Goal: Task Accomplishment & Management: Complete application form

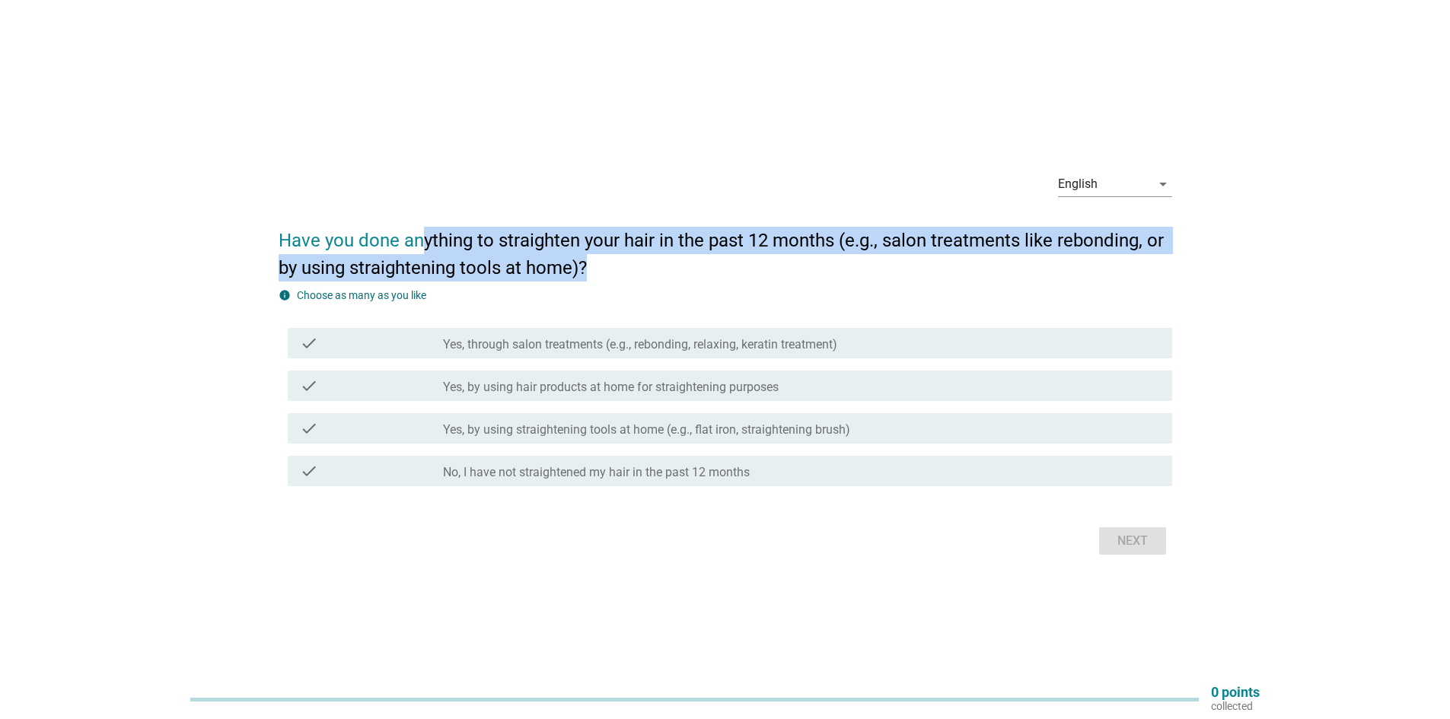
drag, startPoint x: 424, startPoint y: 227, endPoint x: 605, endPoint y: 262, distance: 184.5
click at [605, 262] on h2 "Have you done anything to straighten your hair in the past 12 months (e.g., sal…" at bounding box center [725, 247] width 893 height 70
click at [616, 258] on h2 "Have you done anything to straighten your hair in the past 12 months (e.g., sal…" at bounding box center [725, 247] width 893 height 70
drag, startPoint x: 652, startPoint y: 242, endPoint x: 796, endPoint y: 283, distance: 149.6
click at [796, 283] on form "Have you done anything to straighten your hair in the past 12 months (e.g., sal…" at bounding box center [725, 386] width 893 height 348
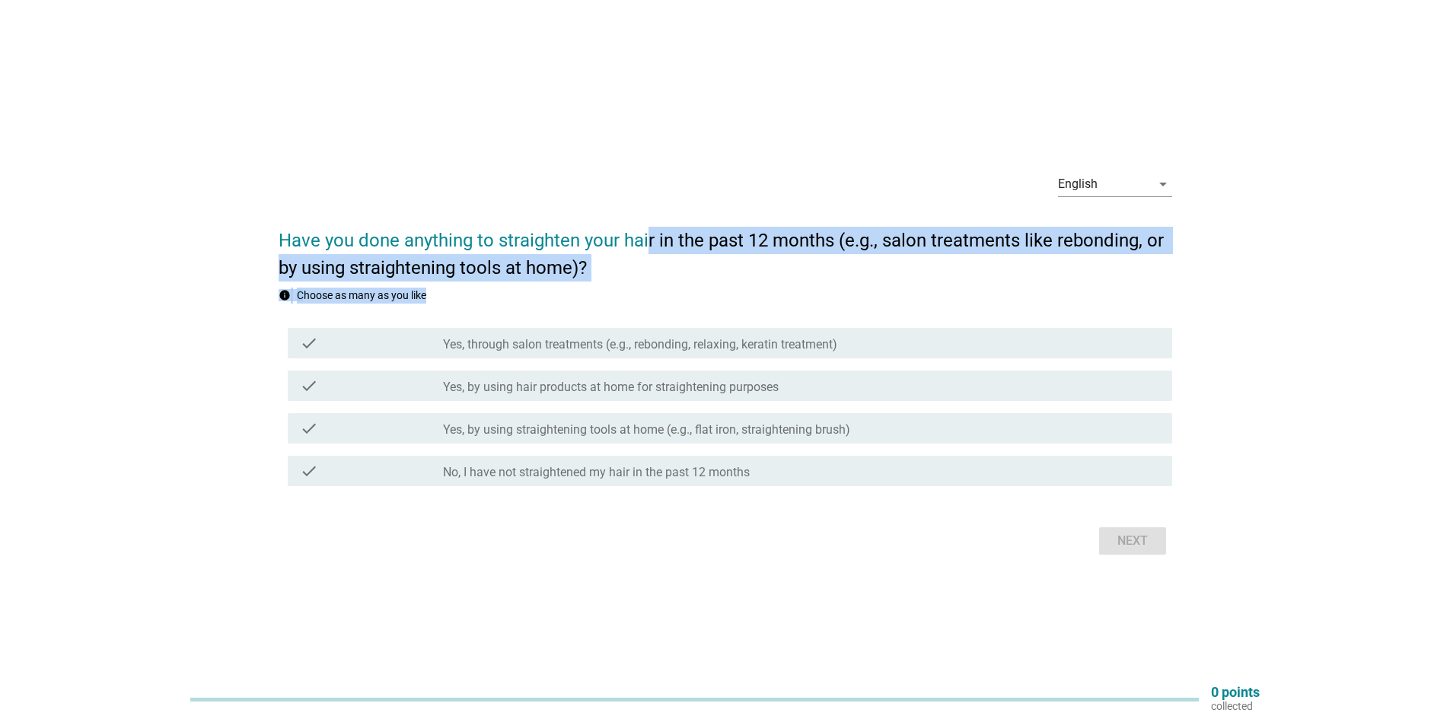
click at [796, 283] on form "Have you done anything to straighten your hair in the past 12 months (e.g., sal…" at bounding box center [725, 386] width 893 height 348
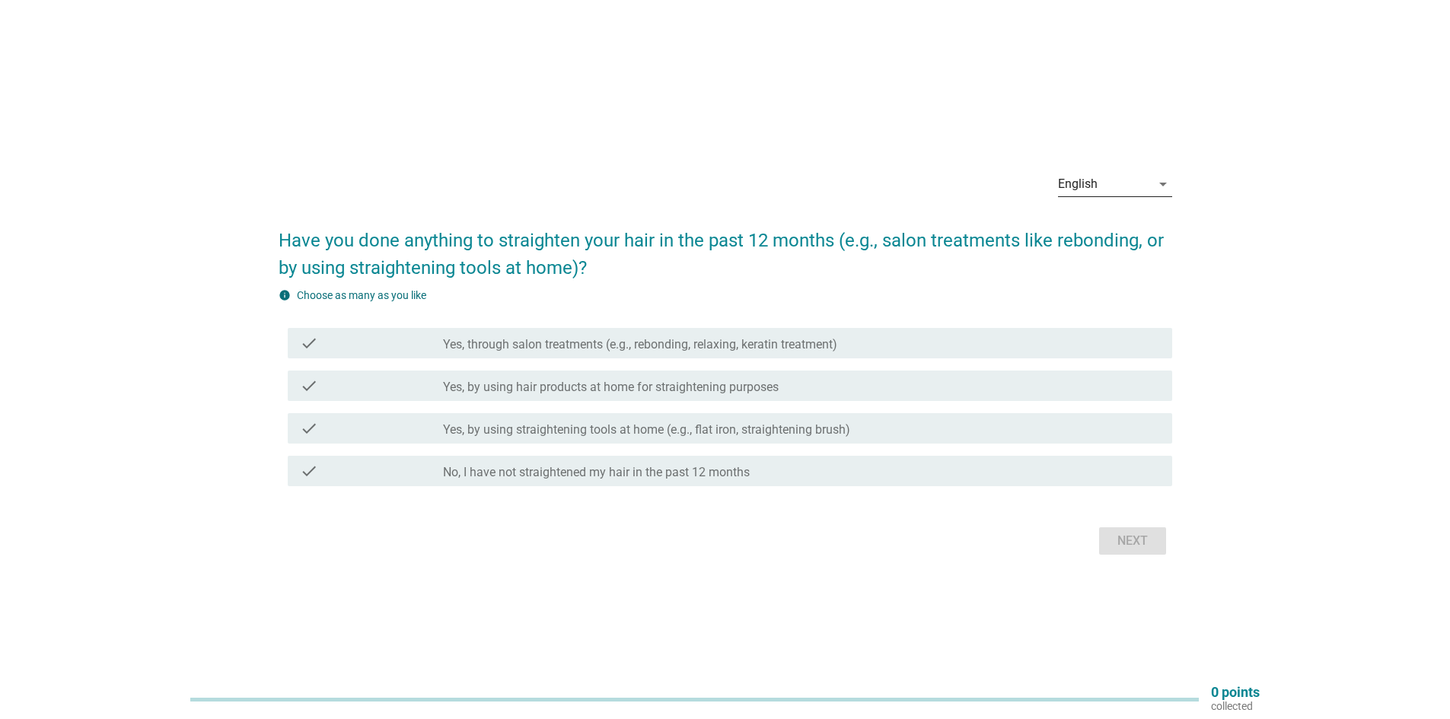
click at [1129, 173] on div "English" at bounding box center [1104, 184] width 93 height 24
click at [1113, 234] on div "Bahasa Melayu" at bounding box center [1114, 233] width 90 height 18
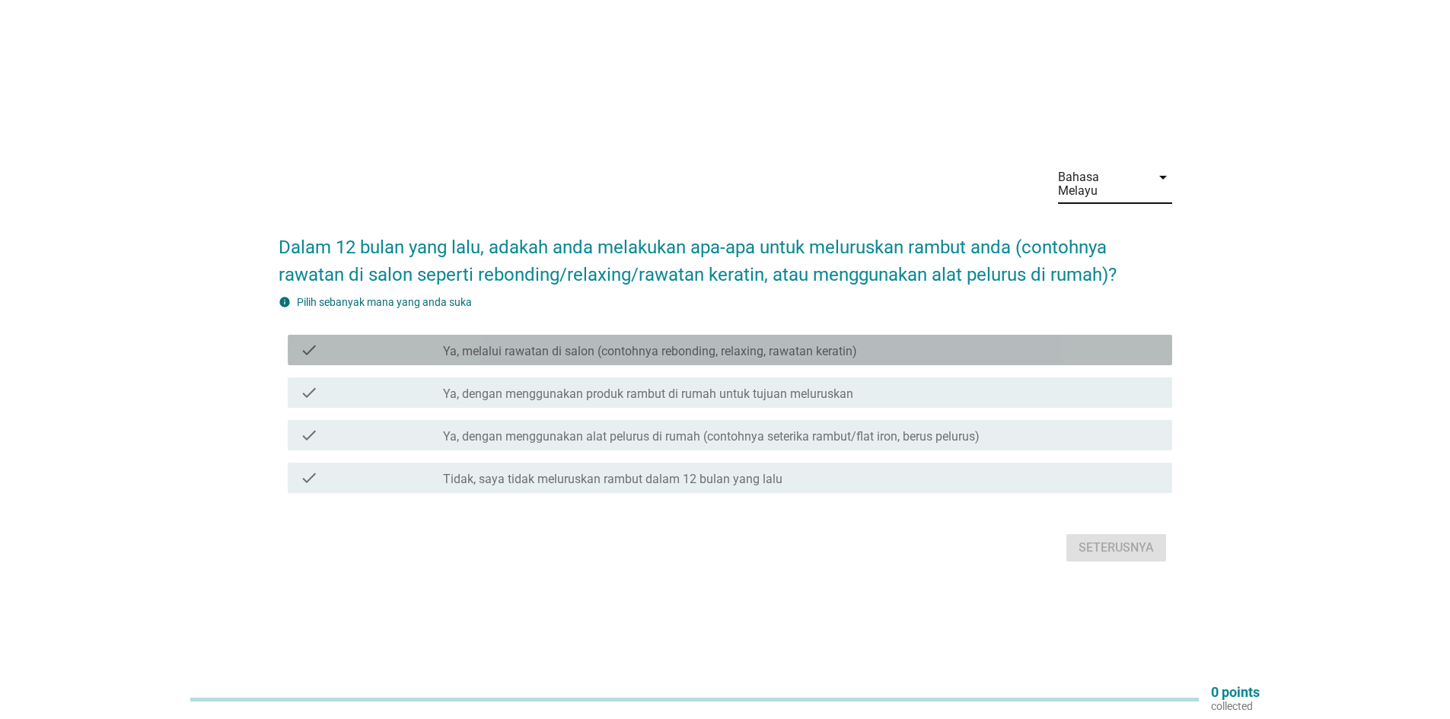
click at [583, 352] on div "check check_box_outline_blank Ya, melalui rawatan di salon (contohnya rebonding…" at bounding box center [730, 350] width 884 height 30
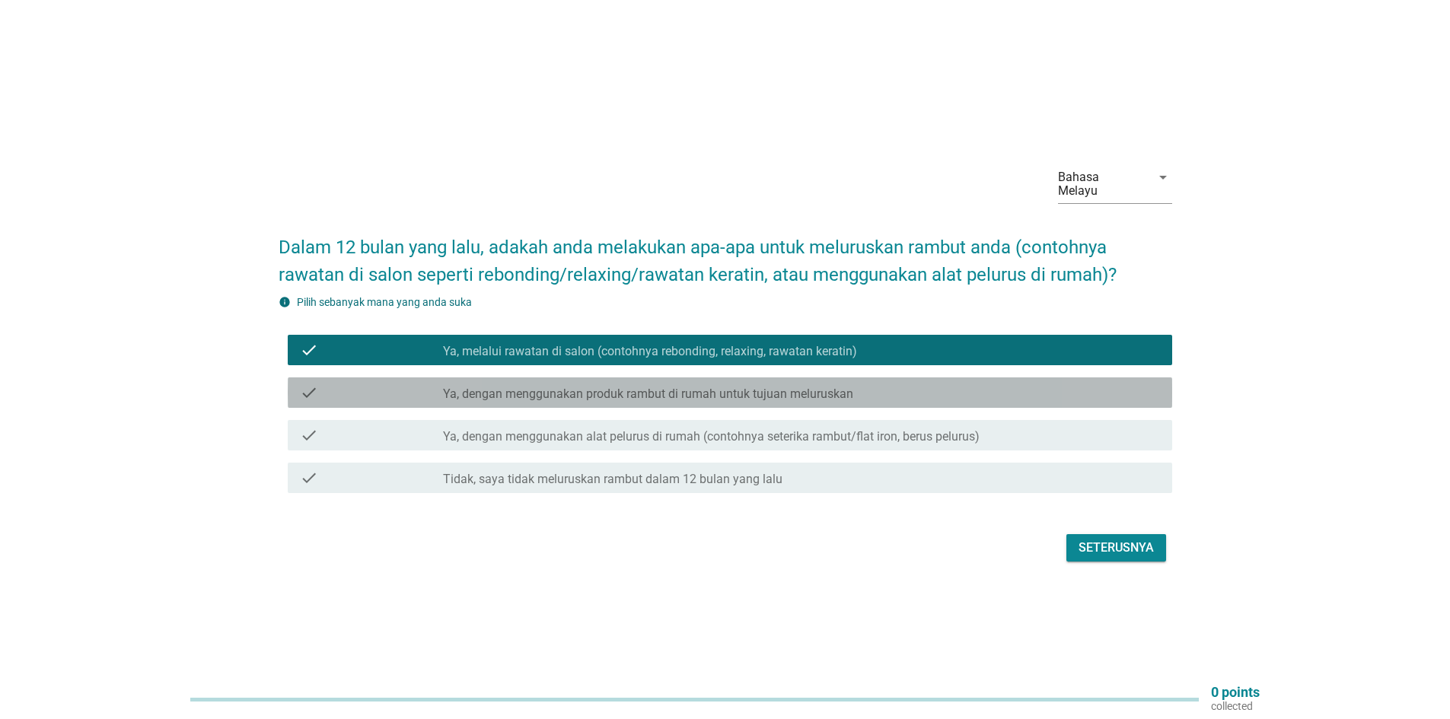
click at [594, 391] on label "Ya, dengan menggunakan produk rambut di rumah untuk tujuan meluruskan" at bounding box center [648, 394] width 410 height 15
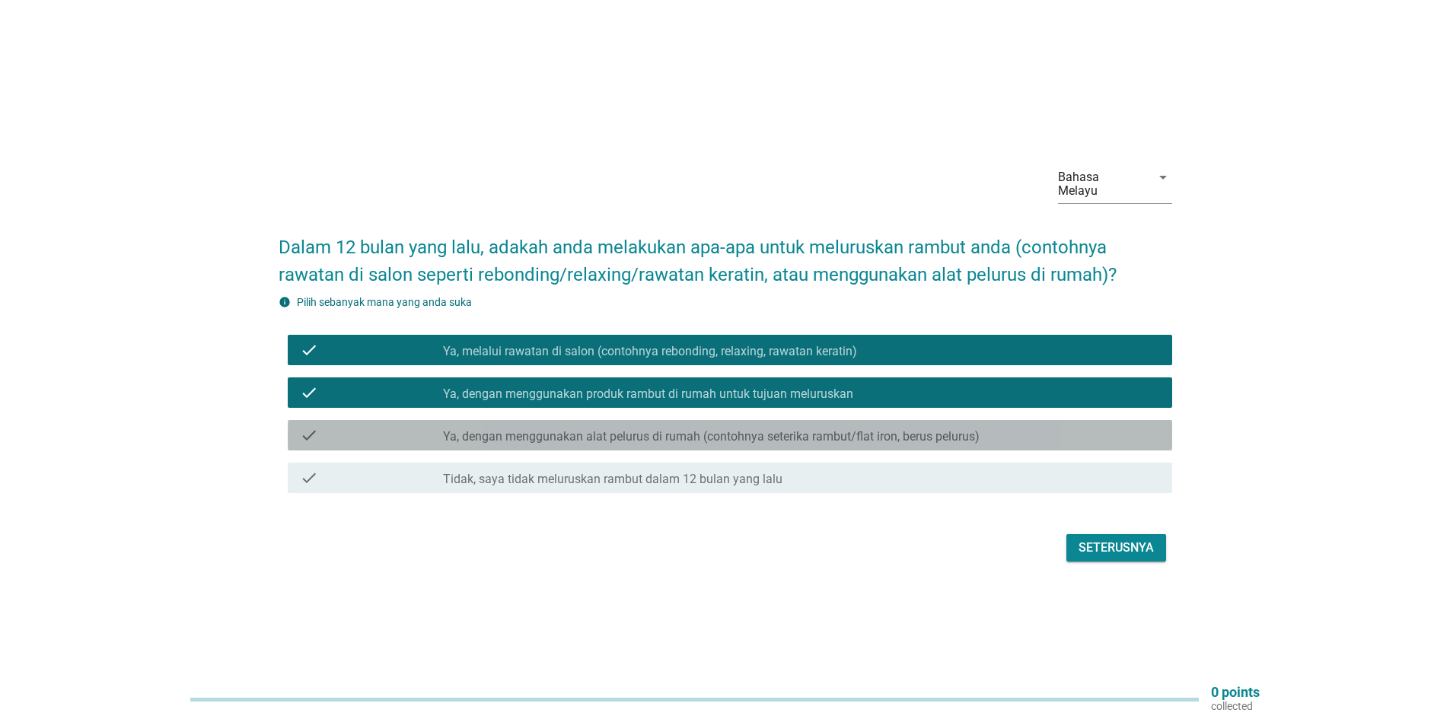
click at [592, 441] on div "check check_box_outline_blank Ya, dengan menggunakan alat pelurus di rumah (con…" at bounding box center [730, 435] width 884 height 30
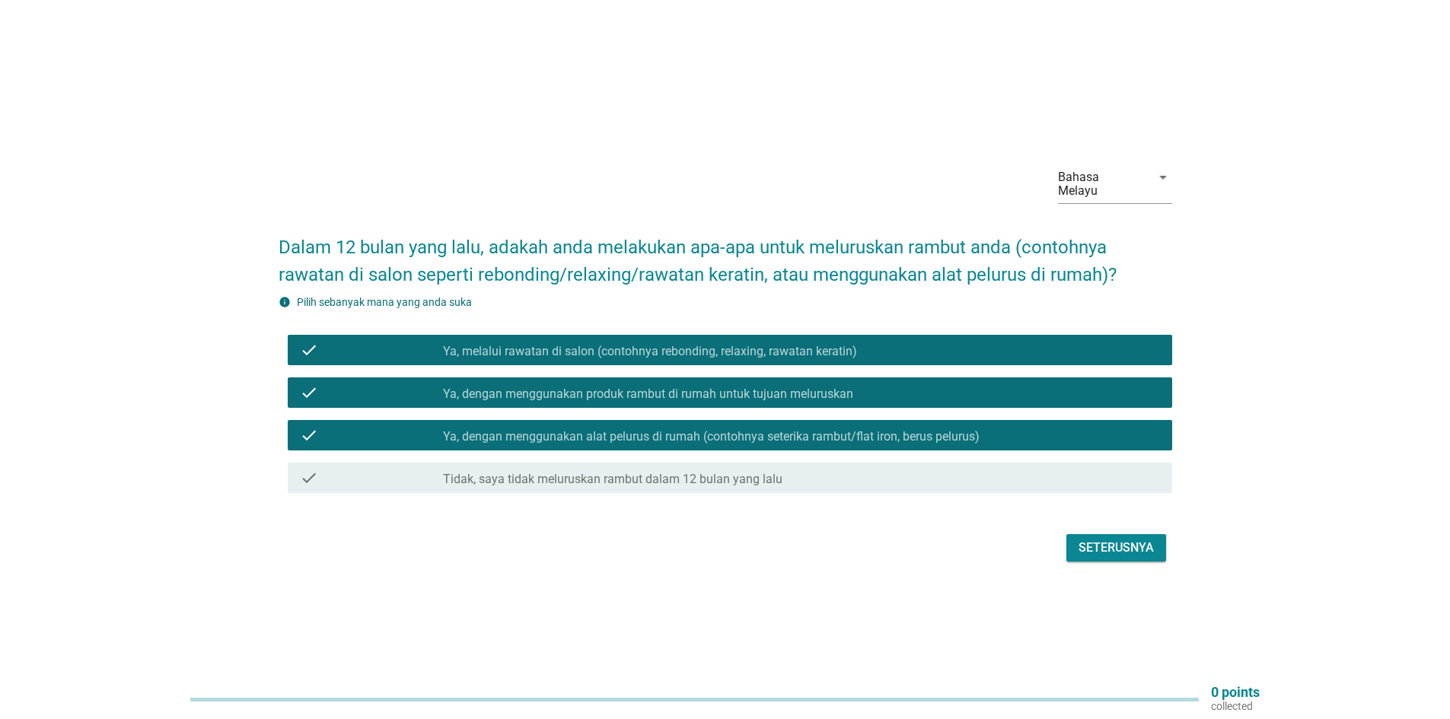
click at [1087, 540] on div "Seterusnya" at bounding box center [1115, 548] width 75 height 18
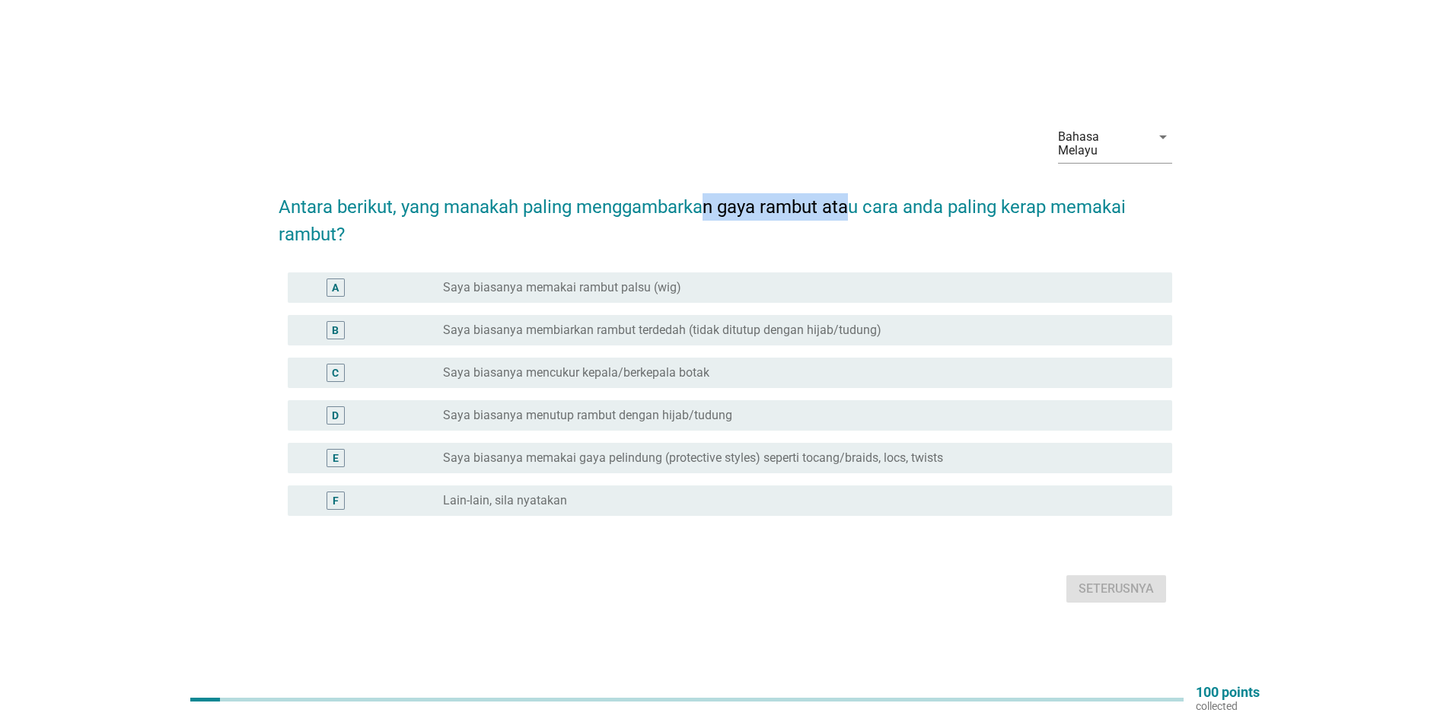
drag, startPoint x: 708, startPoint y: 206, endPoint x: 854, endPoint y: 209, distance: 145.4
click at [854, 209] on h2 "Antara berikut, yang manakah paling menggambarkan gaya rambut atau cara anda pa…" at bounding box center [725, 213] width 893 height 70
click at [854, 215] on h2 "Antara berikut, yang manakah paling menggambarkan gaya rambut atau cara anda pa…" at bounding box center [725, 213] width 893 height 70
click at [604, 331] on div "radio_button_unchecked Saya biasanya membiarkan rambut terdedah (tidak ditutup …" at bounding box center [801, 330] width 717 height 18
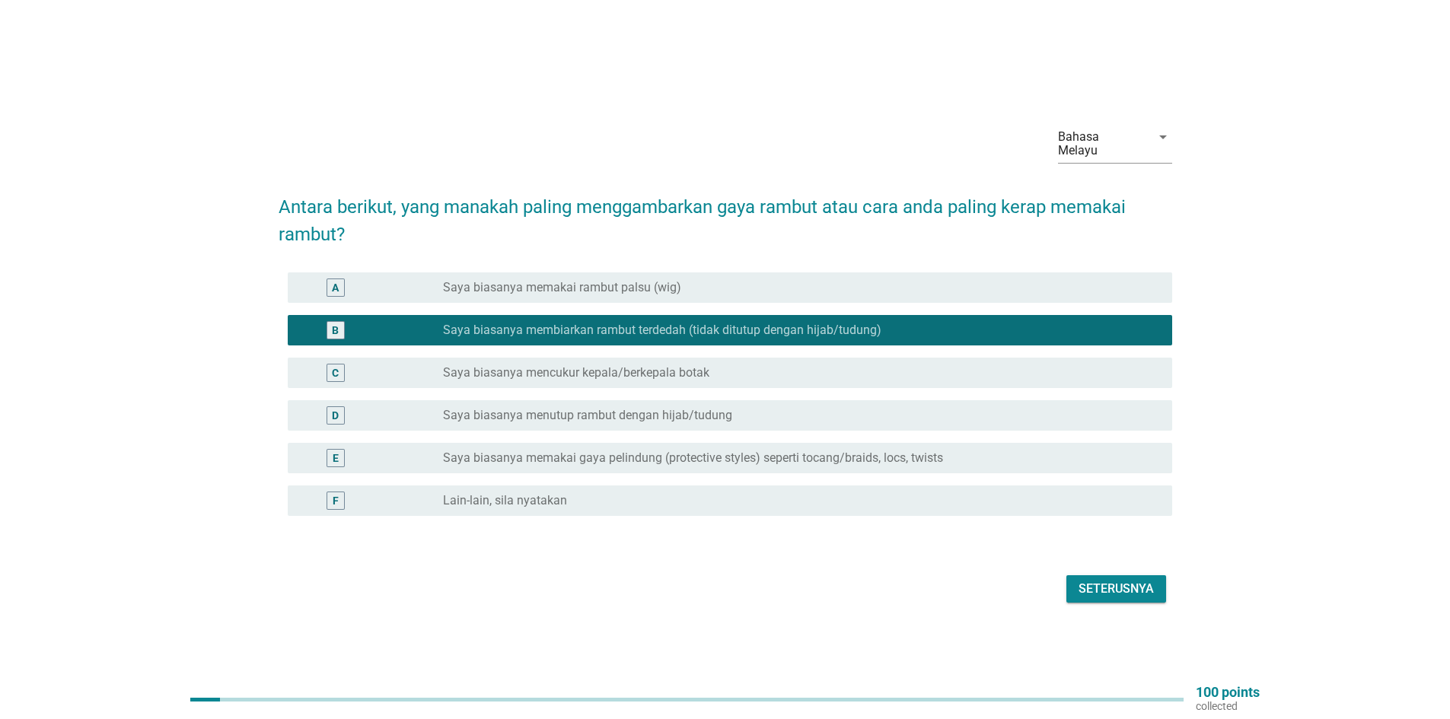
click at [638, 419] on div "D radio_button_unchecked Saya biasanya menutup rambut dengan hijab/tudung" at bounding box center [730, 415] width 884 height 30
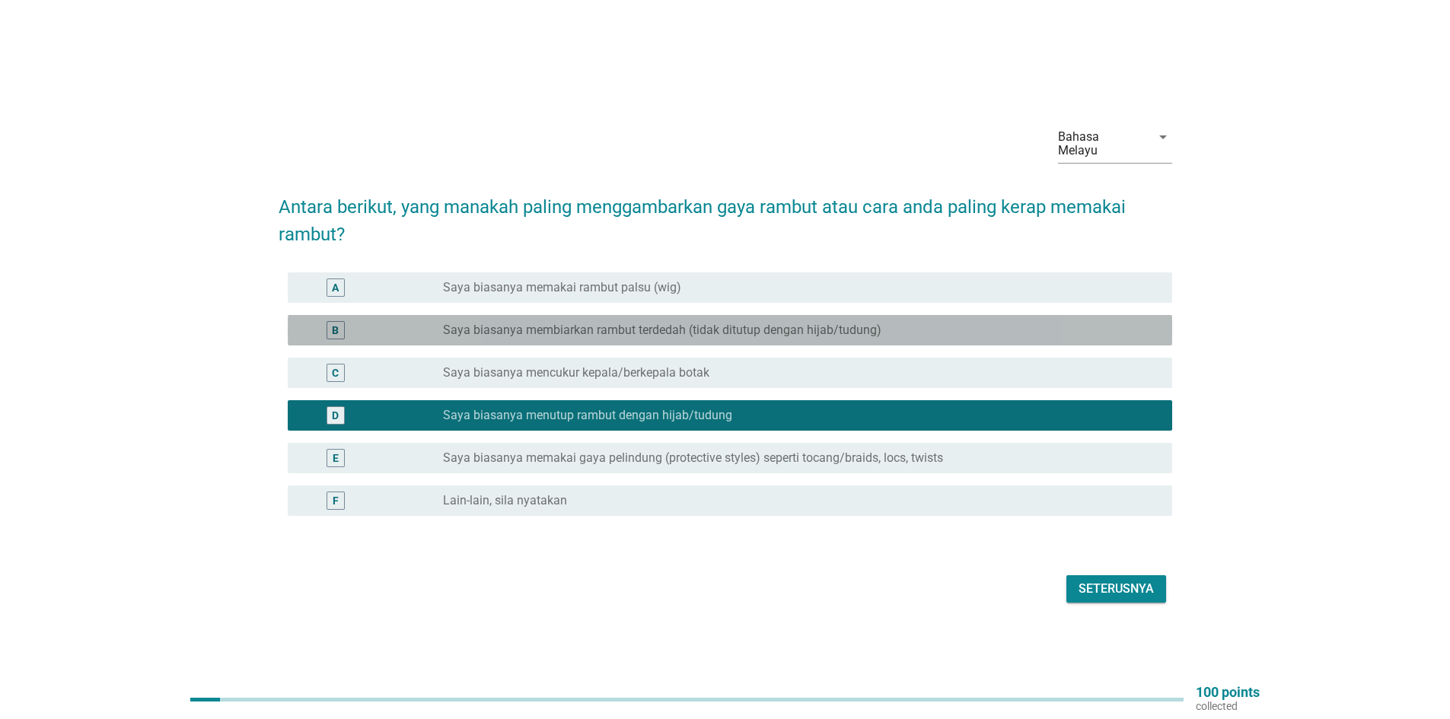
click at [757, 323] on label "Saya biasanya membiarkan rambut terdedah (tidak ditutup dengan hijab/tudung)" at bounding box center [662, 330] width 438 height 15
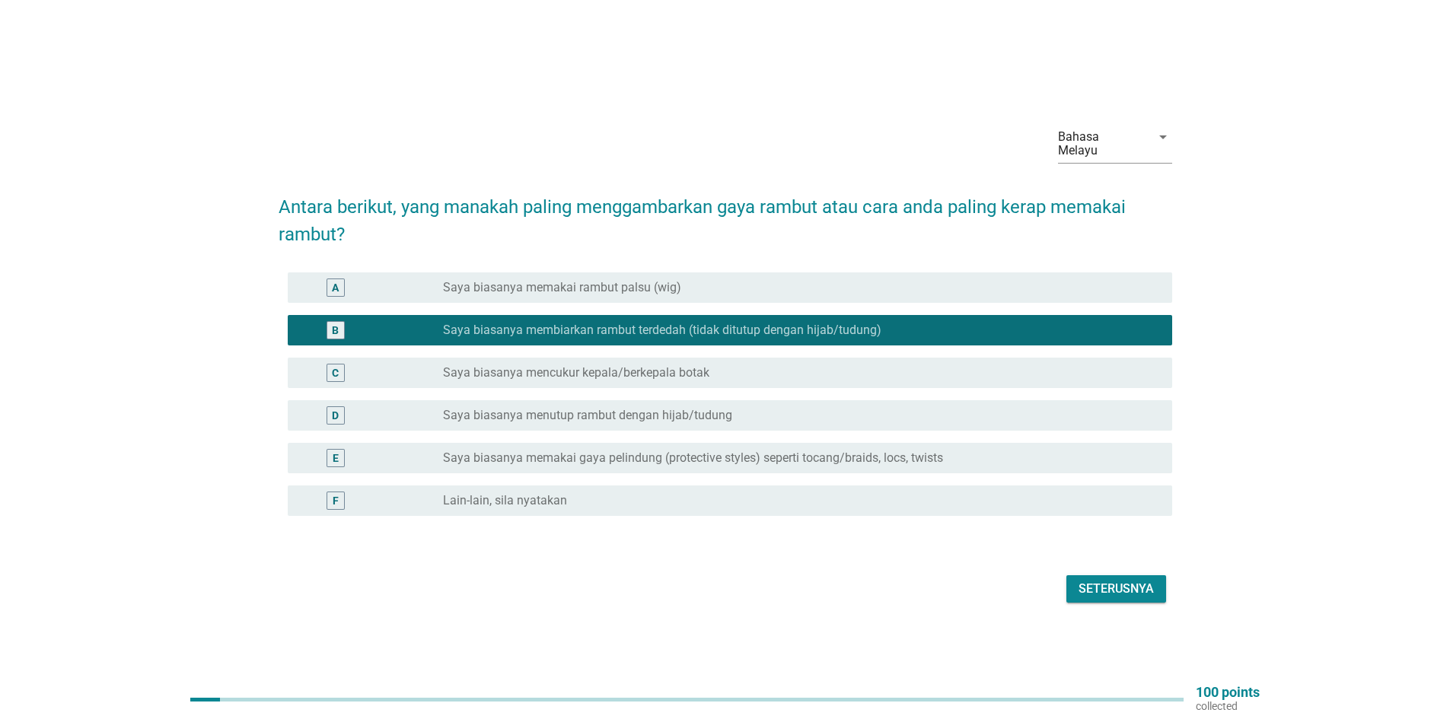
click at [1090, 581] on div "Seterusnya" at bounding box center [1115, 589] width 75 height 18
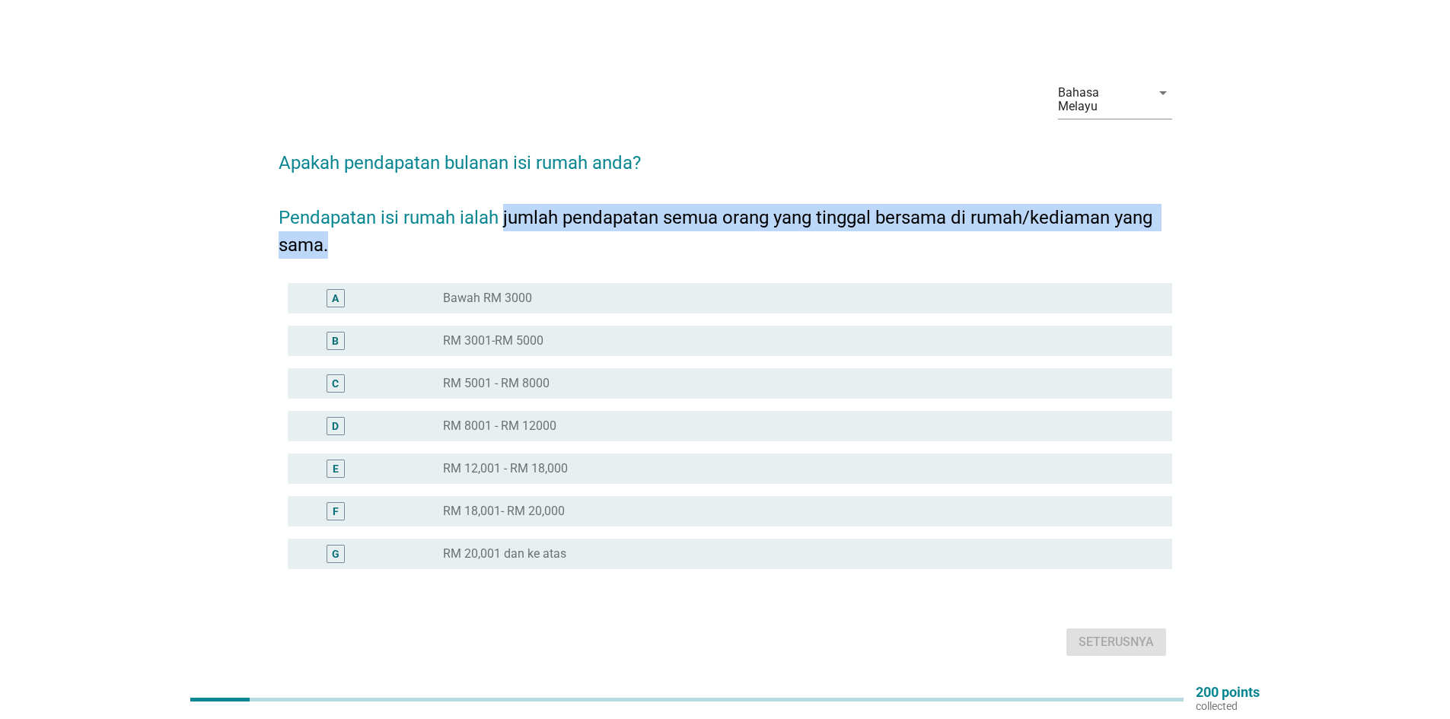
drag, startPoint x: 503, startPoint y: 209, endPoint x: 696, endPoint y: 232, distance: 194.7
click at [696, 232] on h2 "Apakah pendapatan bulanan isi rumah anda? Pendapatan isi rumah ialah jumlah pen…" at bounding box center [725, 196] width 893 height 125
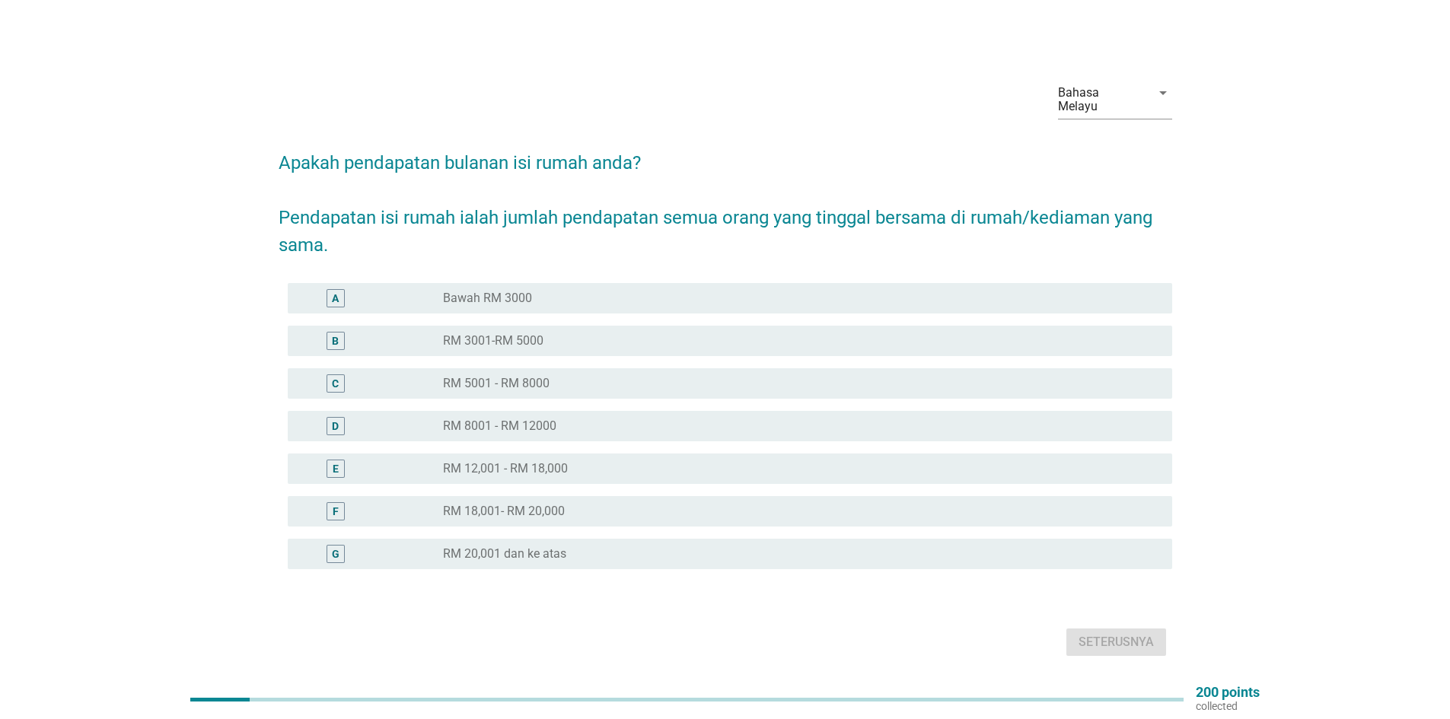
click at [617, 376] on div "radio_button_unchecked RM 5001 - RM 8000" at bounding box center [795, 383] width 705 height 15
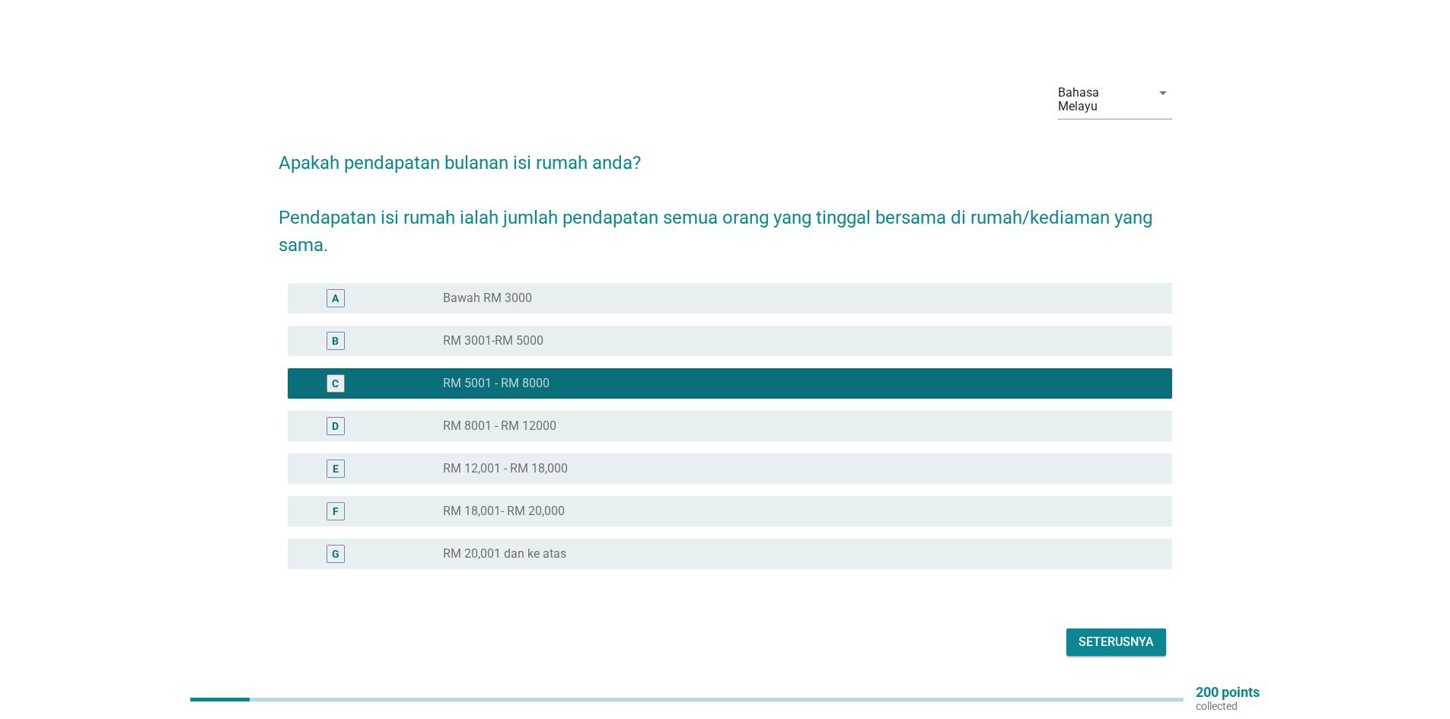
click at [1124, 641] on button "Seterusnya" at bounding box center [1116, 642] width 100 height 27
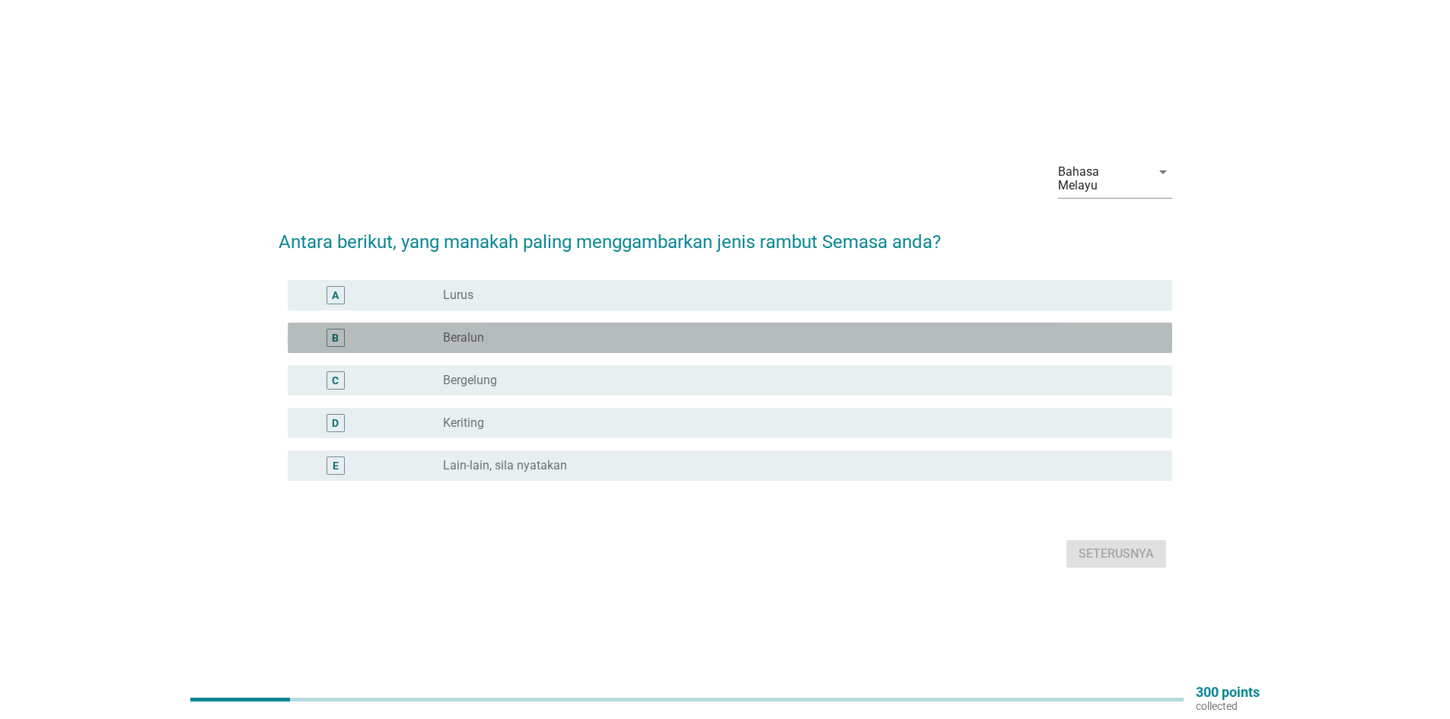
click at [511, 333] on div "radio_button_unchecked Beralun" at bounding box center [795, 337] width 705 height 15
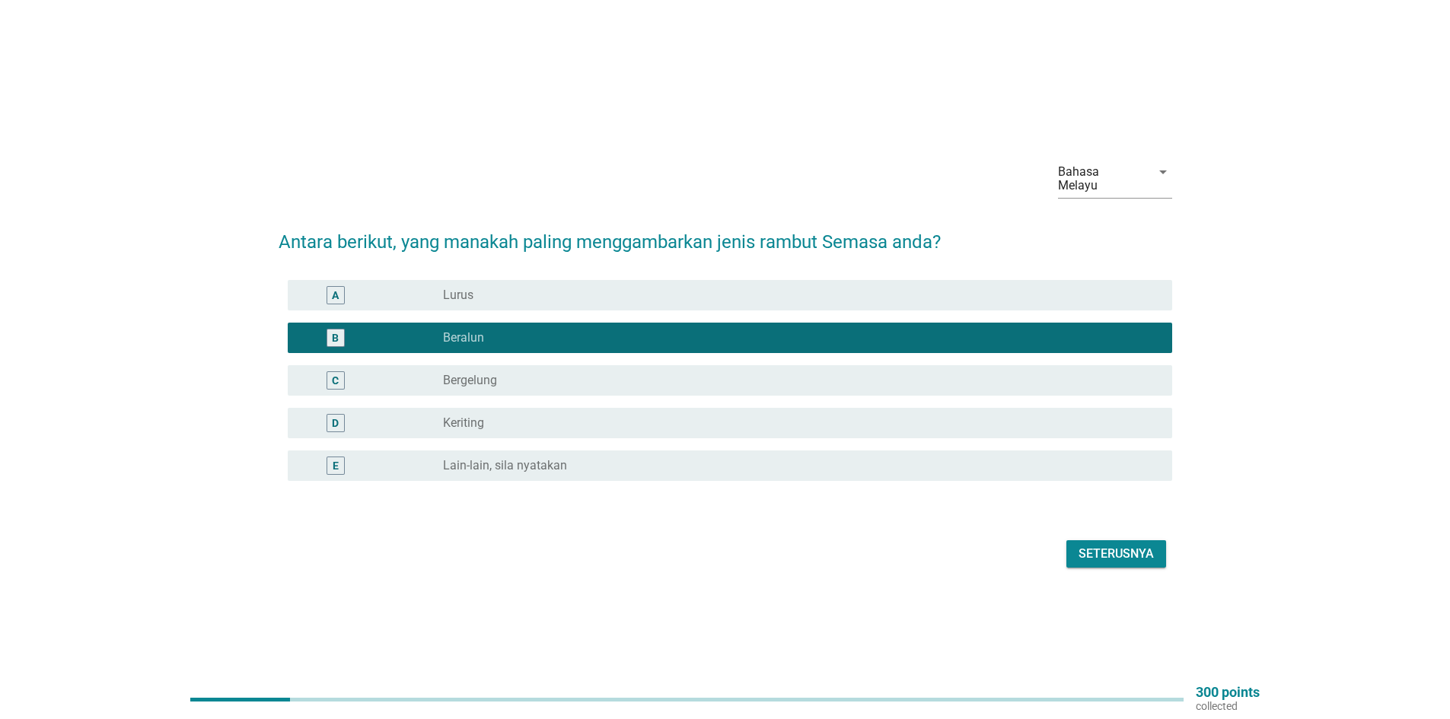
click at [1148, 545] on div "Seterusnya" at bounding box center [1115, 554] width 75 height 18
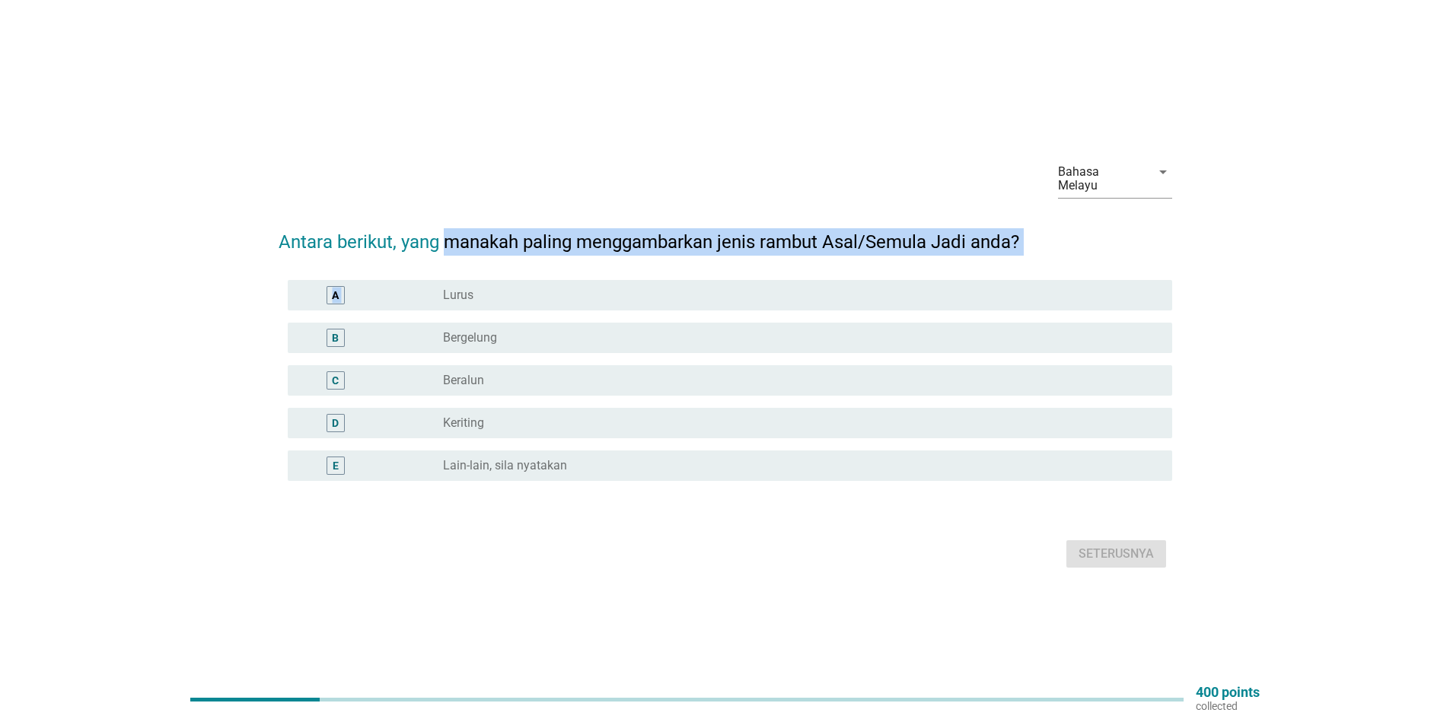
drag, startPoint x: 447, startPoint y: 228, endPoint x: 809, endPoint y: 253, distance: 362.3
click at [795, 254] on form "Antara berikut, yang manakah paling menggambarkan jenis rambut Asal/Semula Jadi…" at bounding box center [725, 392] width 893 height 359
click at [892, 230] on h2 "Antara berikut, yang manakah paling menggambarkan jenis rambut Asal/Semula Jadi…" at bounding box center [725, 234] width 893 height 43
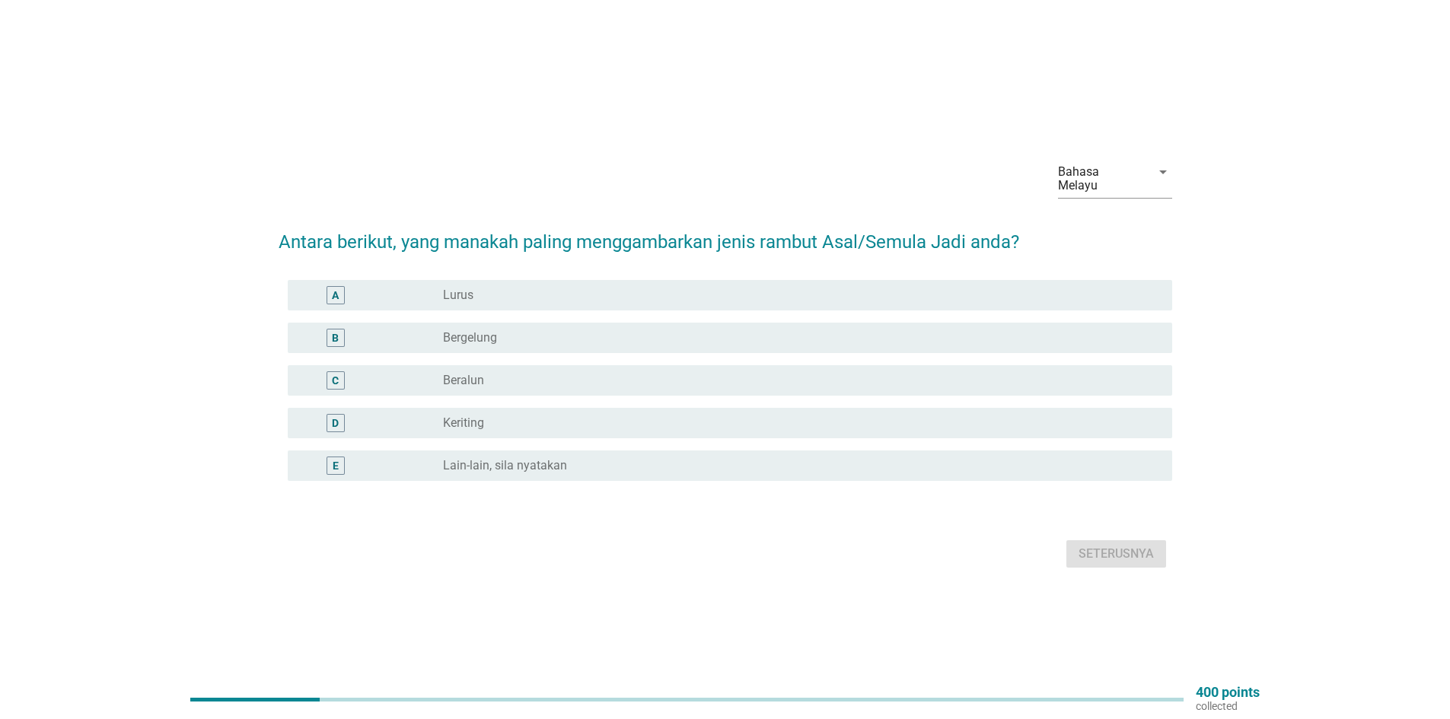
click at [485, 339] on div "radio_button_unchecked Bergelung" at bounding box center [801, 338] width 717 height 18
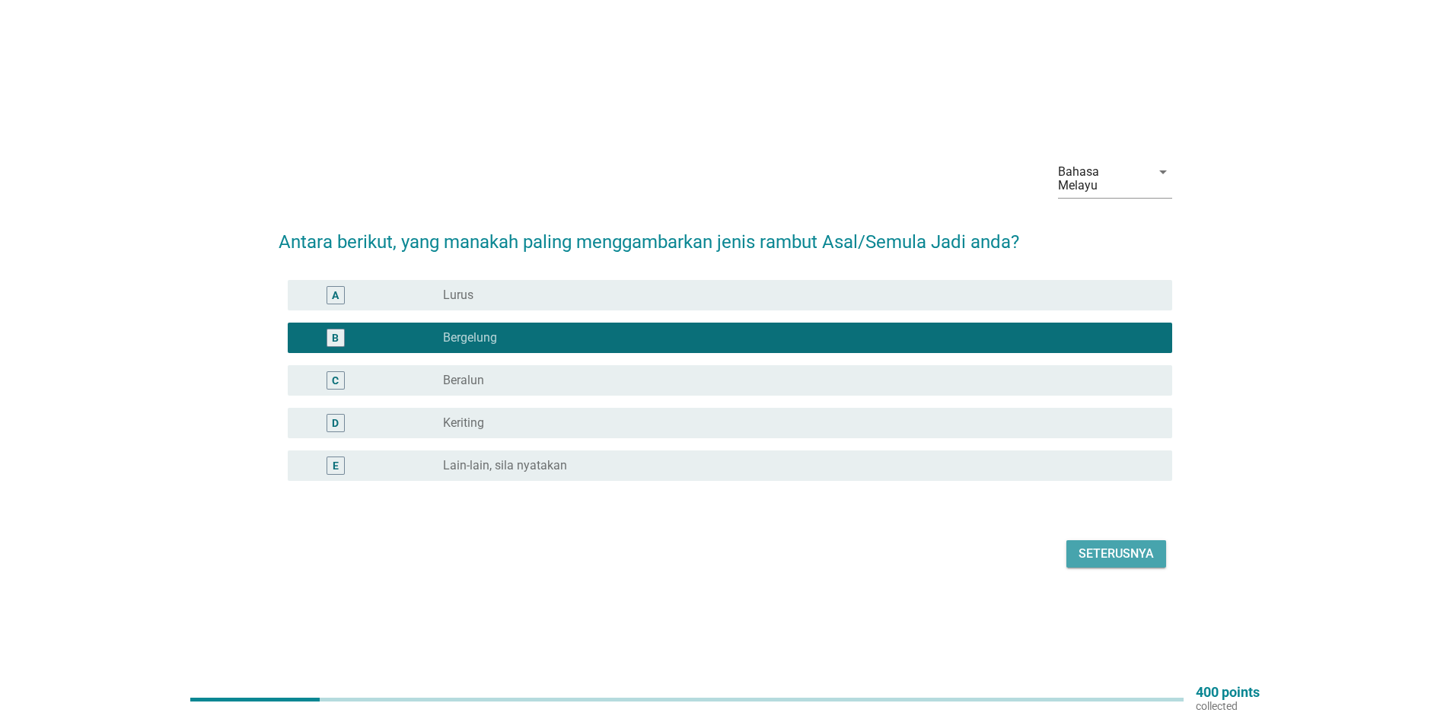
click at [1079, 545] on div "Seterusnya" at bounding box center [1115, 554] width 75 height 18
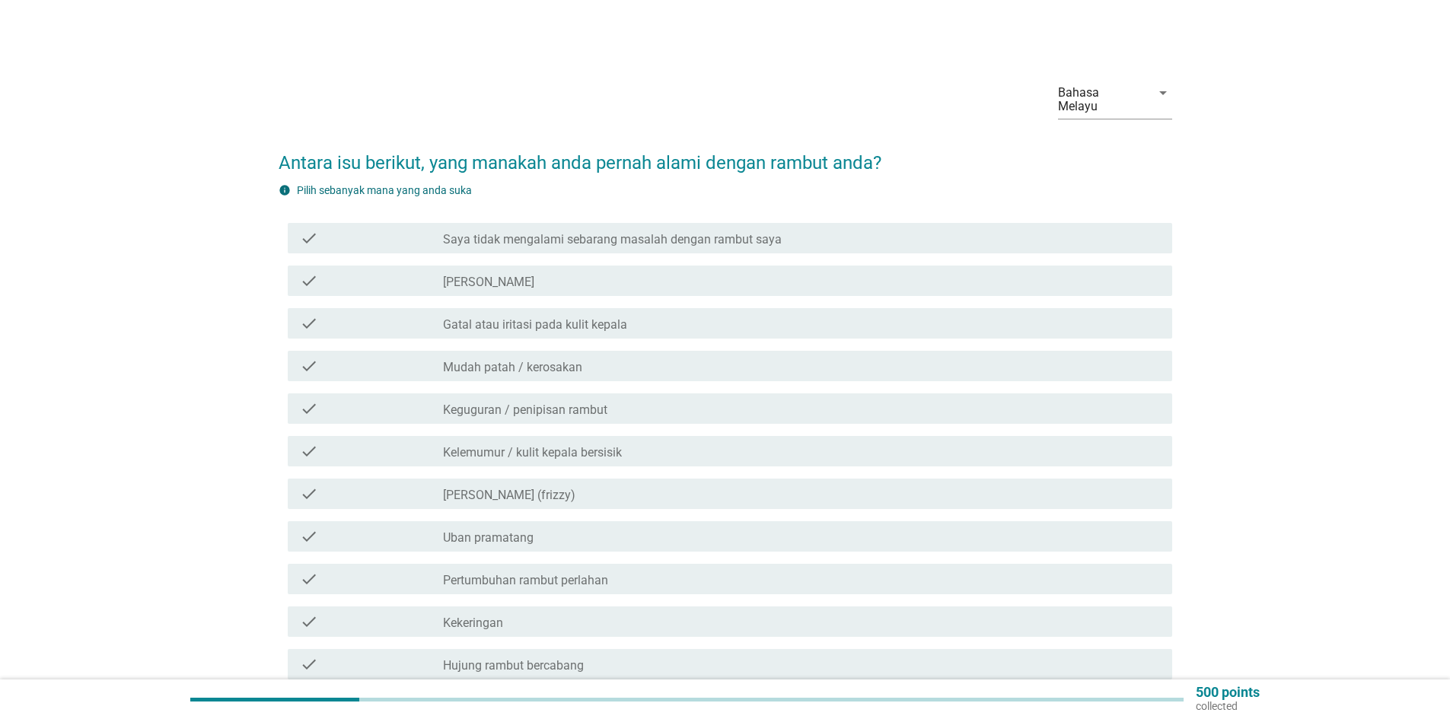
scroll to position [170, 0]
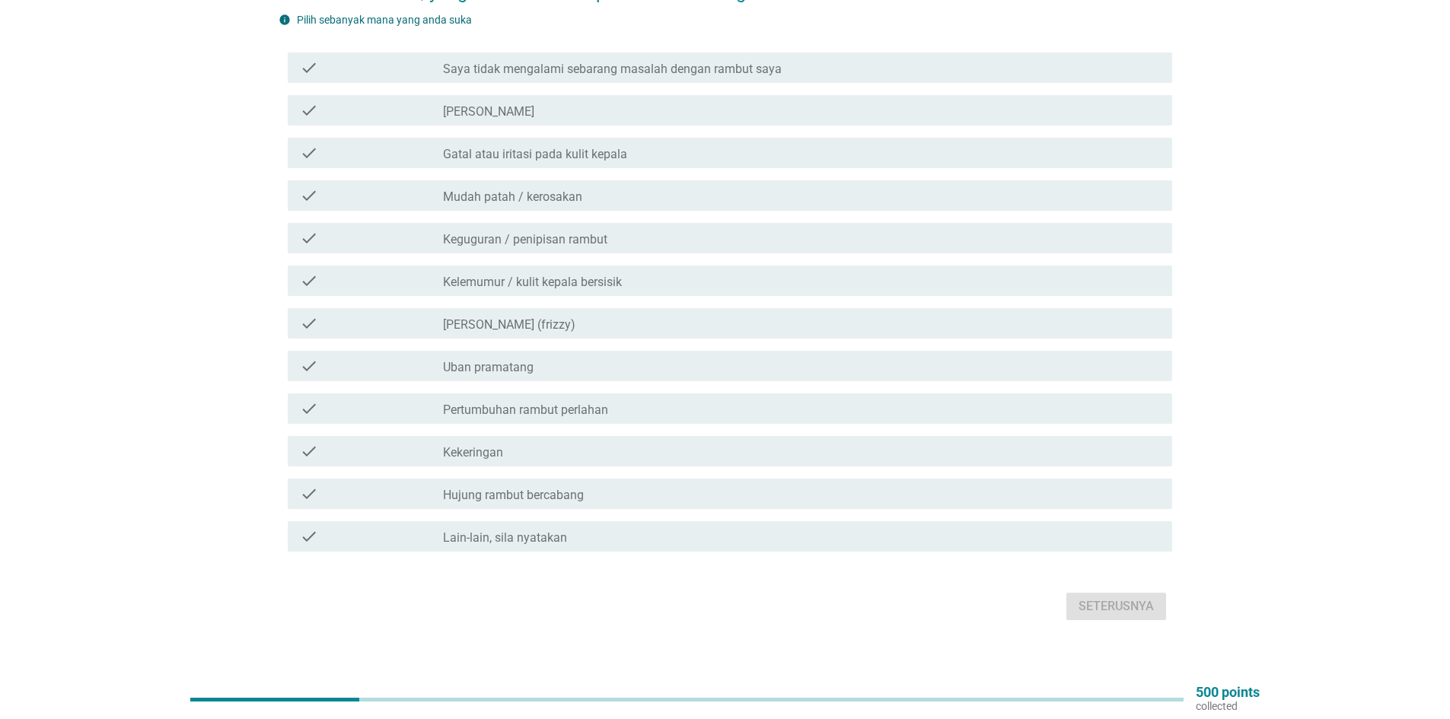
click at [225, 593] on div "Bahasa Melayu arrow_drop_down Antara isu berikut, yang manakah anda pernah alam…" at bounding box center [725, 261] width 1377 height 751
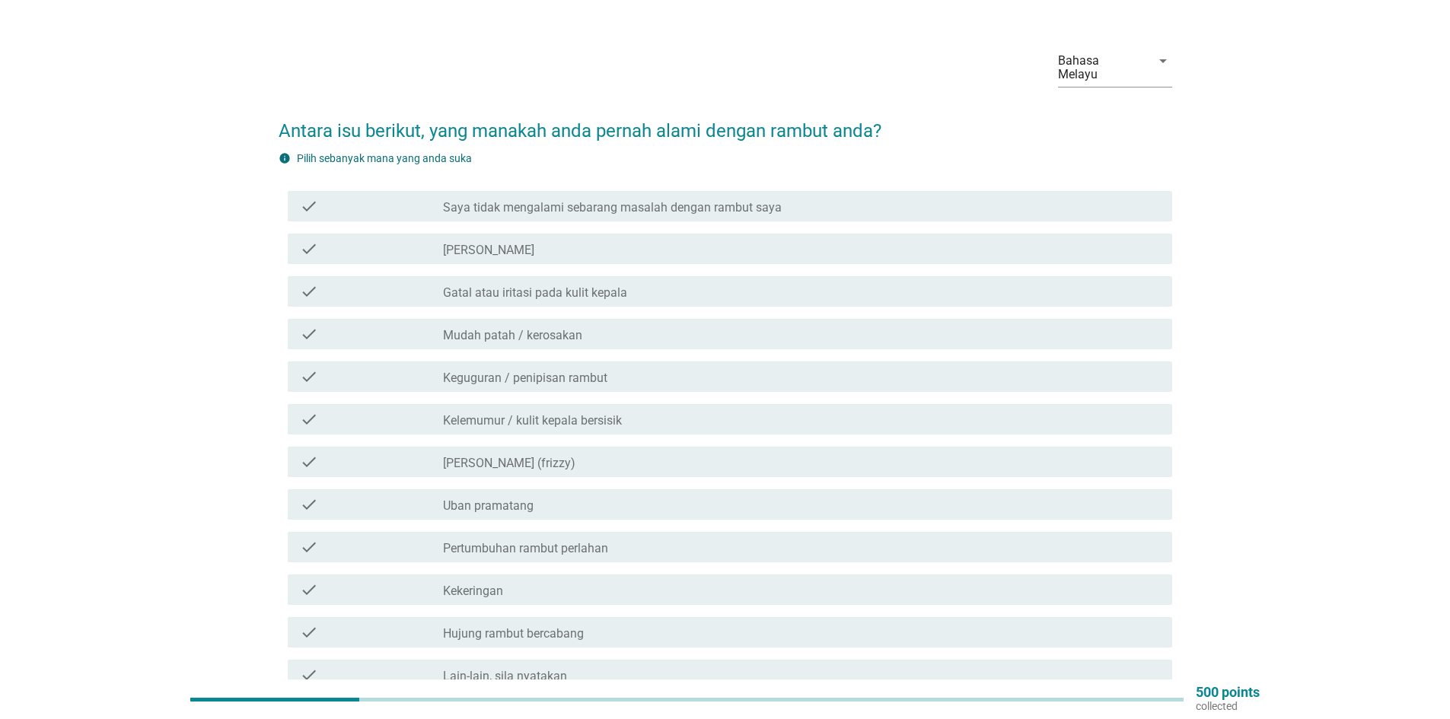
scroll to position [0, 0]
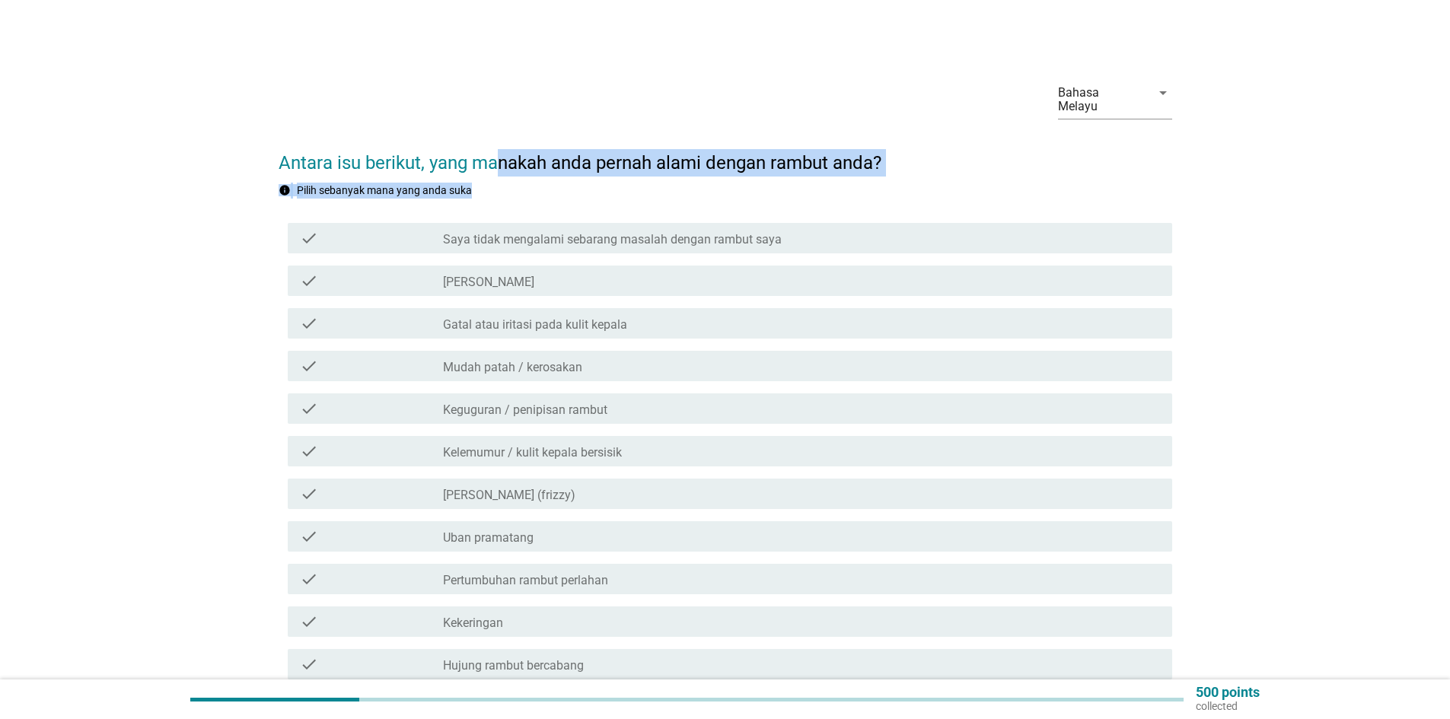
drag, startPoint x: 626, startPoint y: 165, endPoint x: 703, endPoint y: 180, distance: 79.1
click at [703, 180] on form "Antara isu berikut, yang manakah anda pernah alami dengan rambut anda? info Pil…" at bounding box center [725, 464] width 893 height 661
click at [711, 159] on h2 "Antara isu berikut, yang manakah anda pernah alami dengan rambut anda?" at bounding box center [725, 155] width 893 height 43
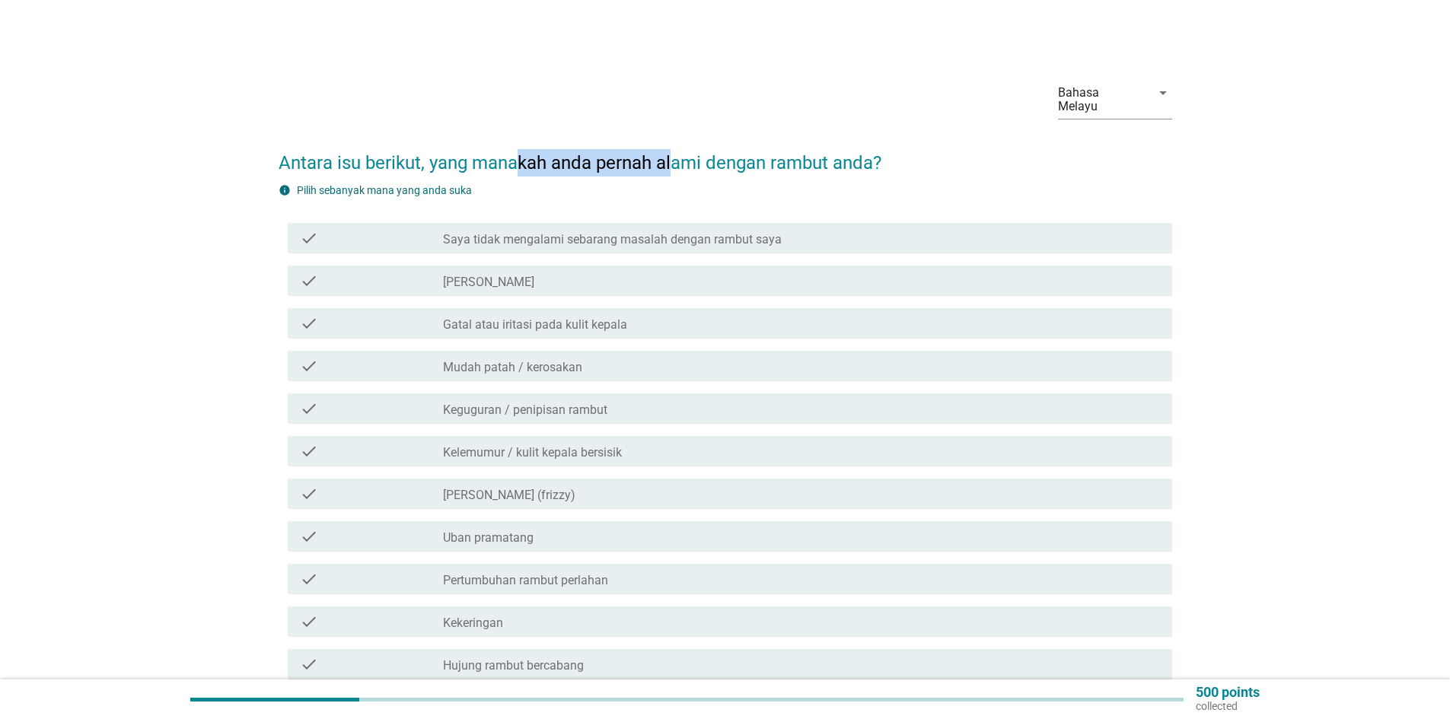
drag, startPoint x: 514, startPoint y: 149, endPoint x: 675, endPoint y: 155, distance: 161.4
click at [674, 155] on h2 "Antara isu berikut, yang manakah anda pernah alami dengan rambut anda?" at bounding box center [725, 155] width 893 height 43
click at [686, 159] on h2 "Antara isu berikut, yang manakah anda pernah alami dengan rambut anda?" at bounding box center [725, 155] width 893 height 43
click at [556, 272] on div "check_box_outline_blank [PERSON_NAME]" at bounding box center [801, 281] width 717 height 18
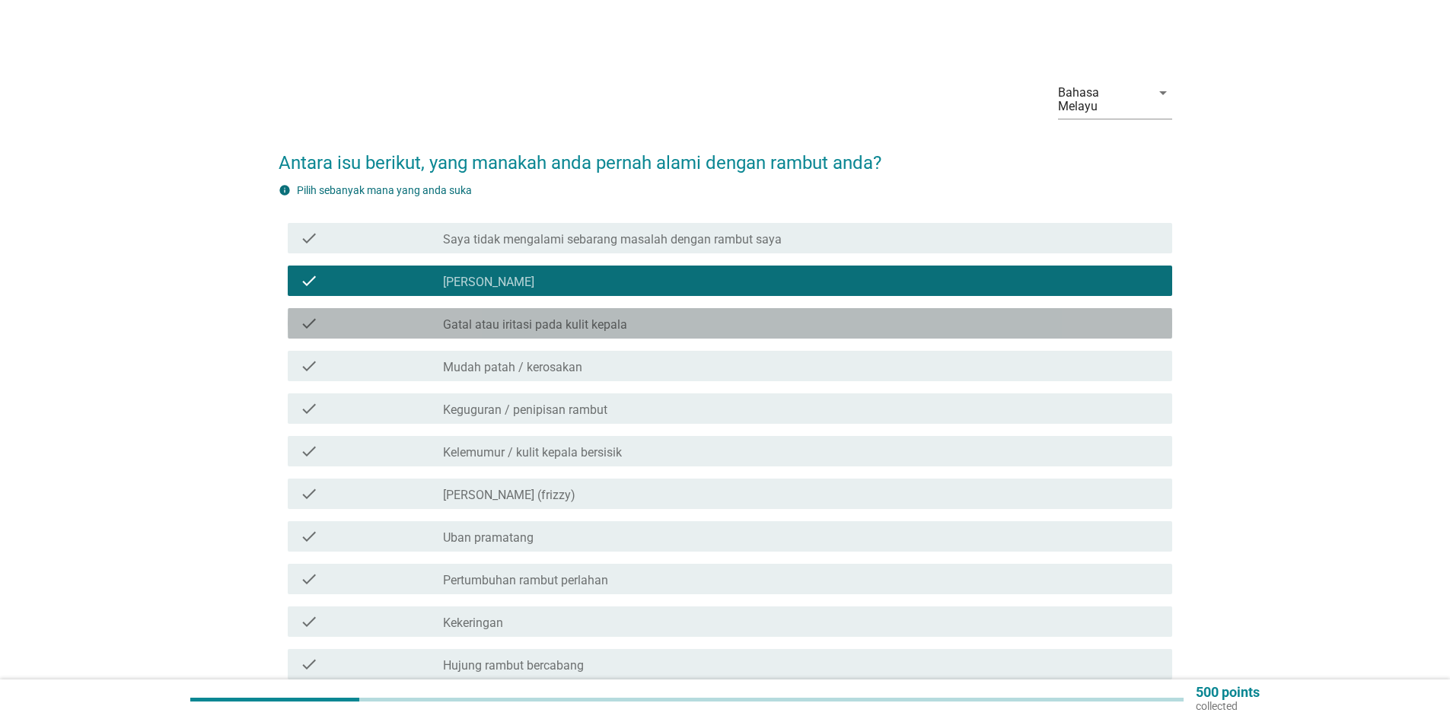
click at [578, 317] on label "Gatal atau iritasi pada kulit kepala" at bounding box center [535, 324] width 184 height 15
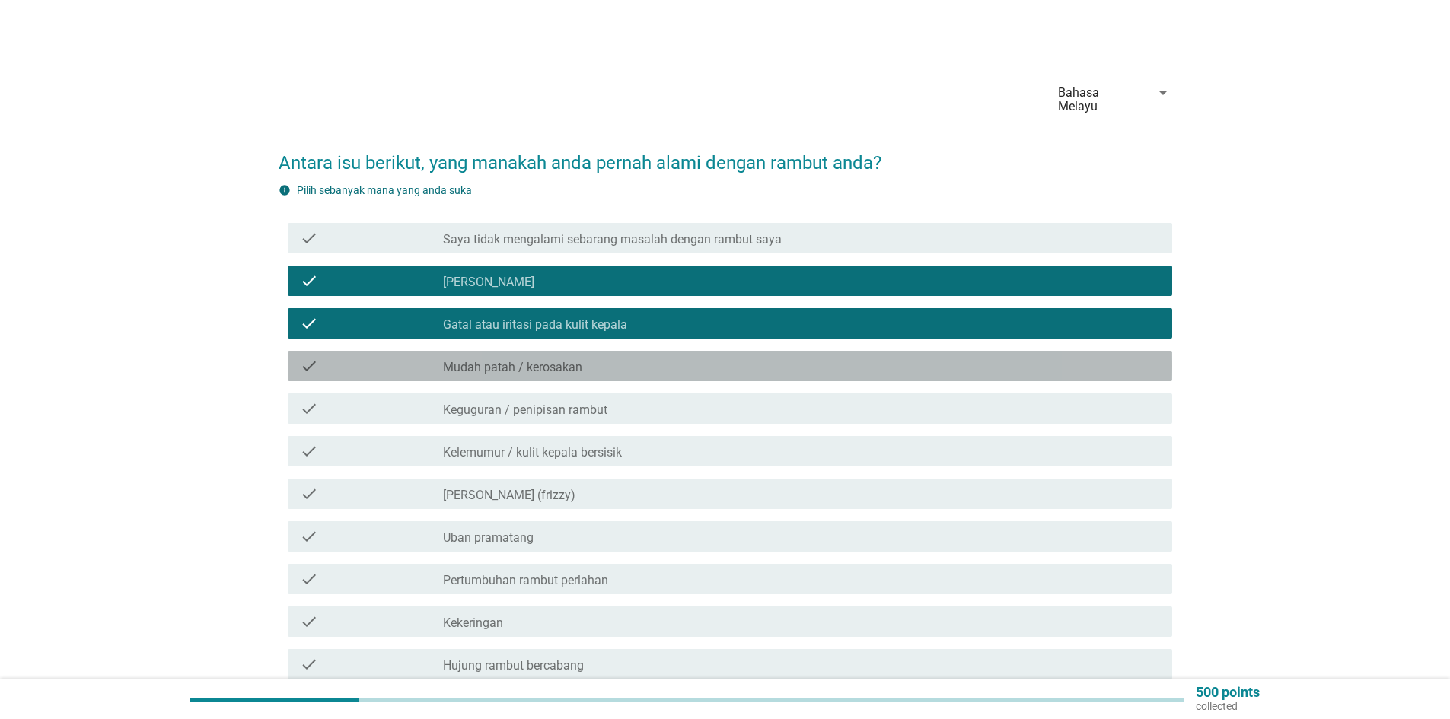
click at [579, 360] on label "Mudah patah / kerosakan" at bounding box center [512, 367] width 139 height 15
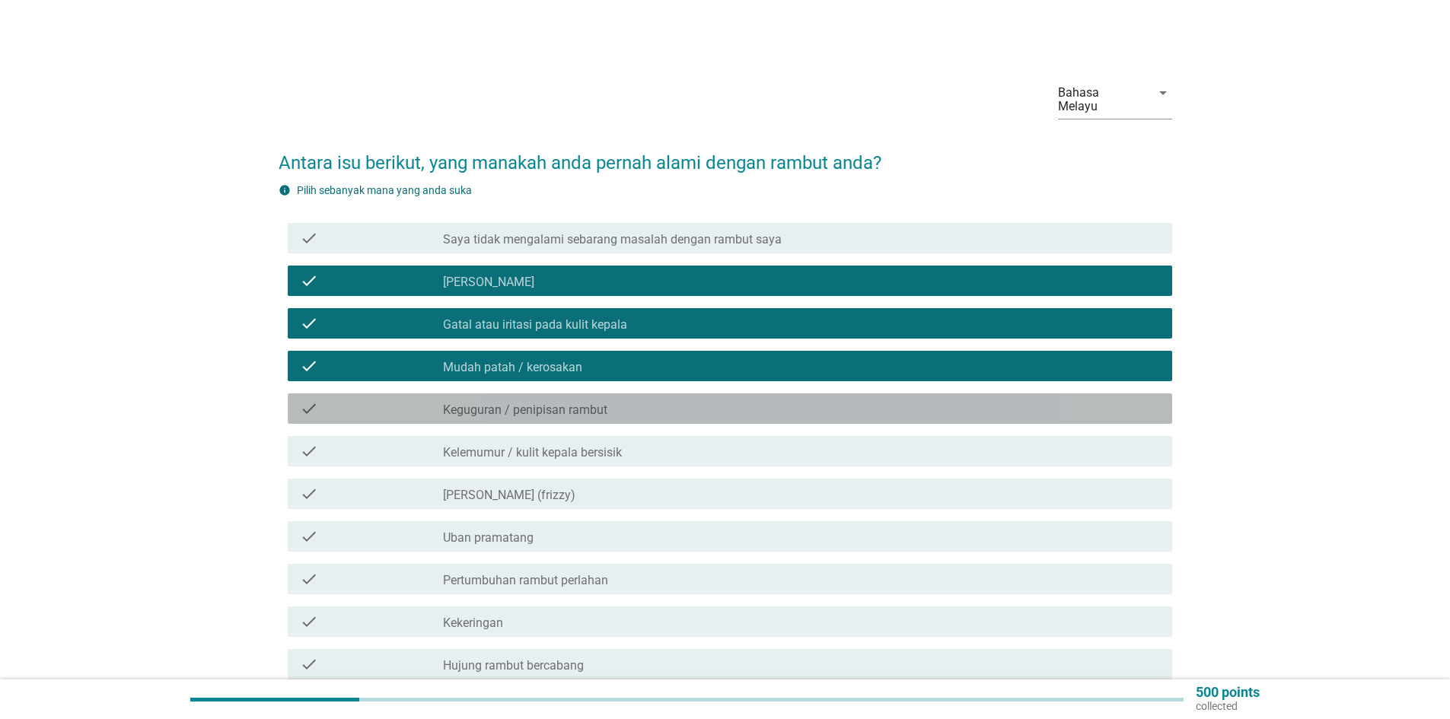
click at [584, 403] on label "Keguguran / penipisan rambut" at bounding box center [525, 410] width 164 height 15
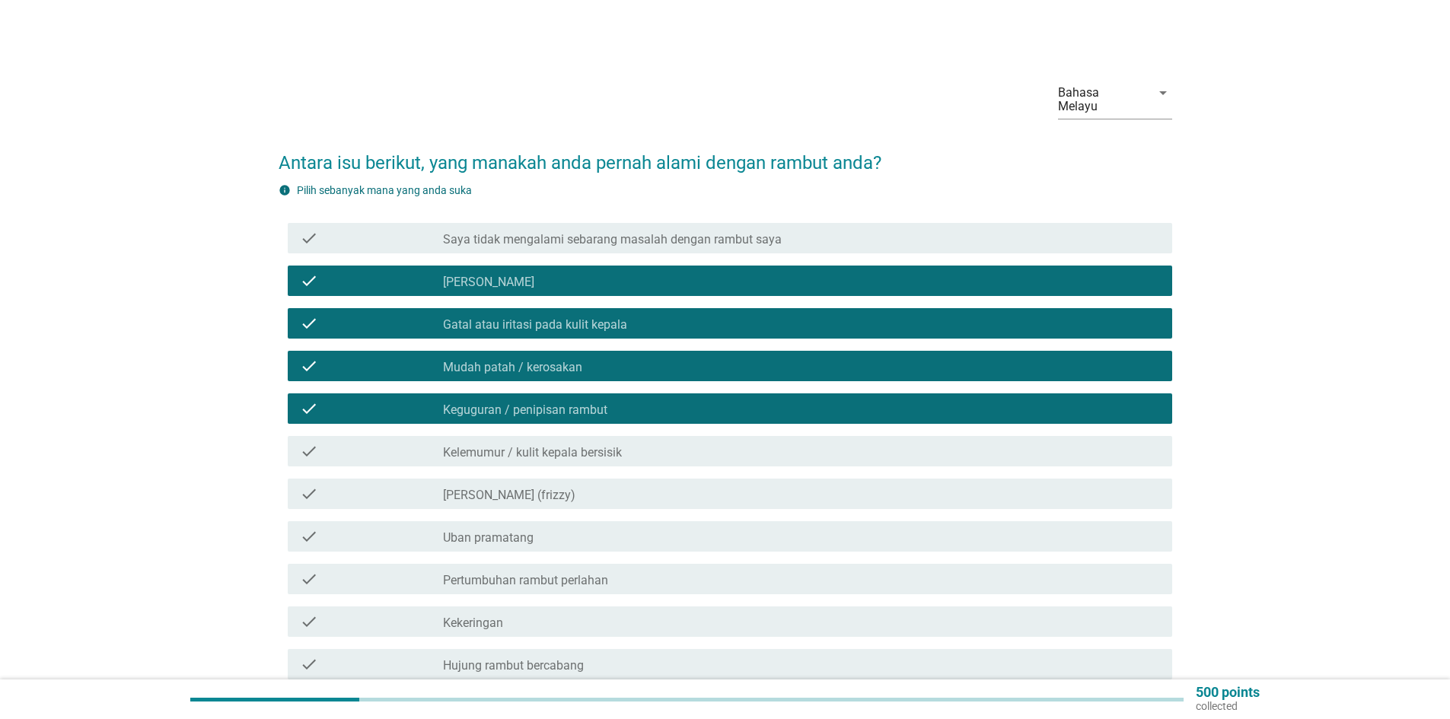
click at [596, 403] on label "Keguguran / penipisan rambut" at bounding box center [525, 410] width 164 height 15
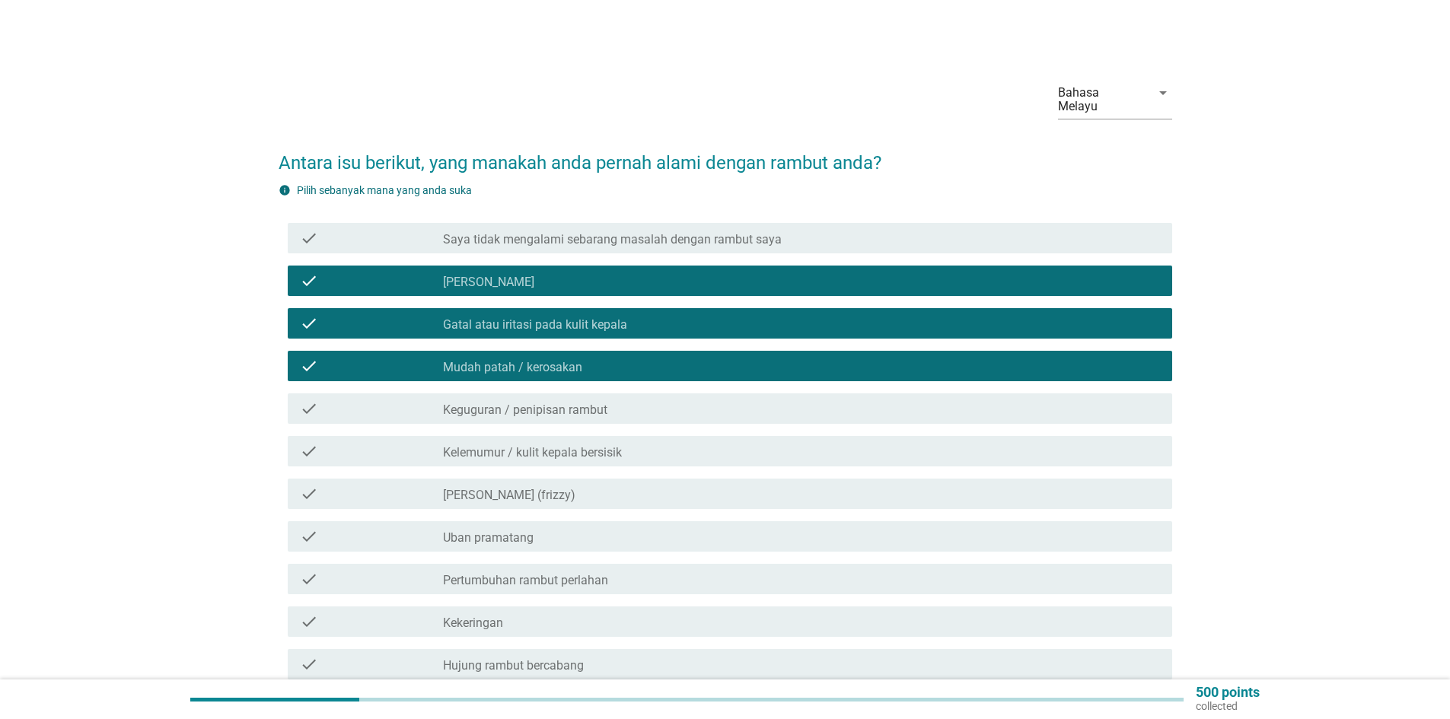
click at [592, 442] on div "check_box_outline_blank Kelemumur / kulit kepala bersisik" at bounding box center [801, 451] width 717 height 18
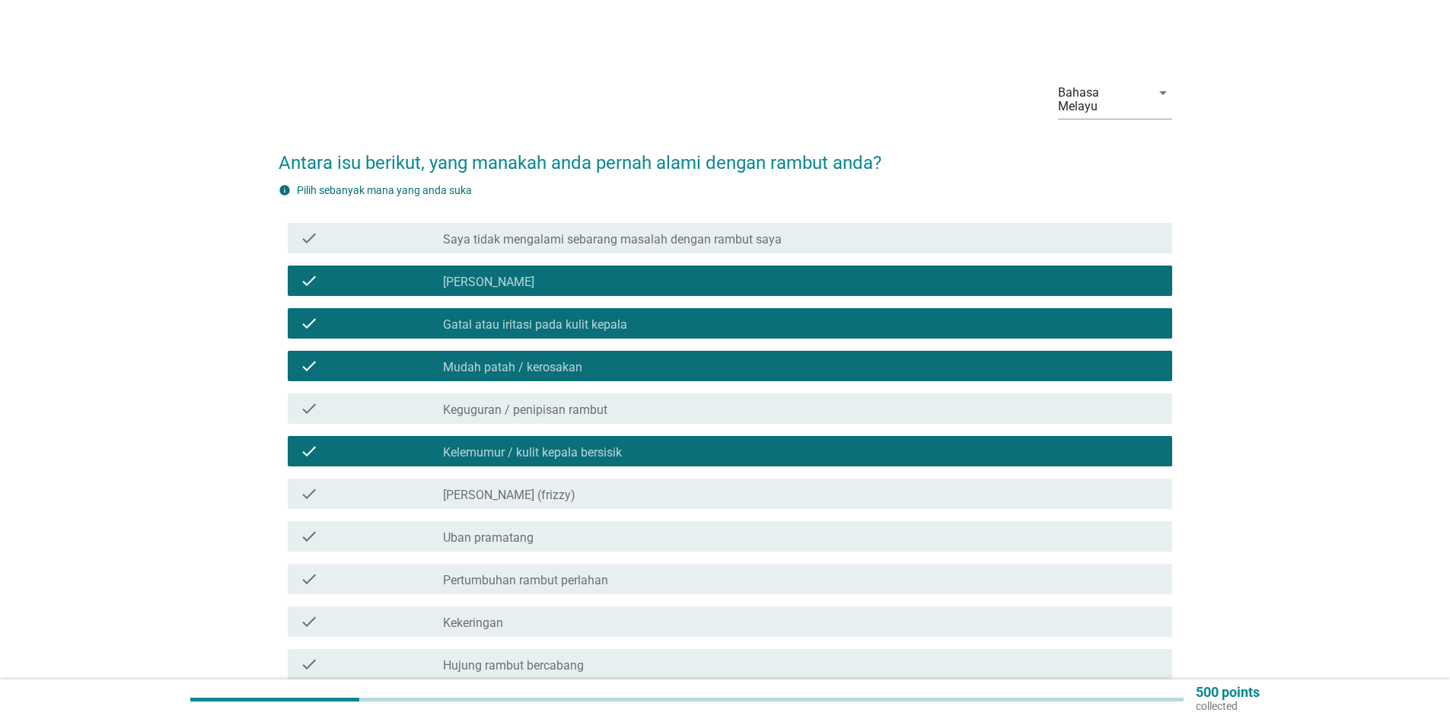
click at [575, 488] on label "[PERSON_NAME] (frizzy)" at bounding box center [509, 495] width 132 height 15
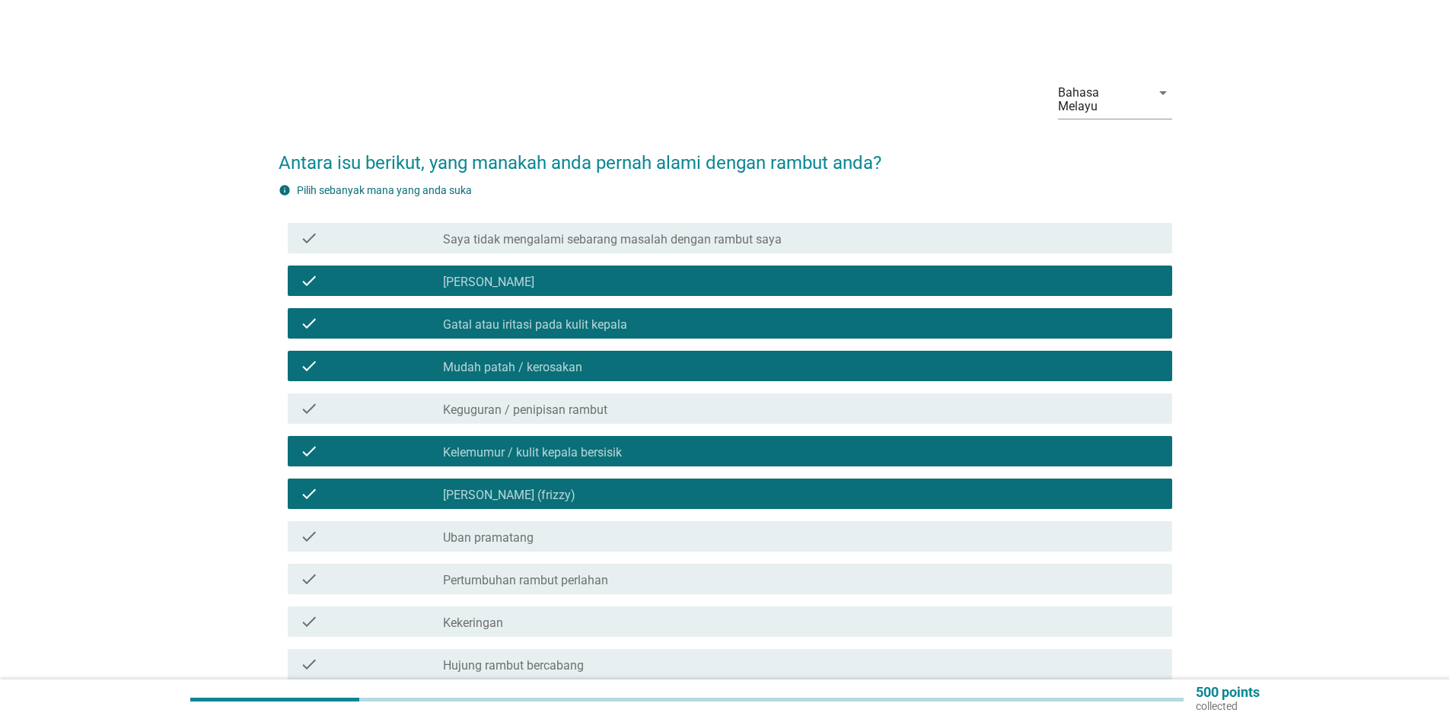
scroll to position [170, 0]
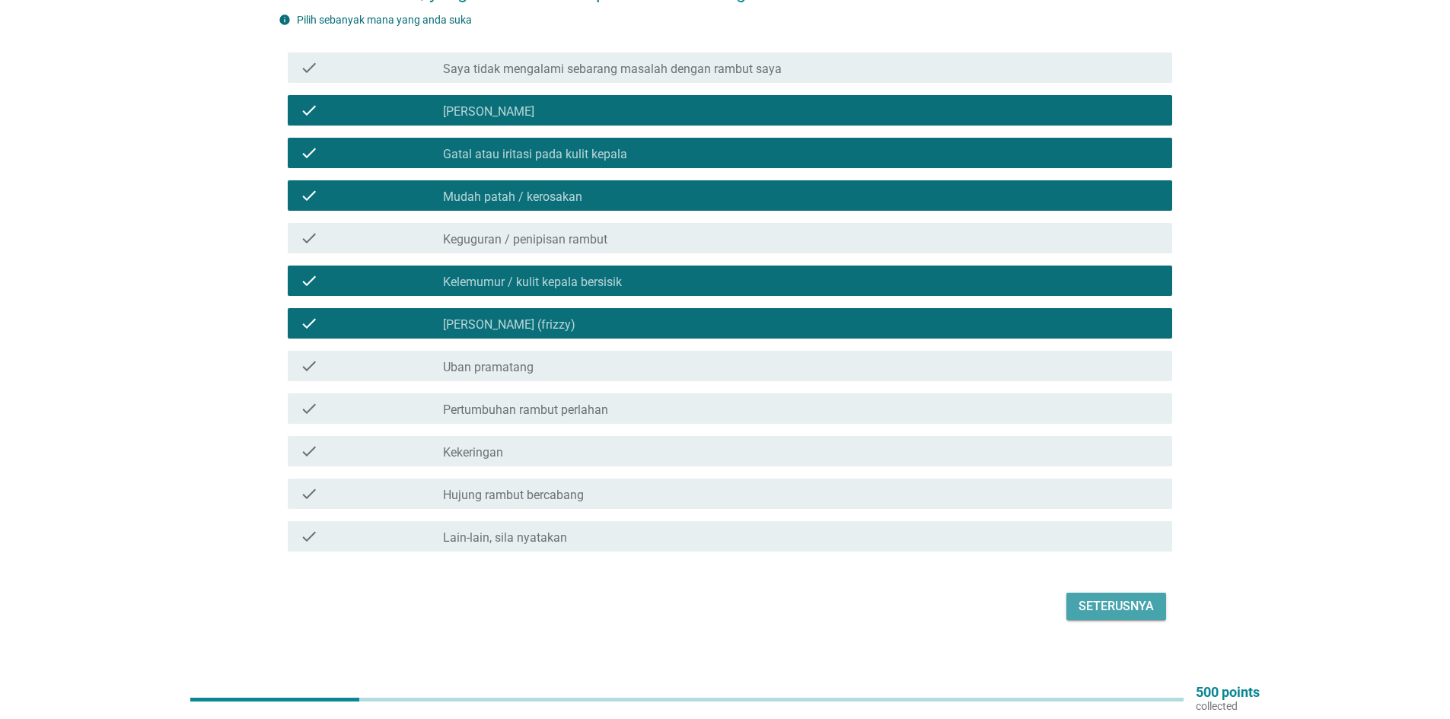
click at [1160, 596] on button "Seterusnya" at bounding box center [1116, 606] width 100 height 27
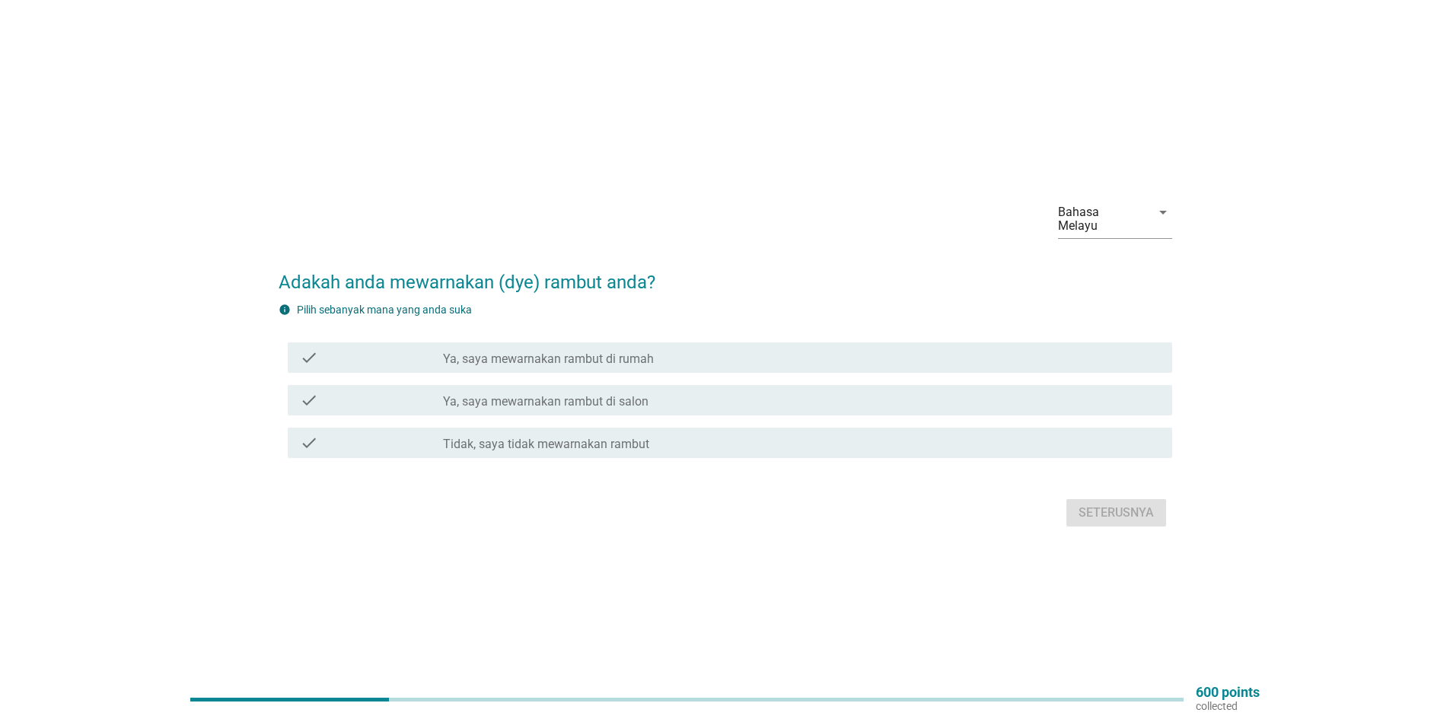
click at [626, 364] on div "check check_box_outline_blank Ya, saya mewarnakan rambut di rumah" at bounding box center [730, 357] width 884 height 30
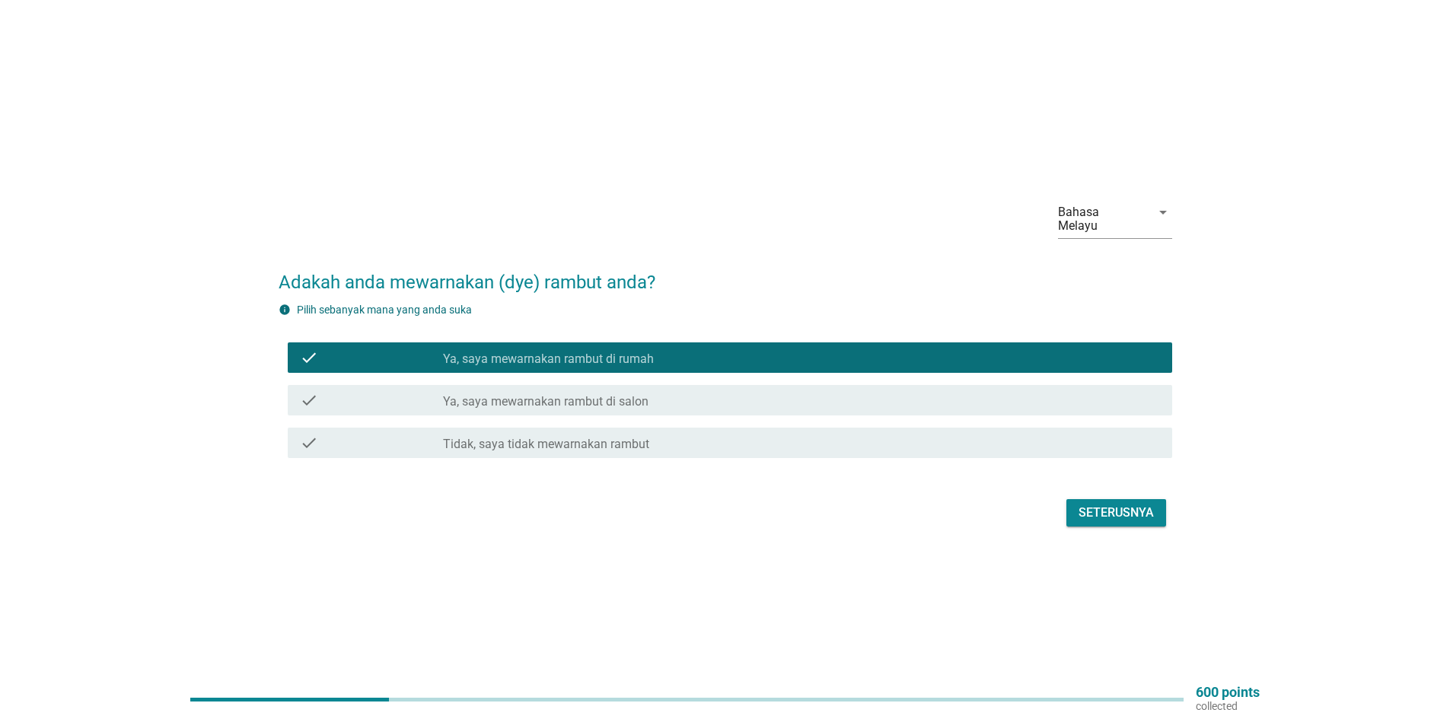
click at [809, 401] on div "check_box_outline_blank Ya, saya mewarnakan rambut di salon" at bounding box center [801, 400] width 717 height 18
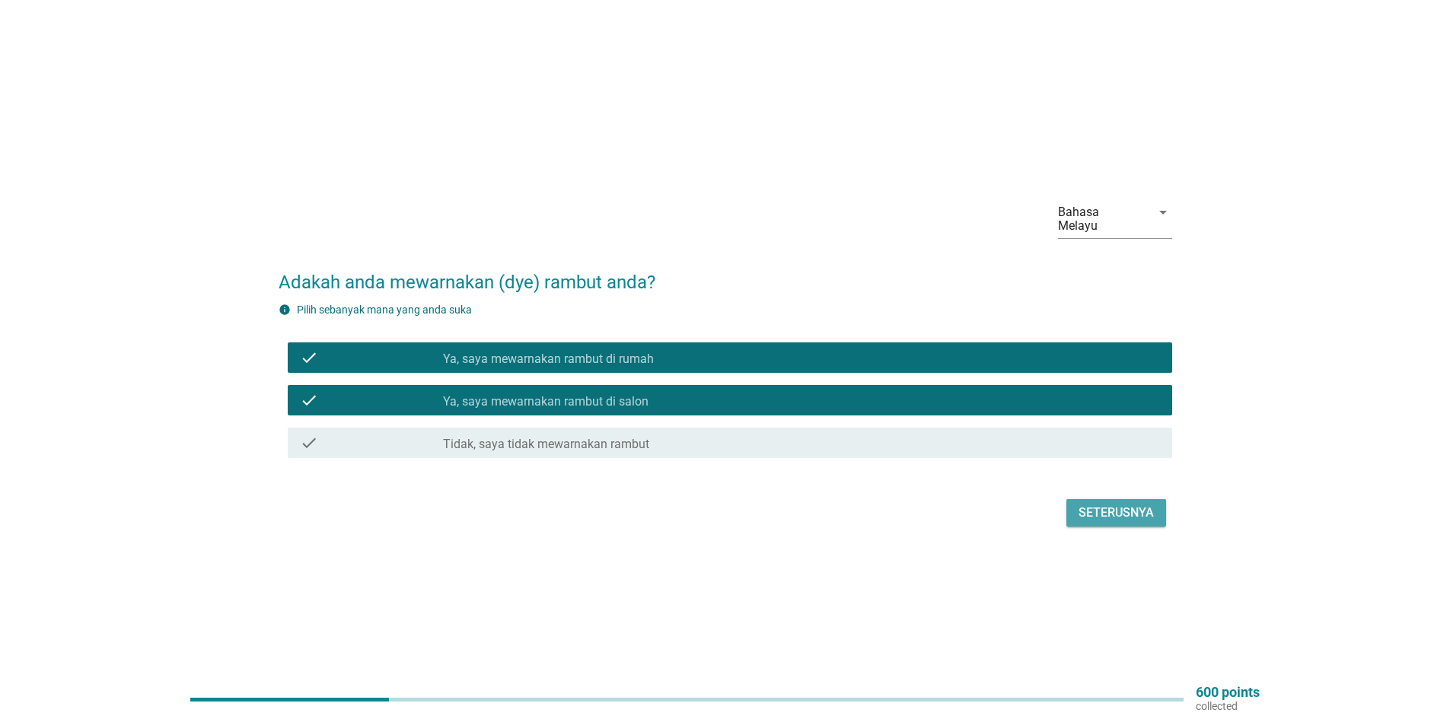
click at [1122, 516] on button "Seterusnya" at bounding box center [1116, 512] width 100 height 27
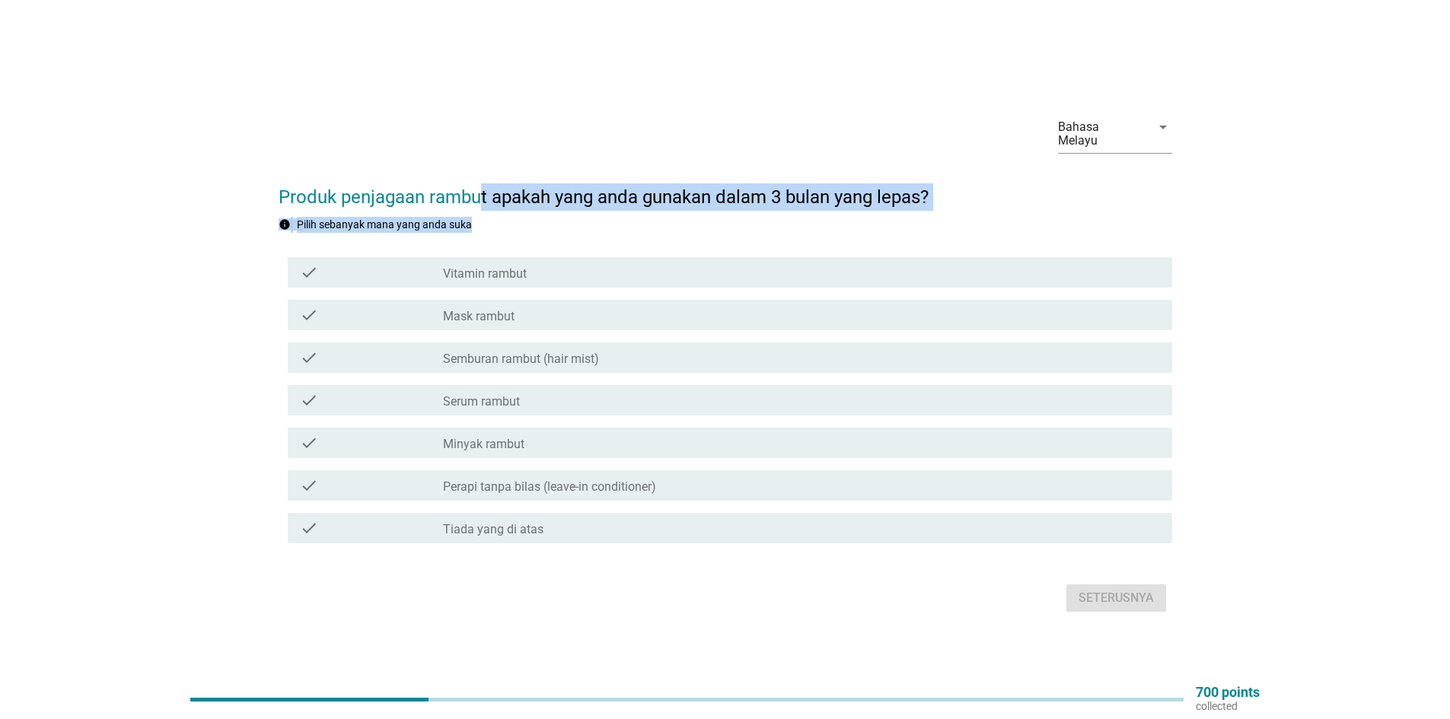
drag, startPoint x: 562, startPoint y: 206, endPoint x: 797, endPoint y: 208, distance: 235.1
click at [797, 208] on form "Produk penjagaan rambut apakah yang anda gunakan dalam 3 bulan yang lepas? info…" at bounding box center [725, 392] width 893 height 448
click at [798, 207] on form "Produk penjagaan rambut apakah yang anda gunakan dalam 3 bulan yang lepas? info…" at bounding box center [725, 392] width 893 height 448
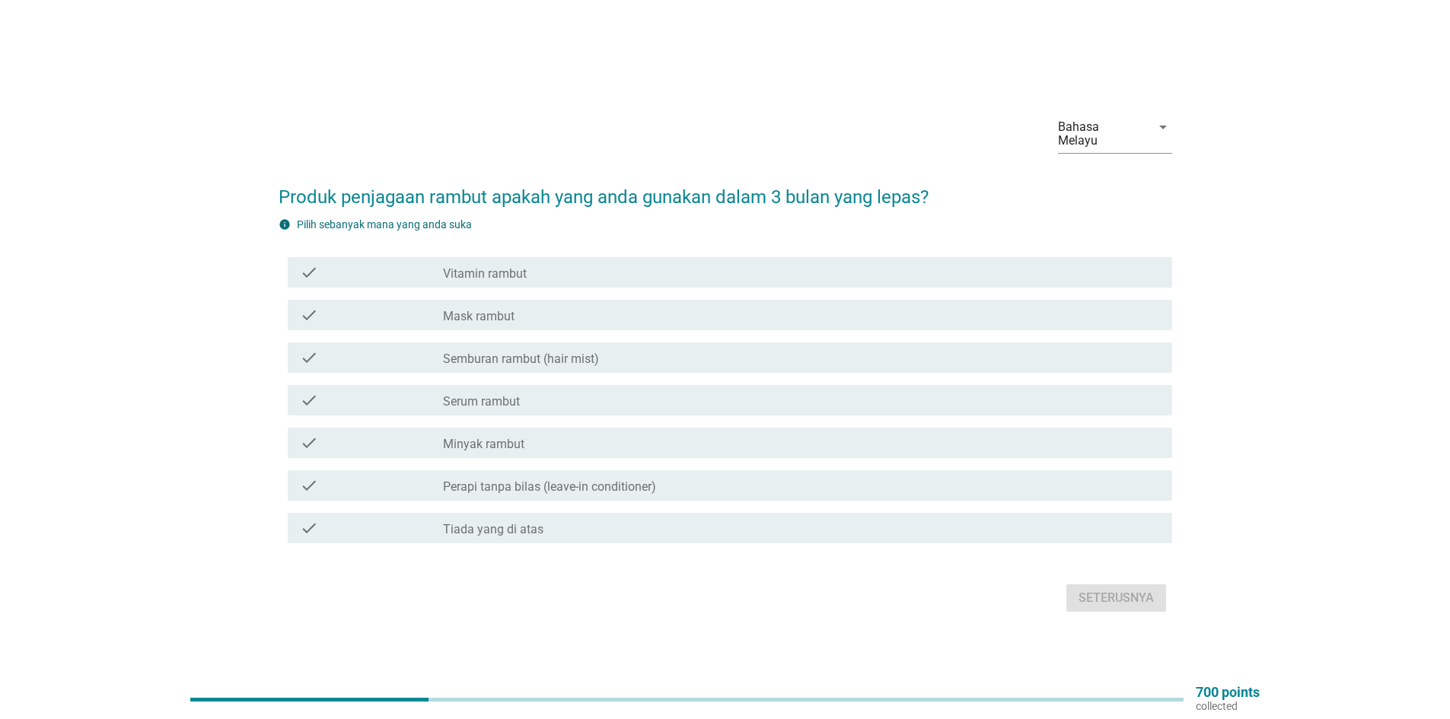
click at [549, 309] on div "check_box_outline_blank Mask rambut" at bounding box center [801, 315] width 717 height 18
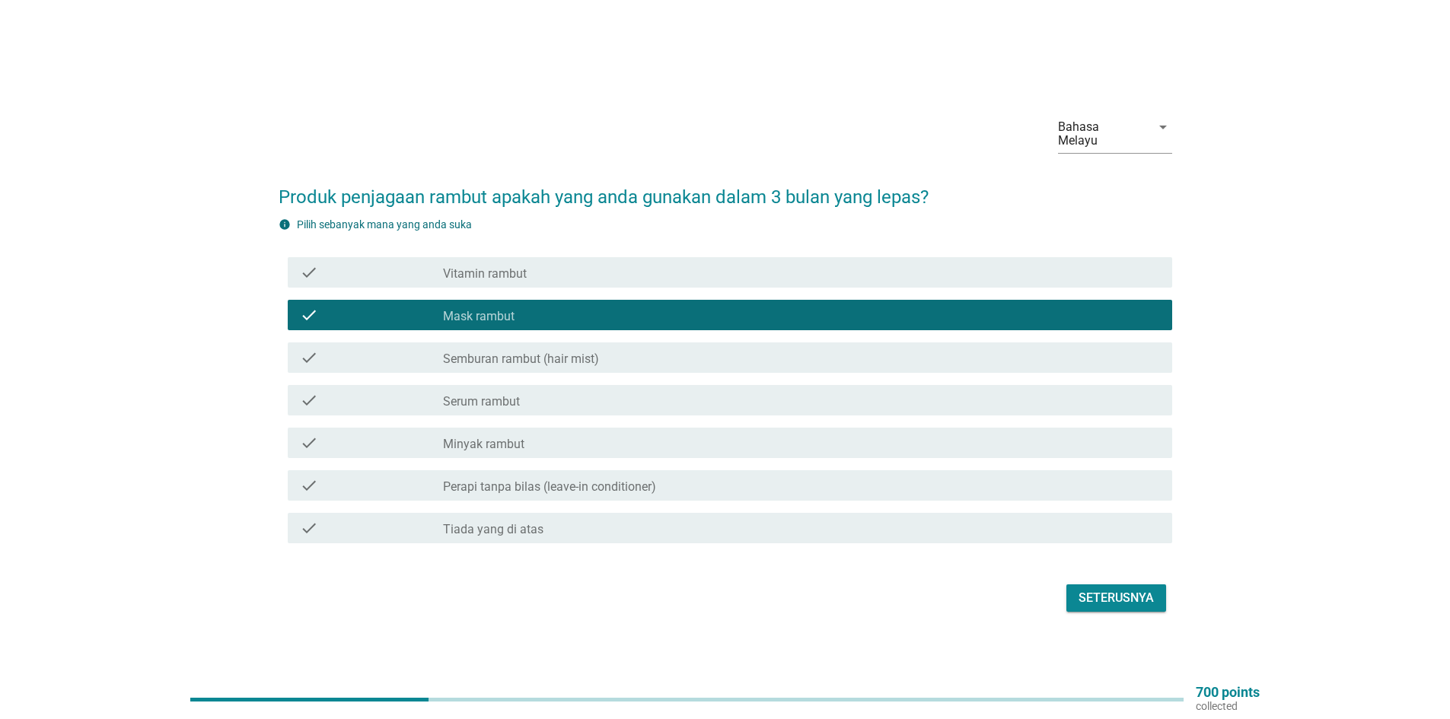
drag, startPoint x: 610, startPoint y: 265, endPoint x: 951, endPoint y: 449, distance: 388.1
click at [610, 266] on div "check_box_outline_blank Vitamin rambut" at bounding box center [801, 272] width 717 height 18
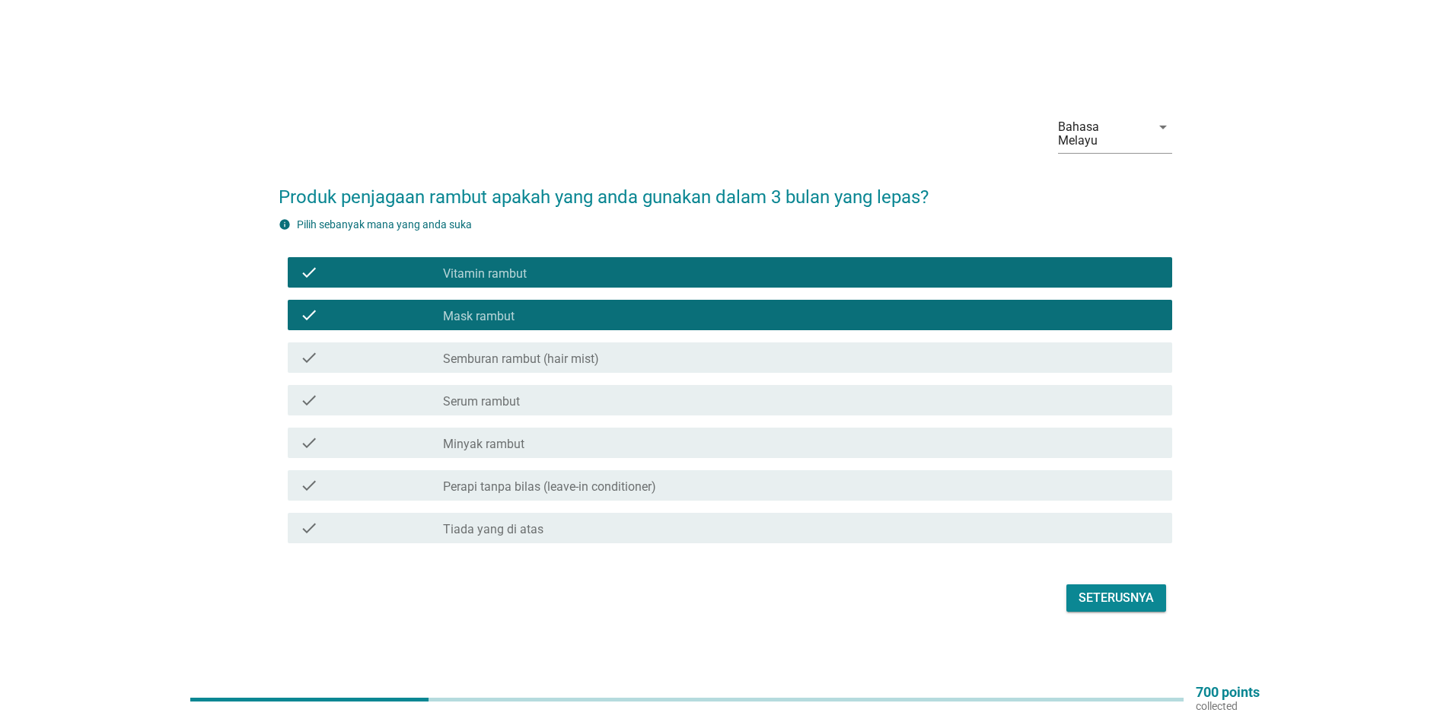
click at [1119, 590] on div "Seterusnya" at bounding box center [1115, 598] width 75 height 18
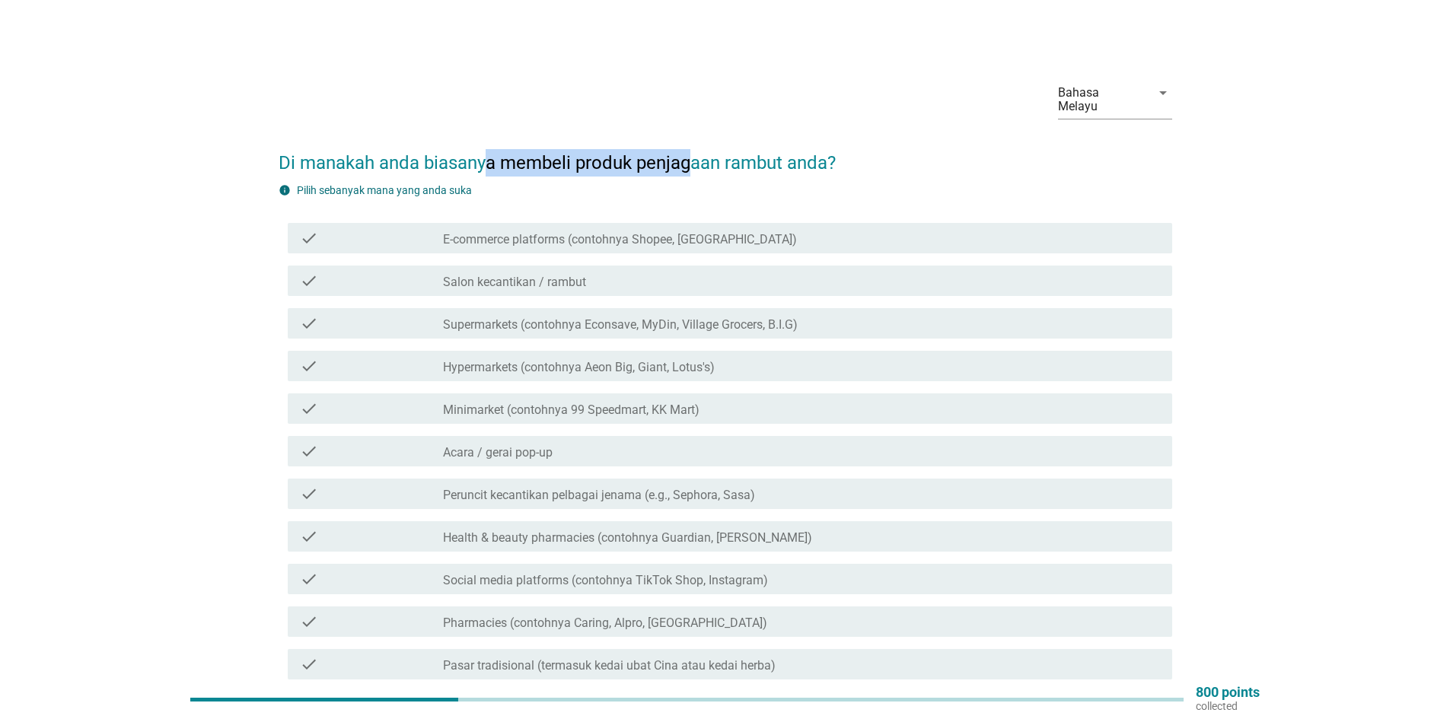
drag, startPoint x: 621, startPoint y: 145, endPoint x: 691, endPoint y: 145, distance: 70.0
click at [691, 145] on h2 "Di manakah anda biasanya membeli produk penjagaan rambut anda?" at bounding box center [725, 155] width 893 height 43
click at [728, 150] on h2 "Di manakah anda biasanya membeli produk penjagaan rambut anda?" at bounding box center [725, 155] width 893 height 43
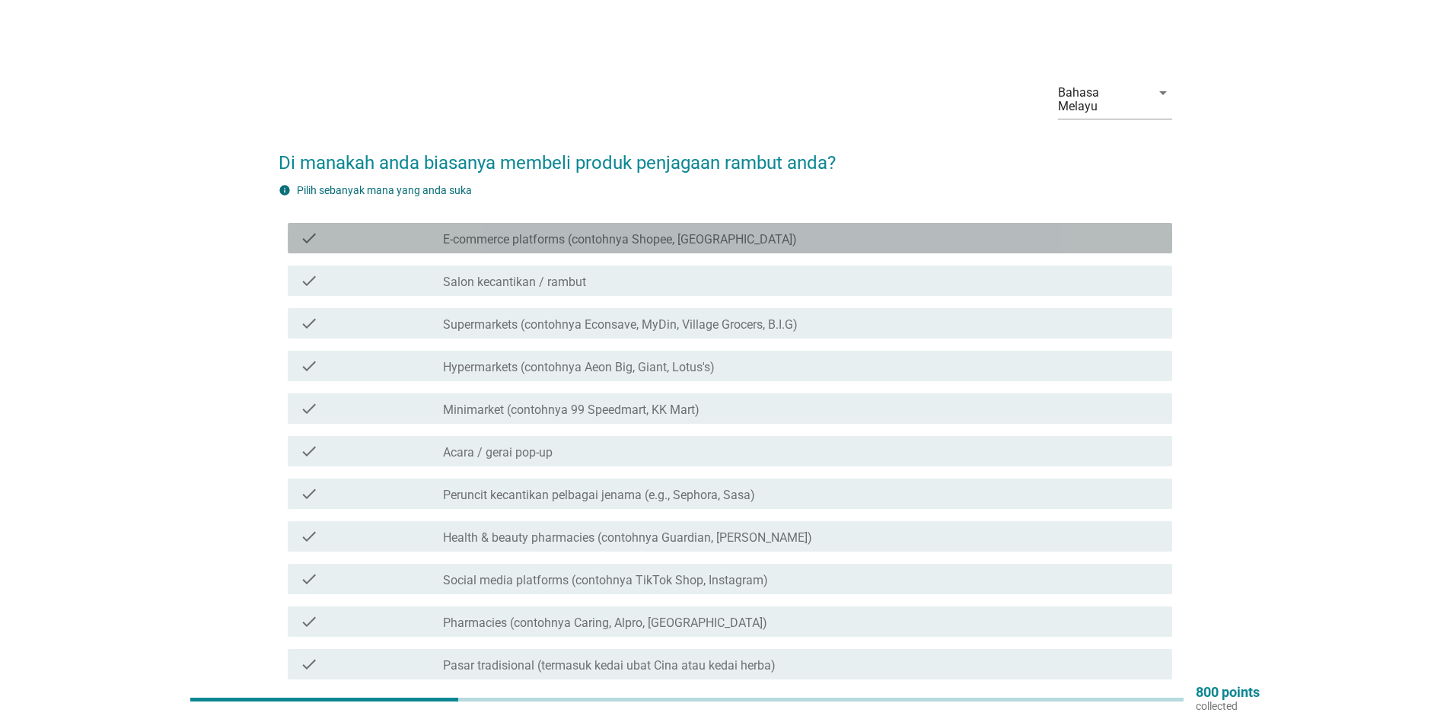
click at [730, 229] on div "check_box_outline_blank E-commerce platforms (contohnya Shopee, [GEOGRAPHIC_DAT…" at bounding box center [801, 238] width 717 height 18
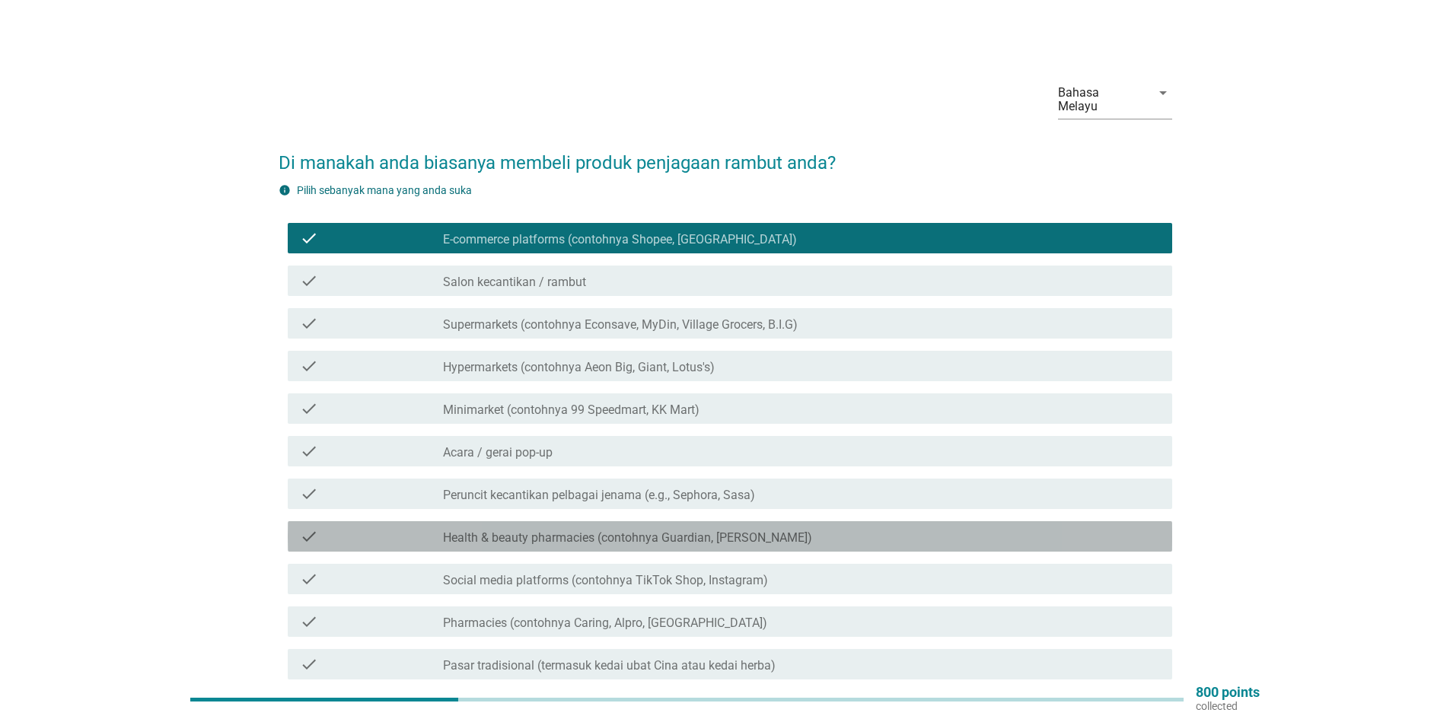
click at [549, 530] on label "Health & beauty pharmacies (contohnya Guardian, [PERSON_NAME])" at bounding box center [627, 537] width 369 height 15
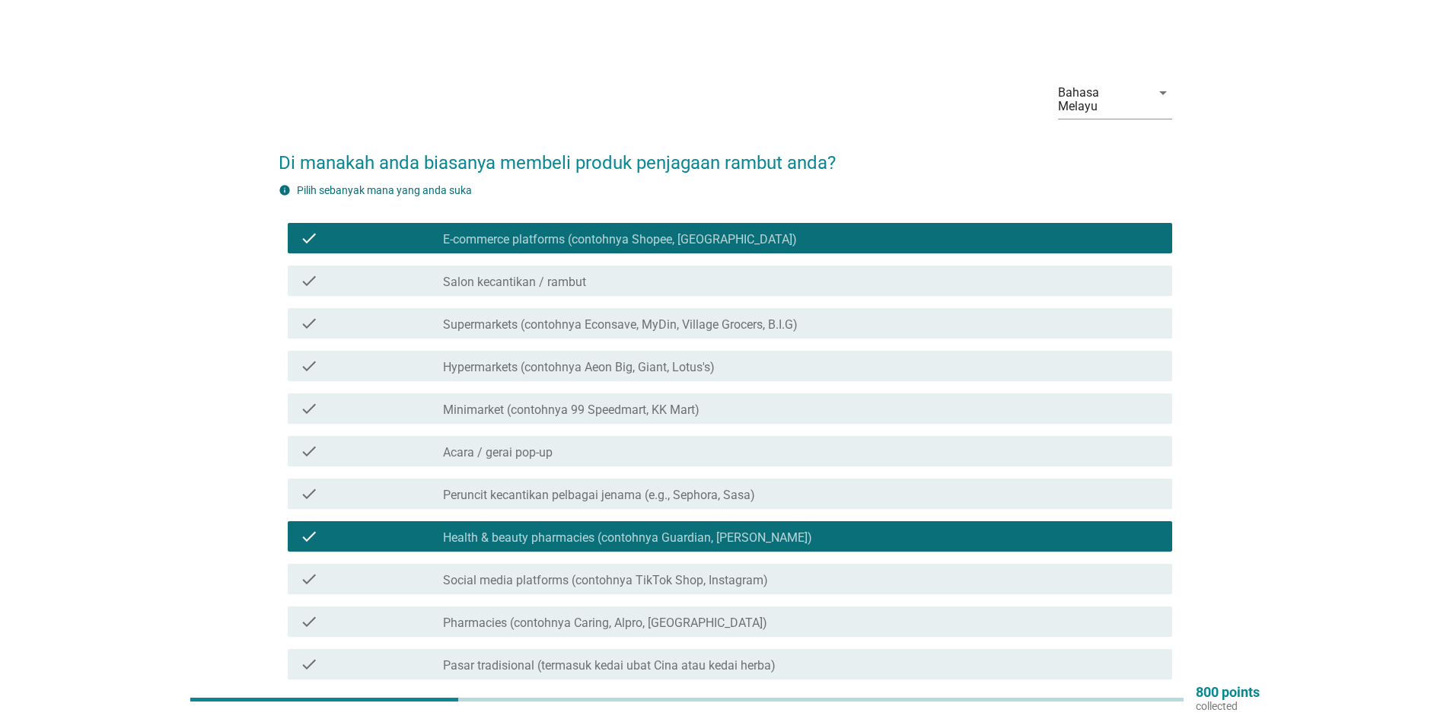
click at [517, 573] on label "Social media platforms (contohnya TikTok Shop, Instagram)" at bounding box center [605, 580] width 325 height 15
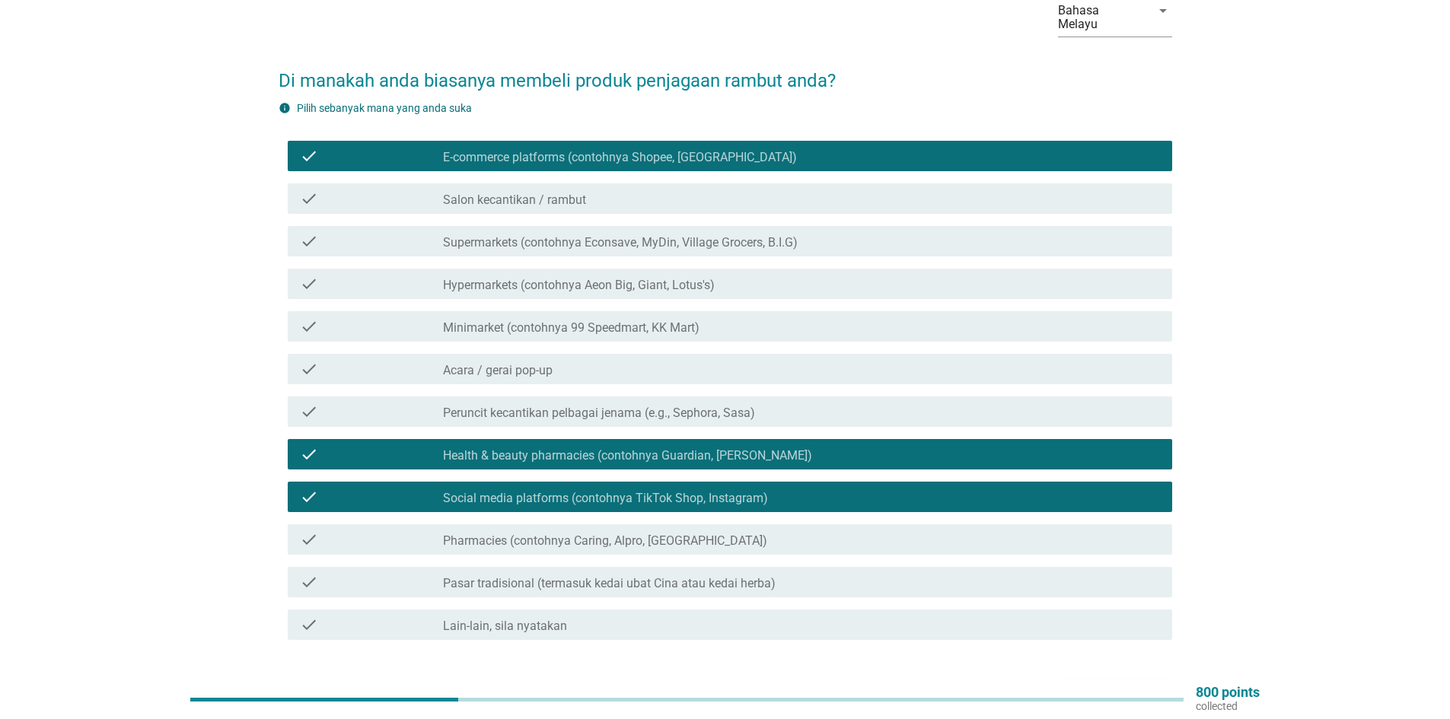
scroll to position [170, 0]
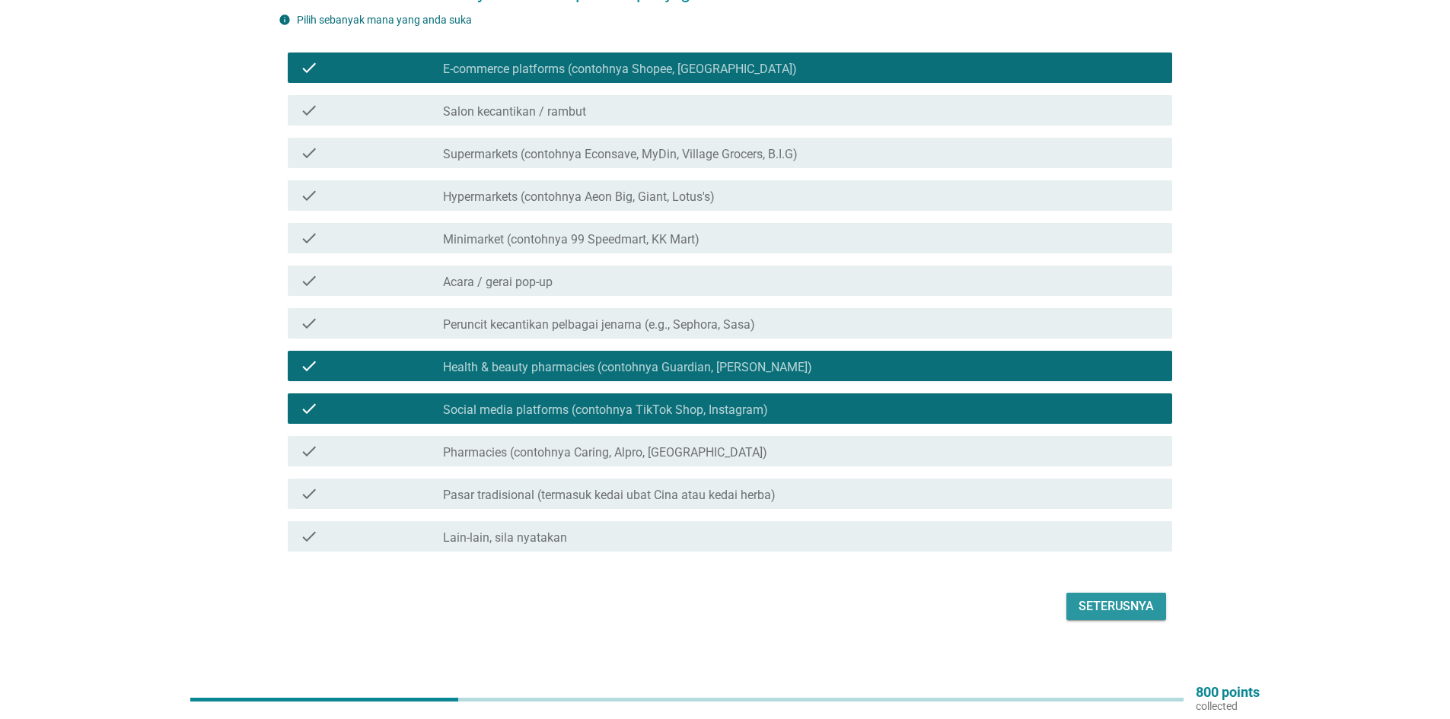
click at [1138, 597] on div "Seterusnya" at bounding box center [1115, 606] width 75 height 18
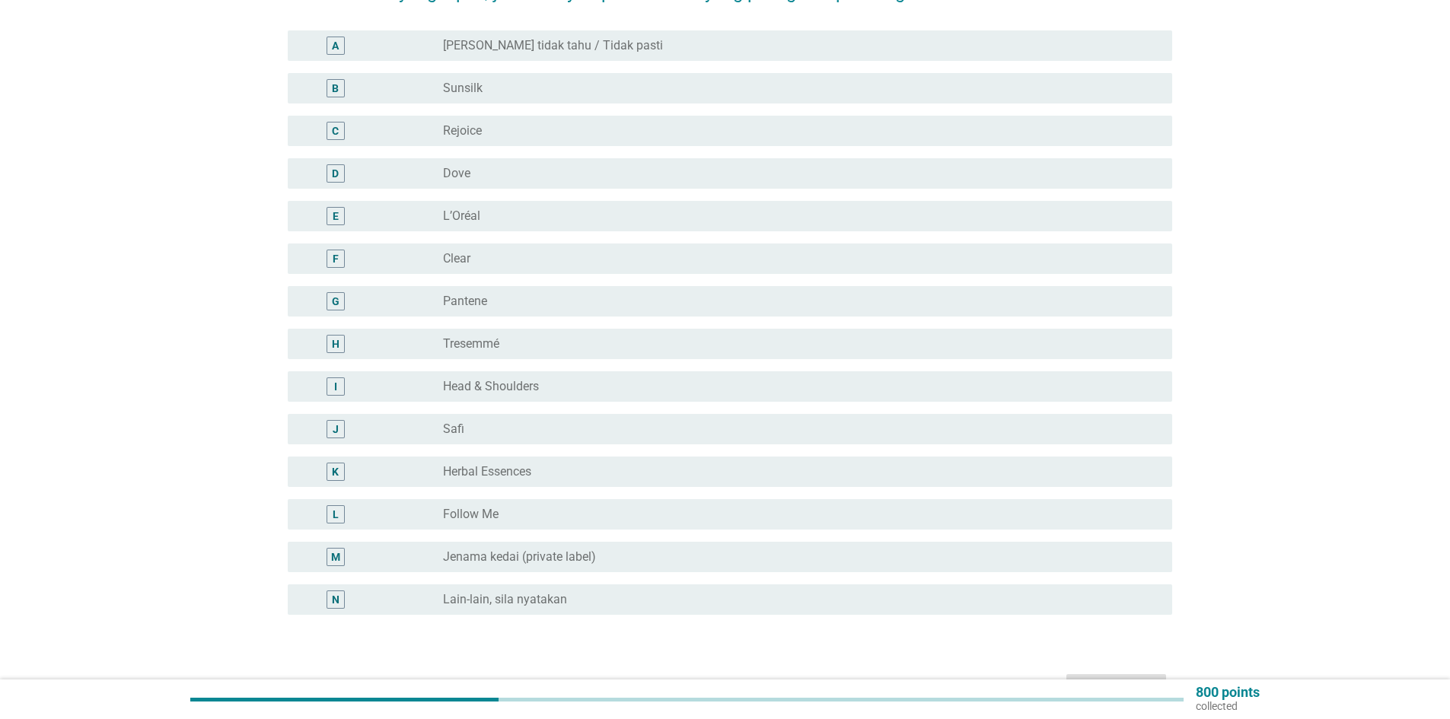
scroll to position [0, 0]
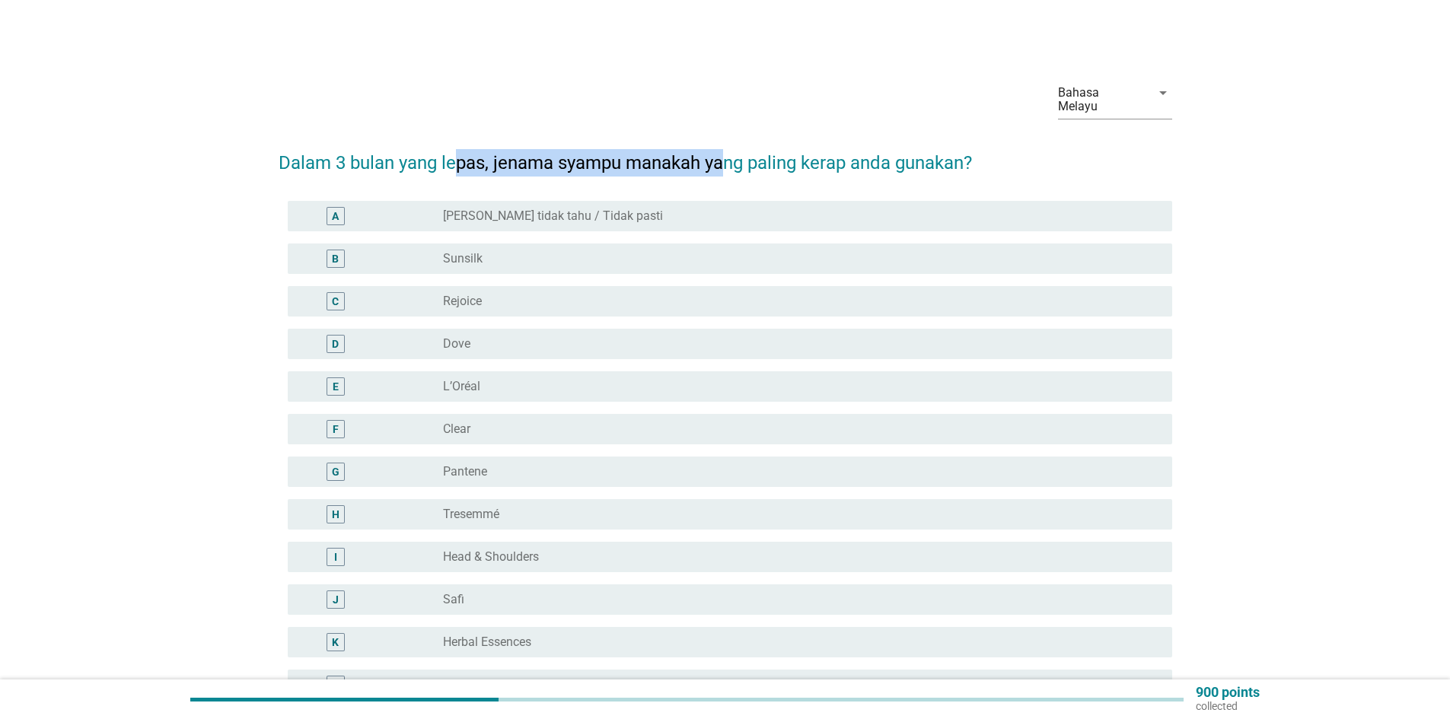
drag, startPoint x: 453, startPoint y: 142, endPoint x: 727, endPoint y: 160, distance: 274.5
click at [727, 160] on h2 "Dalam 3 bulan yang lepas, jenama syampu manakah yang paling kerap anda gunakan?" at bounding box center [725, 155] width 893 height 43
click at [460, 336] on label "Dove" at bounding box center [456, 343] width 27 height 15
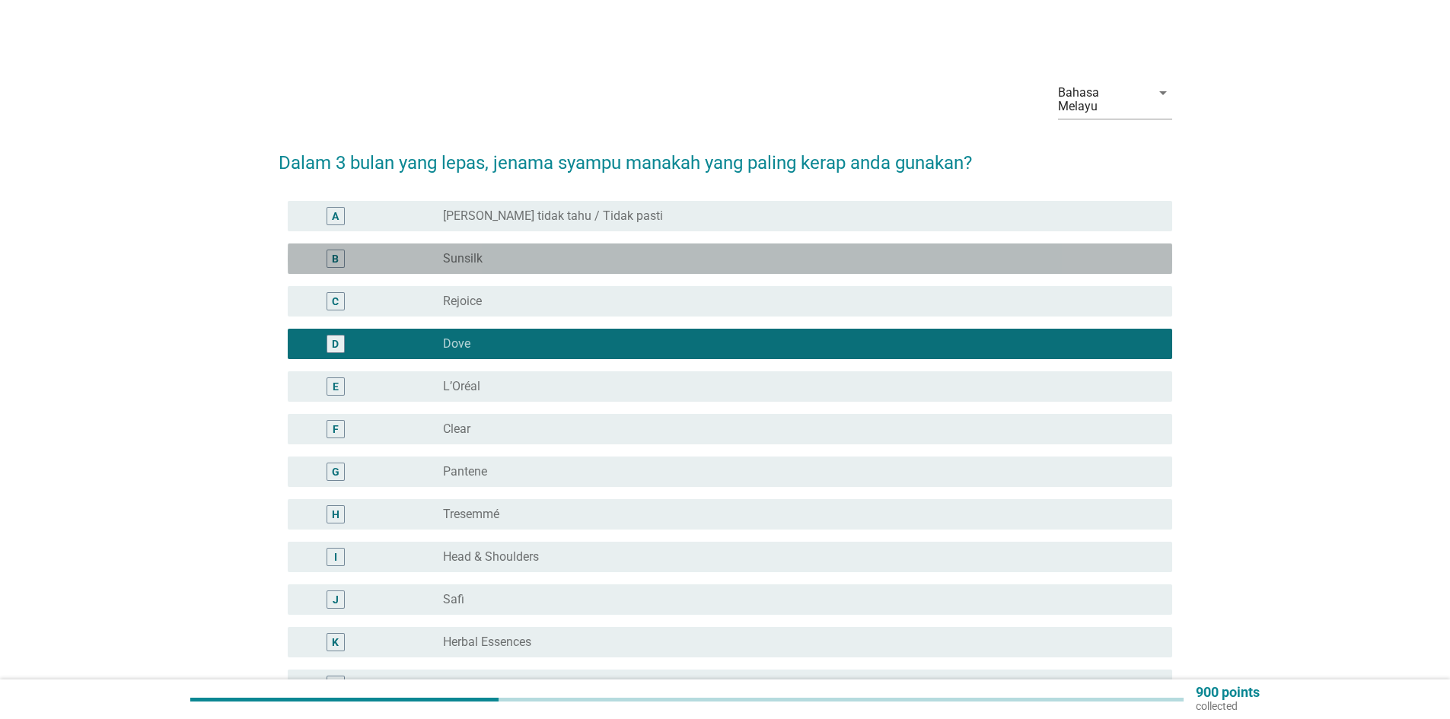
click at [482, 251] on label "Sunsilk" at bounding box center [463, 258] width 40 height 15
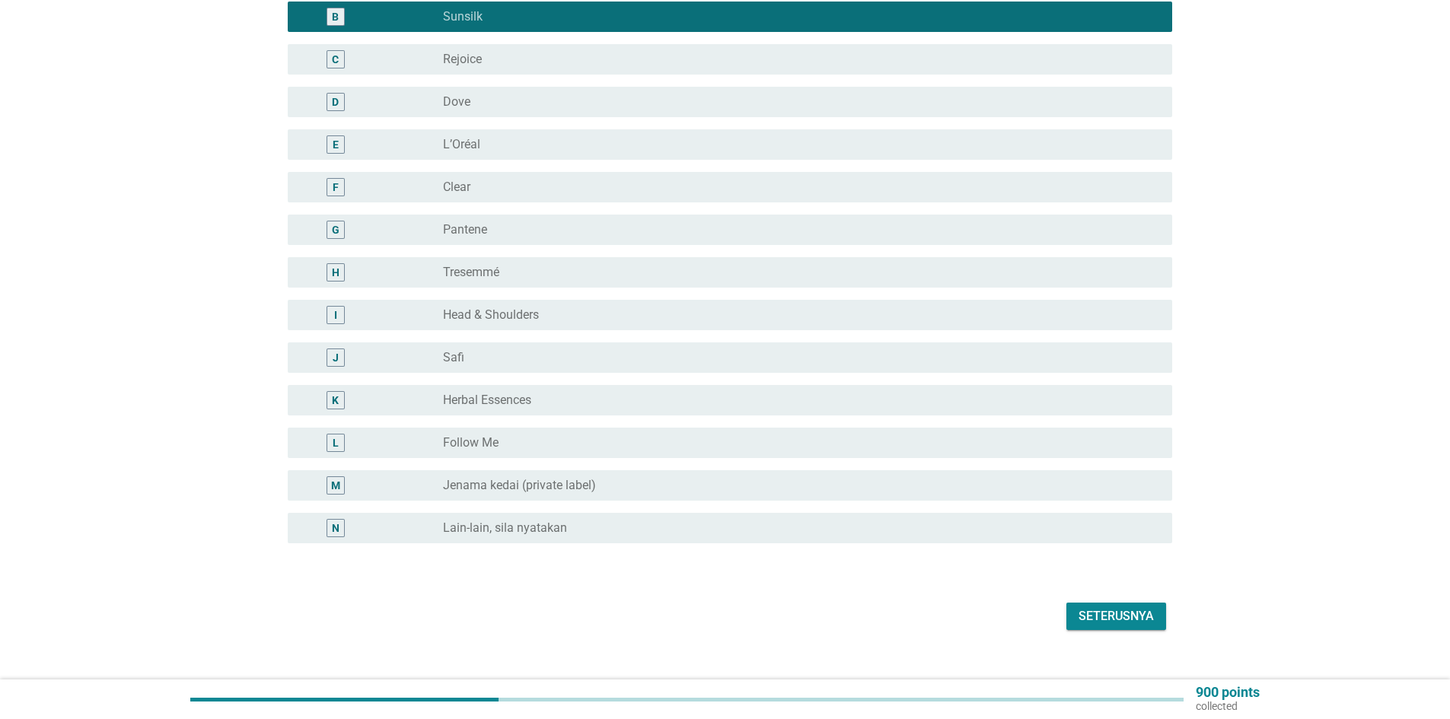
scroll to position [252, 0]
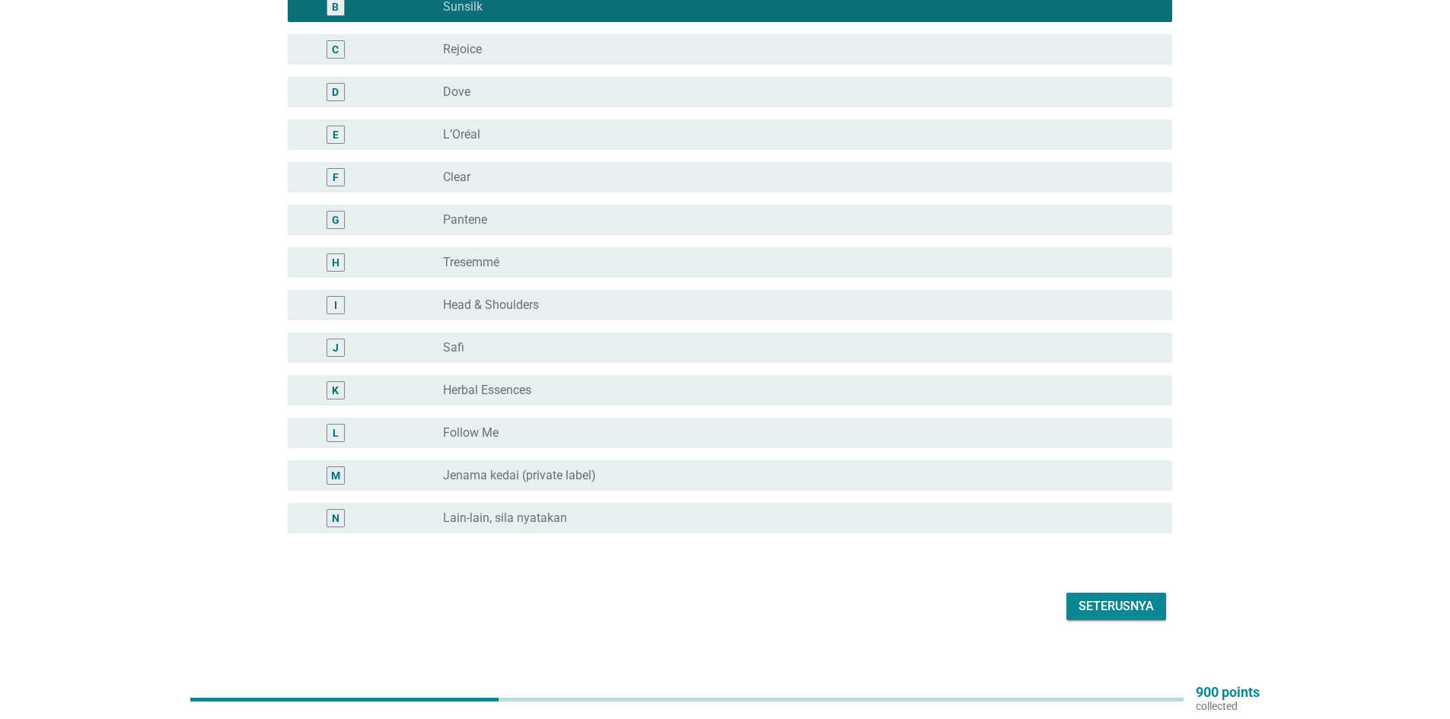
click at [1113, 574] on form "Dalam 3 bulan yang lepas, jenama syampu manakah yang paling kerap anda gunakan?…" at bounding box center [725, 253] width 893 height 743
click at [1109, 598] on div "Seterusnya" at bounding box center [1115, 606] width 75 height 18
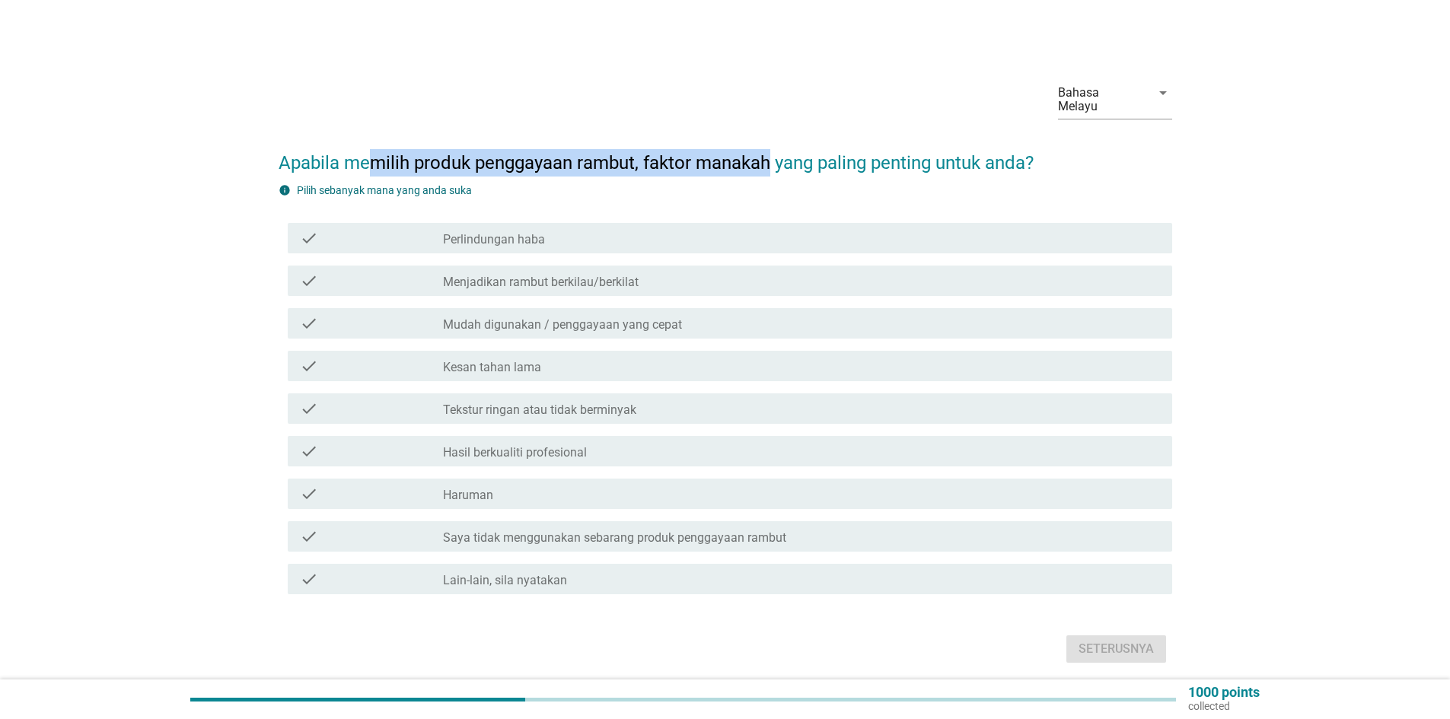
drag, startPoint x: 366, startPoint y: 140, endPoint x: 778, endPoint y: 150, distance: 411.8
click at [772, 150] on h2 "Apabila memilih produk penggayaan rambut, faktor manakah yang paling penting un…" at bounding box center [725, 155] width 893 height 43
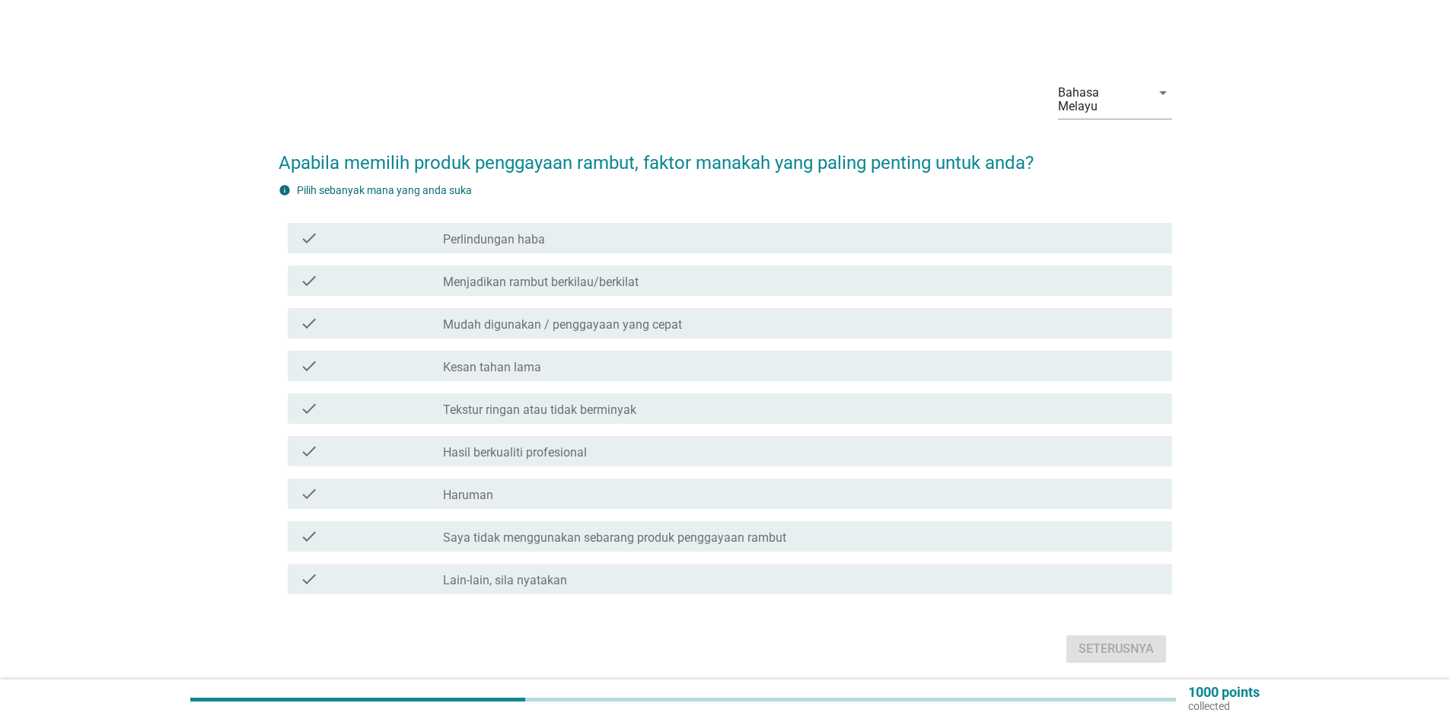
click at [778, 150] on h2 "Apabila memilih produk penggayaan rambut, faktor manakah yang paling penting un…" at bounding box center [725, 155] width 893 height 43
drag, startPoint x: 530, startPoint y: 151, endPoint x: 674, endPoint y: 154, distance: 144.6
click at [674, 154] on h2 "Apabila memilih produk penggayaan rambut, faktor manakah yang paling penting un…" at bounding box center [725, 155] width 893 height 43
click at [675, 156] on h2 "Apabila memilih produk penggayaan rambut, faktor manakah yang paling penting un…" at bounding box center [725, 155] width 893 height 43
click at [629, 275] on label "Menjadikan rambut berkilau/berkilat" at bounding box center [541, 282] width 196 height 15
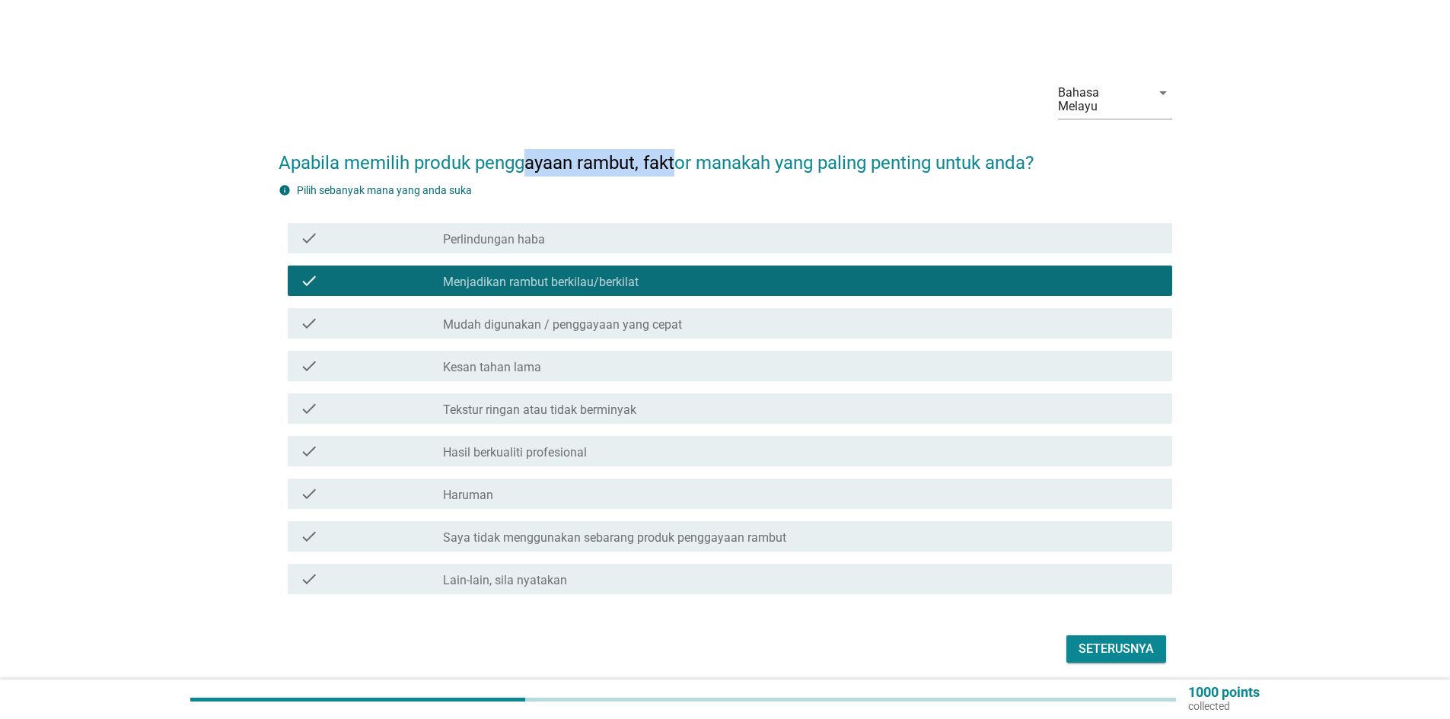
click at [545, 403] on label "Tekstur ringan atau tidak berminyak" at bounding box center [539, 410] width 193 height 15
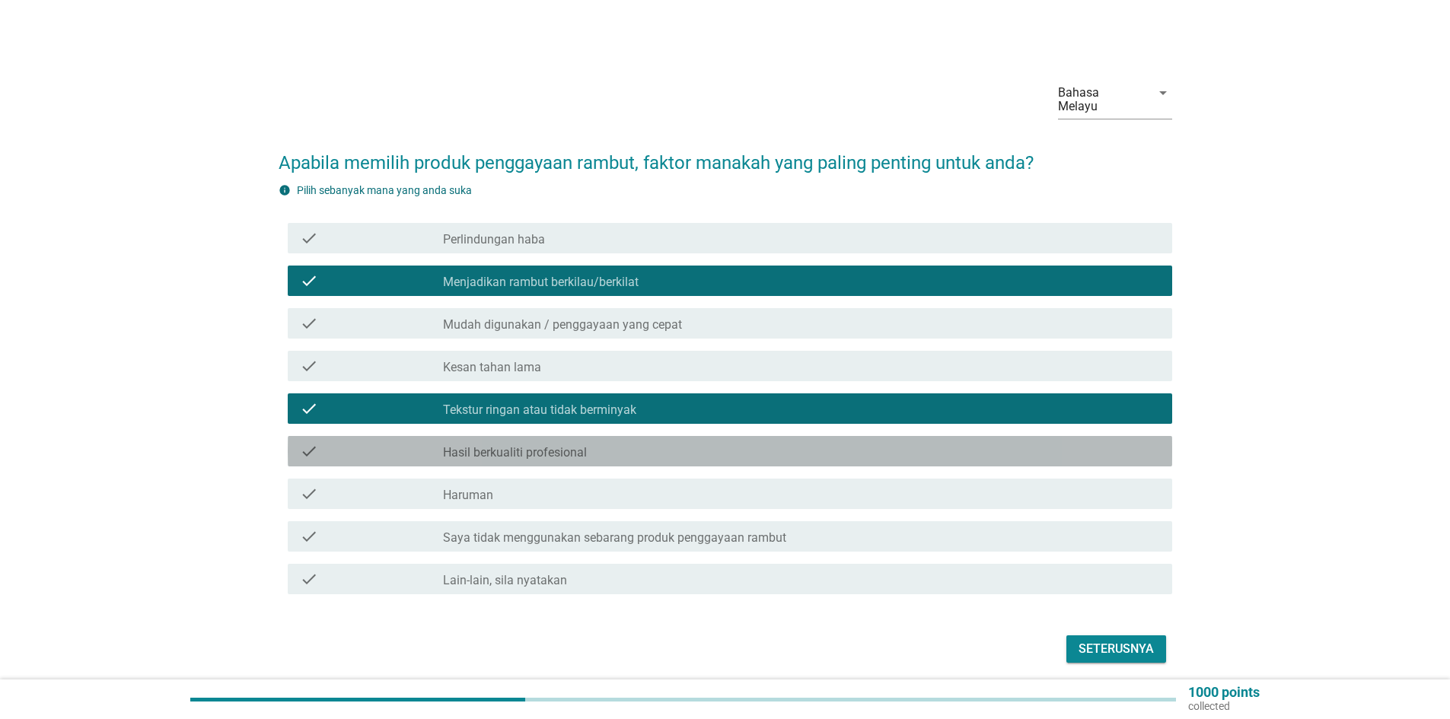
click at [532, 450] on div "check check_box_outline_blank Hasil berkualiti profesional" at bounding box center [730, 451] width 884 height 30
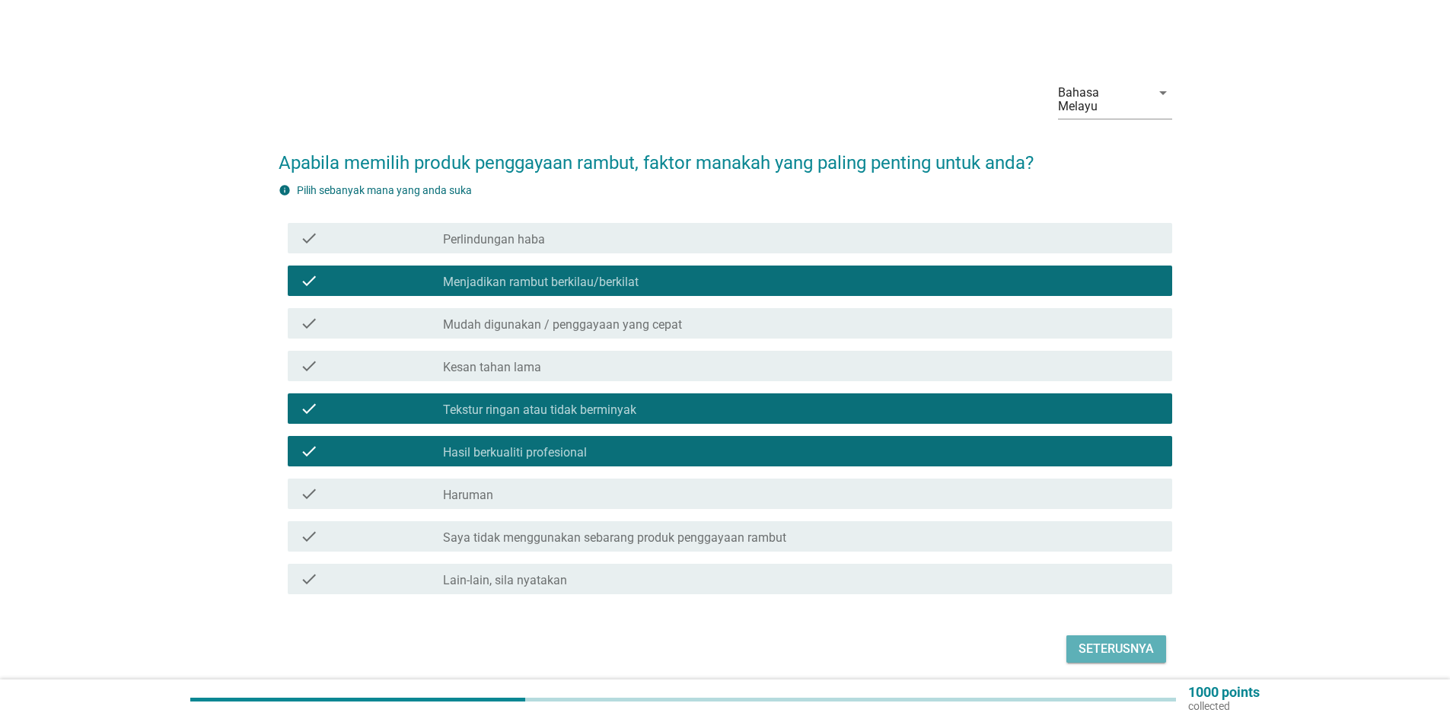
click at [1085, 640] on div "Seterusnya" at bounding box center [1115, 649] width 75 height 18
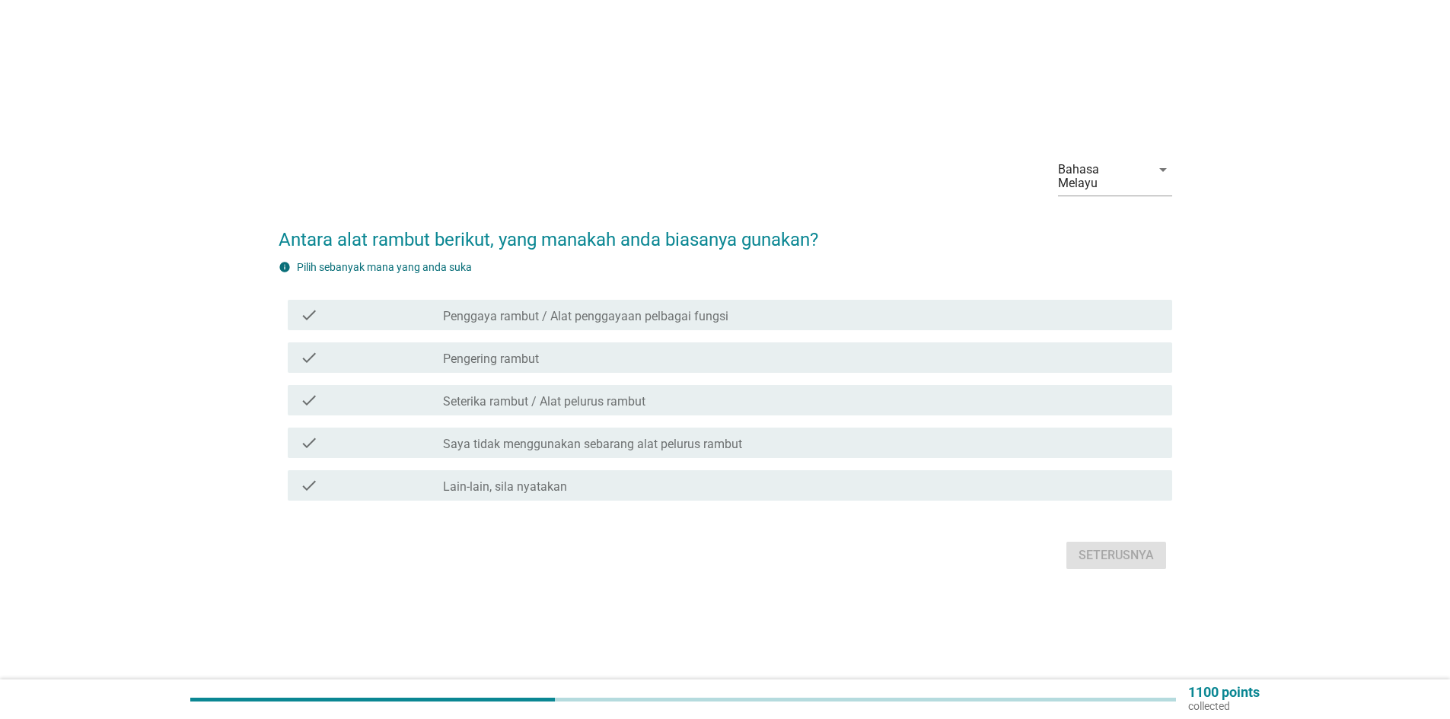
click at [574, 352] on div "check_box_outline_blank Pengering rambut" at bounding box center [801, 358] width 717 height 18
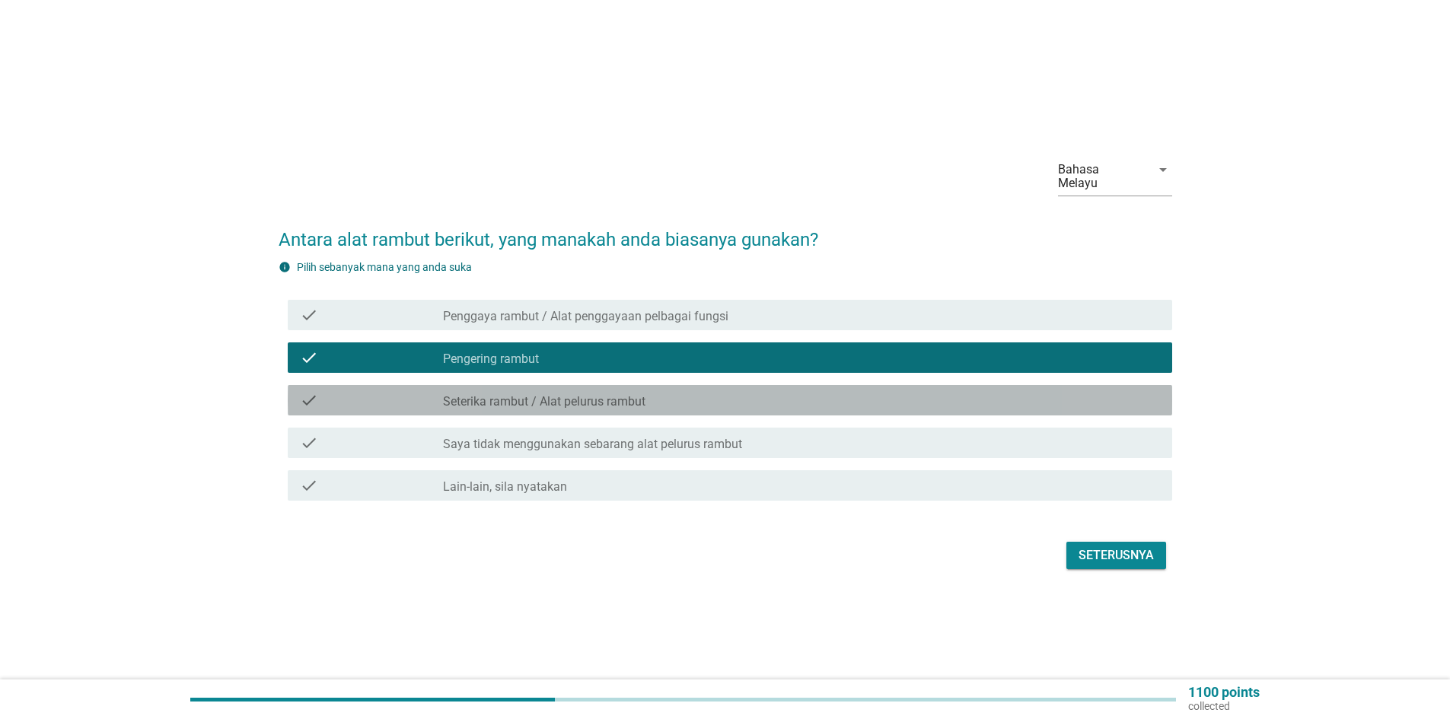
click at [597, 397] on label "Seterika rambut / Alat pelurus rambut" at bounding box center [544, 401] width 202 height 15
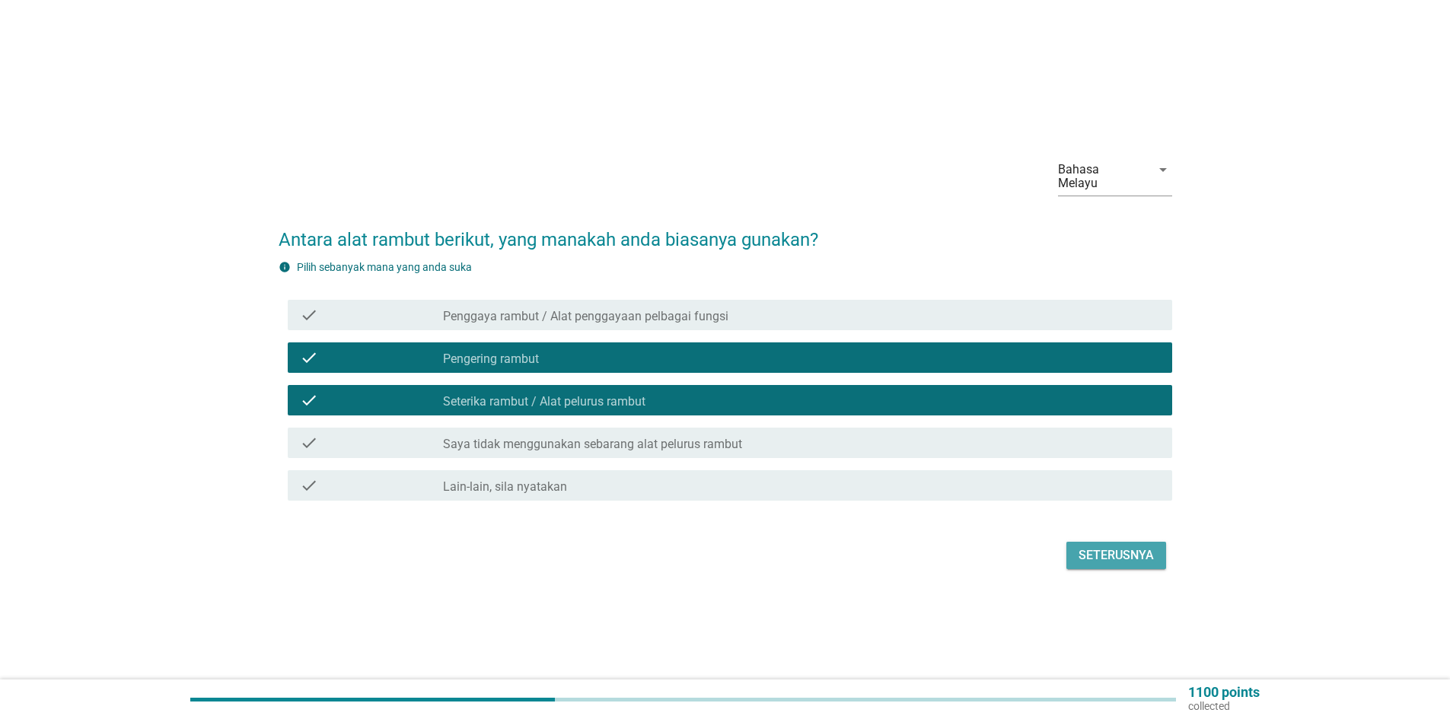
click at [1160, 553] on button "Seterusnya" at bounding box center [1116, 555] width 100 height 27
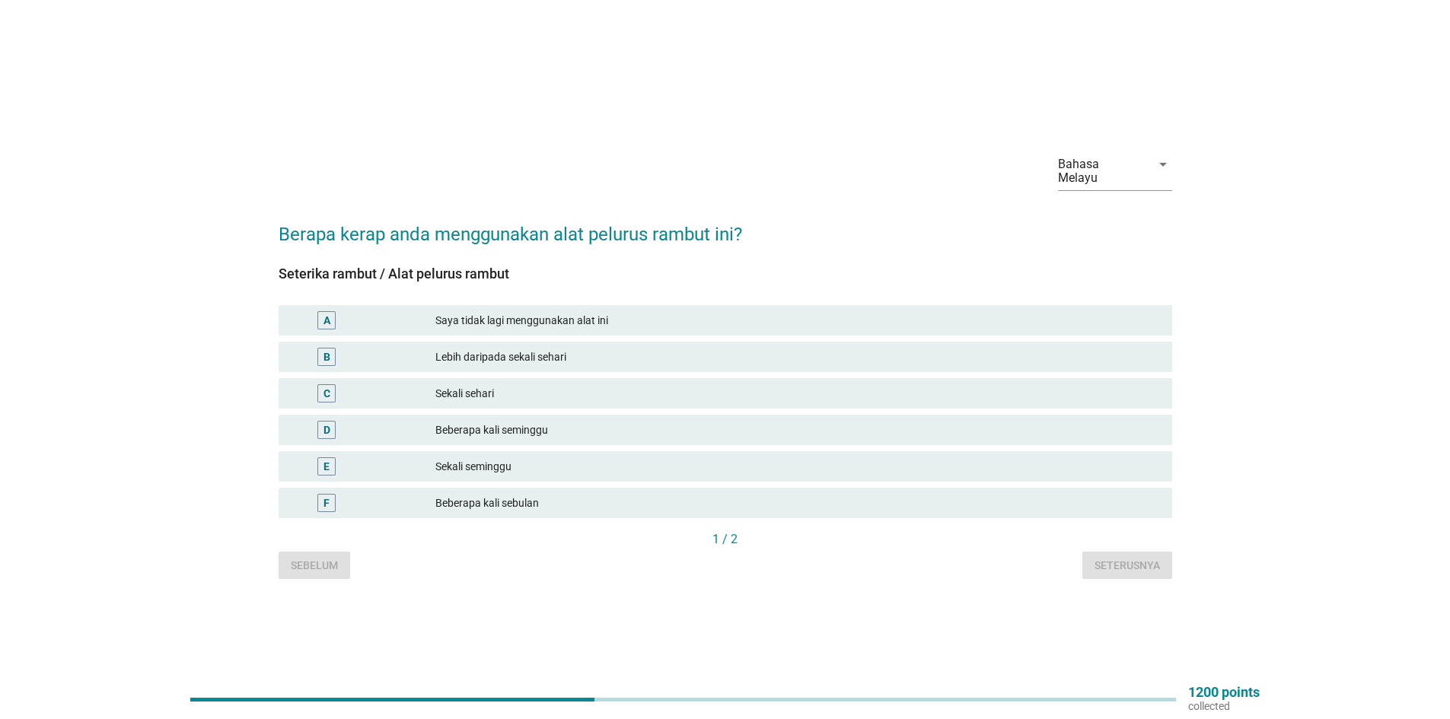
drag, startPoint x: 492, startPoint y: 249, endPoint x: 684, endPoint y: 251, distance: 191.8
click at [684, 251] on form "Berapa kerap anda menggunakan alat pelurus rambut ini? Seterika rambut / Alat p…" at bounding box center [725, 392] width 893 height 374
click at [685, 251] on div "Seterika rambut / Alat pelurus rambut A Saya tidak lagi menggunakan alat ini B …" at bounding box center [725, 389] width 893 height 282
click at [510, 426] on div "Beberapa kali seminggu" at bounding box center [797, 430] width 724 height 18
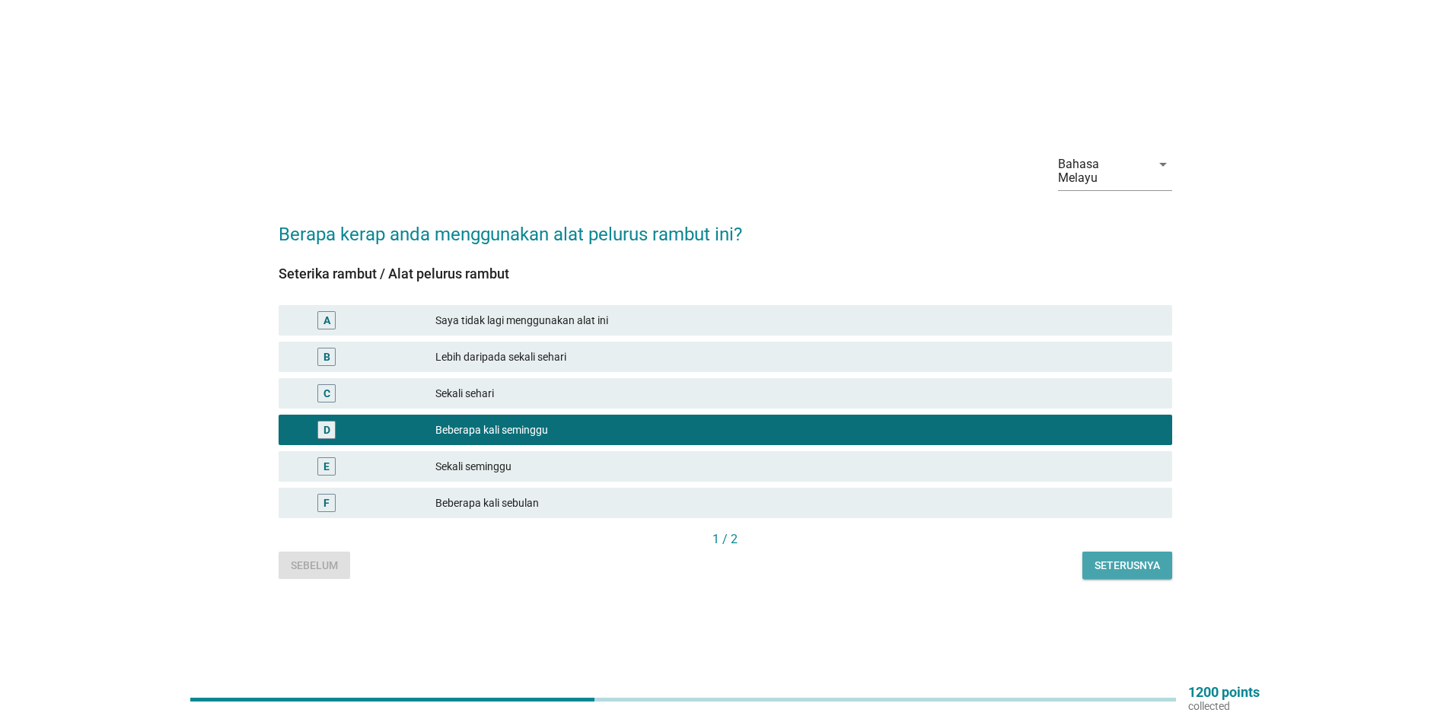
click at [1141, 558] on div "Seterusnya" at bounding box center [1126, 566] width 65 height 16
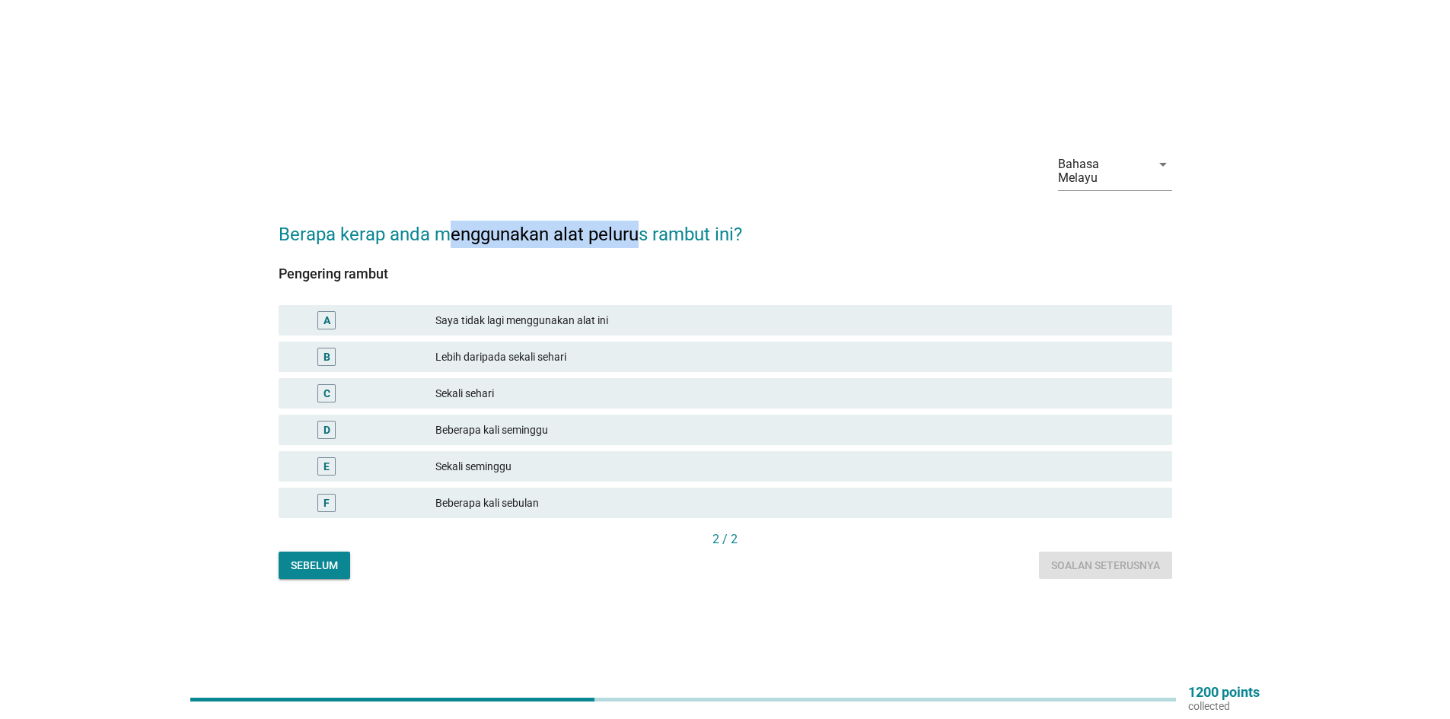
drag, startPoint x: 451, startPoint y: 238, endPoint x: 646, endPoint y: 250, distance: 195.1
click at [640, 239] on h2 "Berapa kerap anda menggunakan alat pelurus rambut ini?" at bounding box center [725, 226] width 893 height 43
click at [648, 254] on div "Pengering rambut A Saya tidak lagi menggunakan alat ini B Lebih daripada sekali…" at bounding box center [725, 389] width 893 height 282
drag, startPoint x: 524, startPoint y: 427, endPoint x: 556, endPoint y: 435, distance: 33.0
click at [527, 427] on div "Beberapa kali seminggu" at bounding box center [797, 430] width 724 height 18
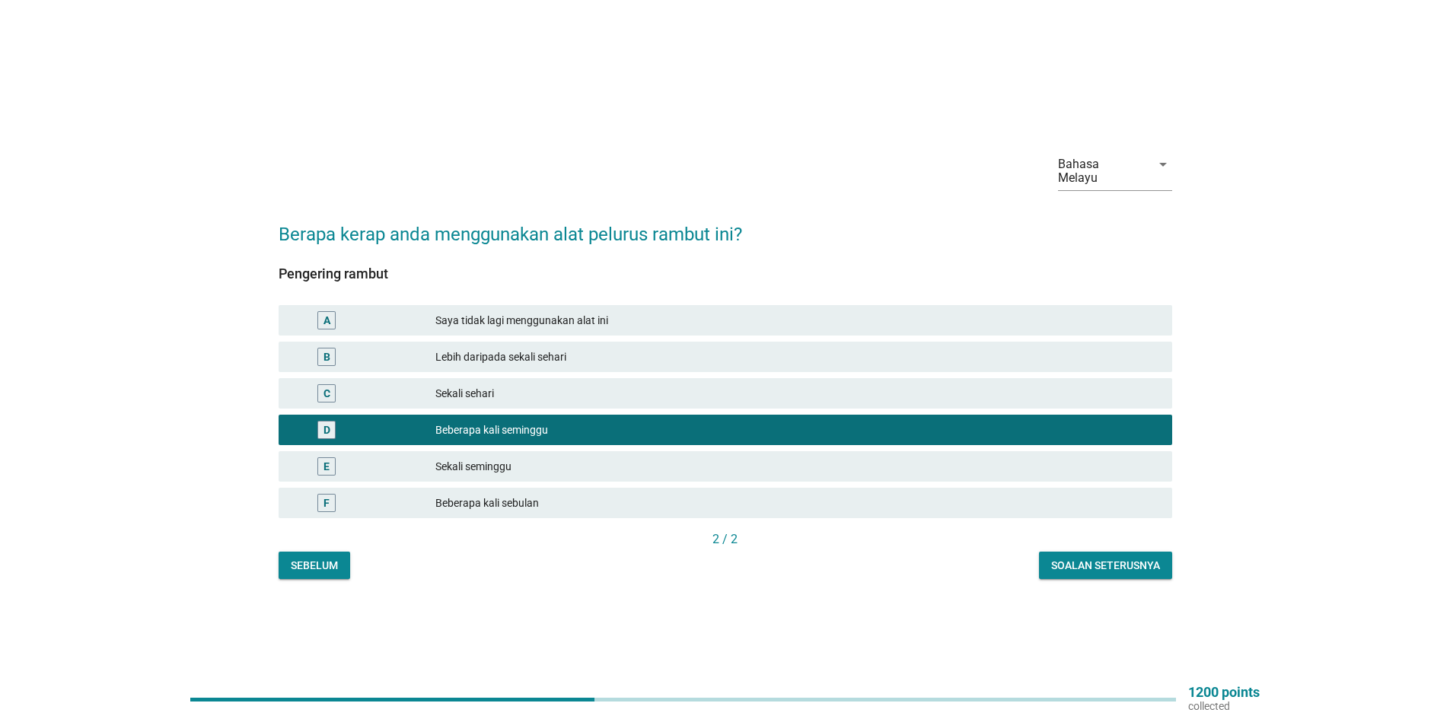
click at [1109, 558] on div "Soalan seterusnya" at bounding box center [1105, 566] width 109 height 16
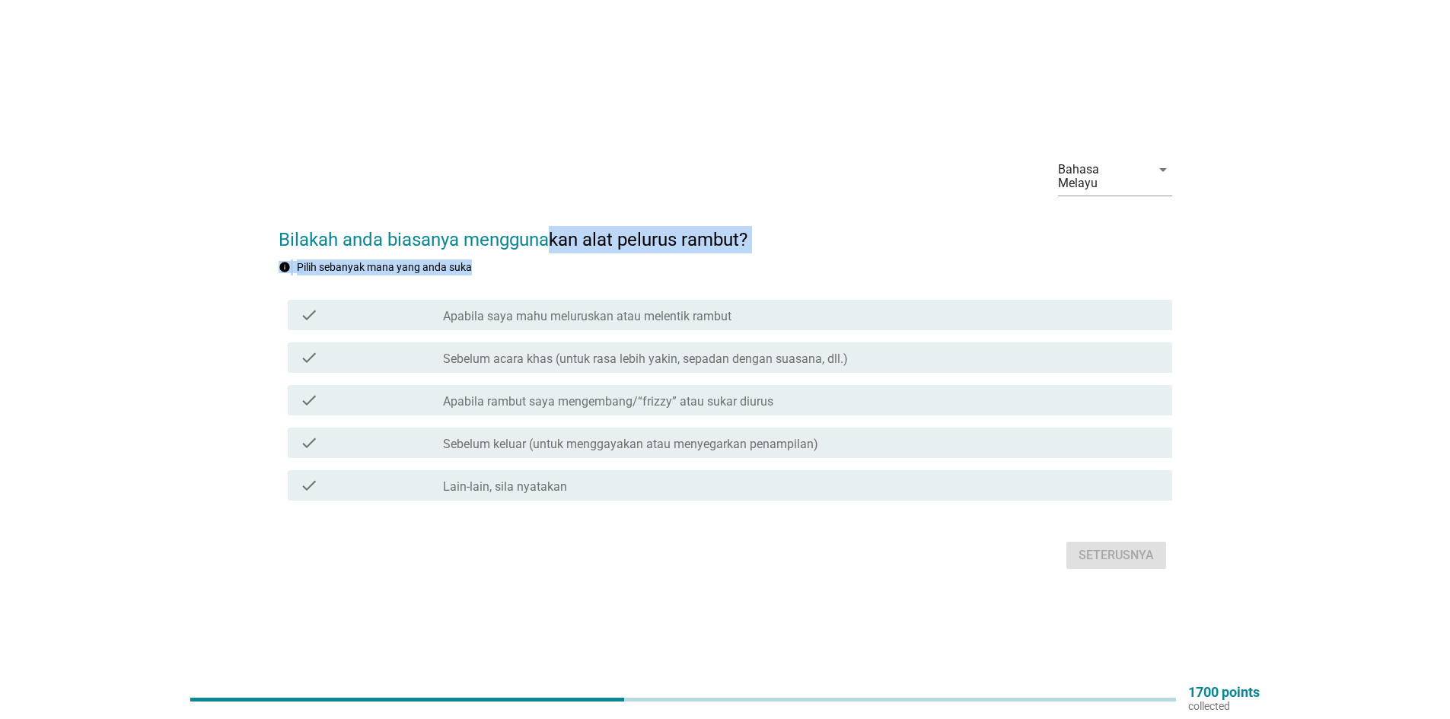
drag, startPoint x: 632, startPoint y: 235, endPoint x: 737, endPoint y: 253, distance: 106.6
click at [737, 253] on form "Bilakah anda biasanya menggunakan alat pelurus rambut? info Pilih sebanyak mana…" at bounding box center [725, 392] width 893 height 363
click at [738, 259] on div "info Pilih sebanyak mana yang anda suka" at bounding box center [725, 267] width 893 height 16
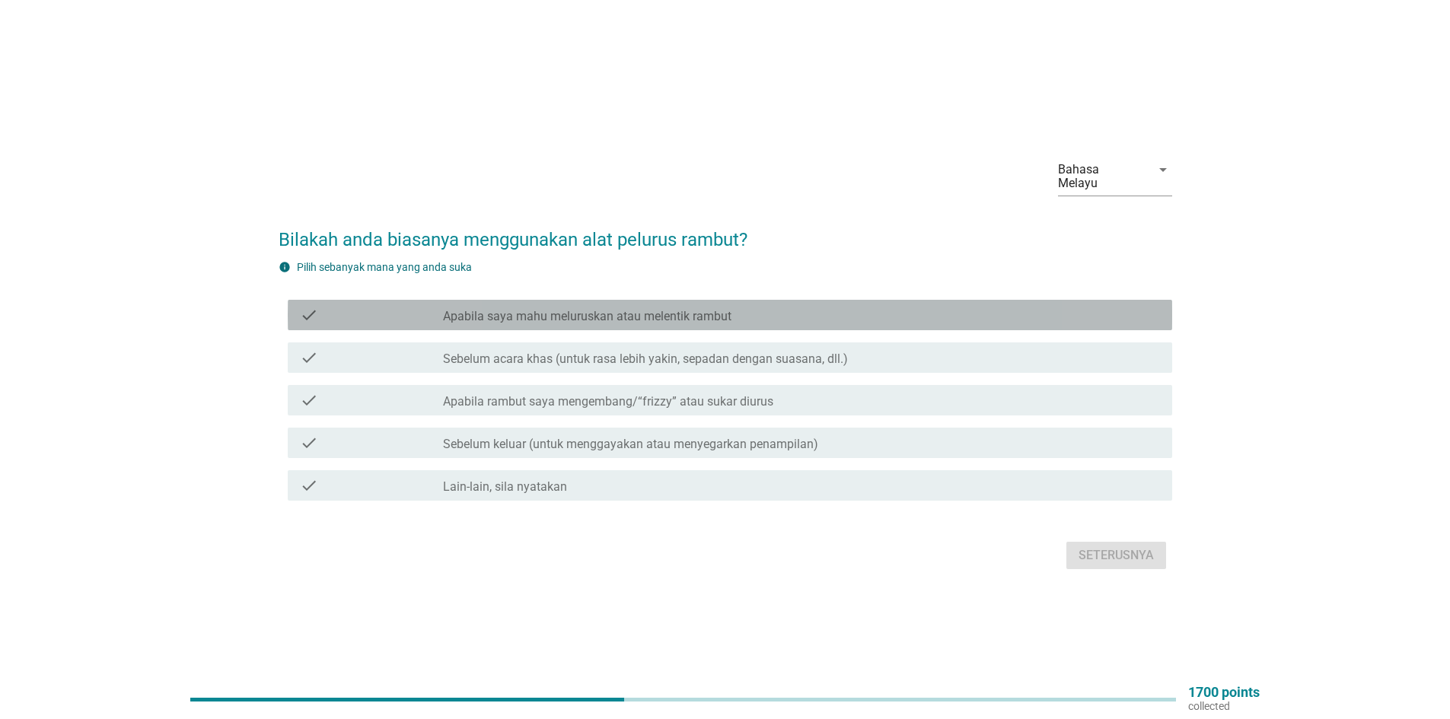
click at [678, 310] on label "Apabila saya mahu meluruskan atau melentik rambut" at bounding box center [587, 316] width 288 height 15
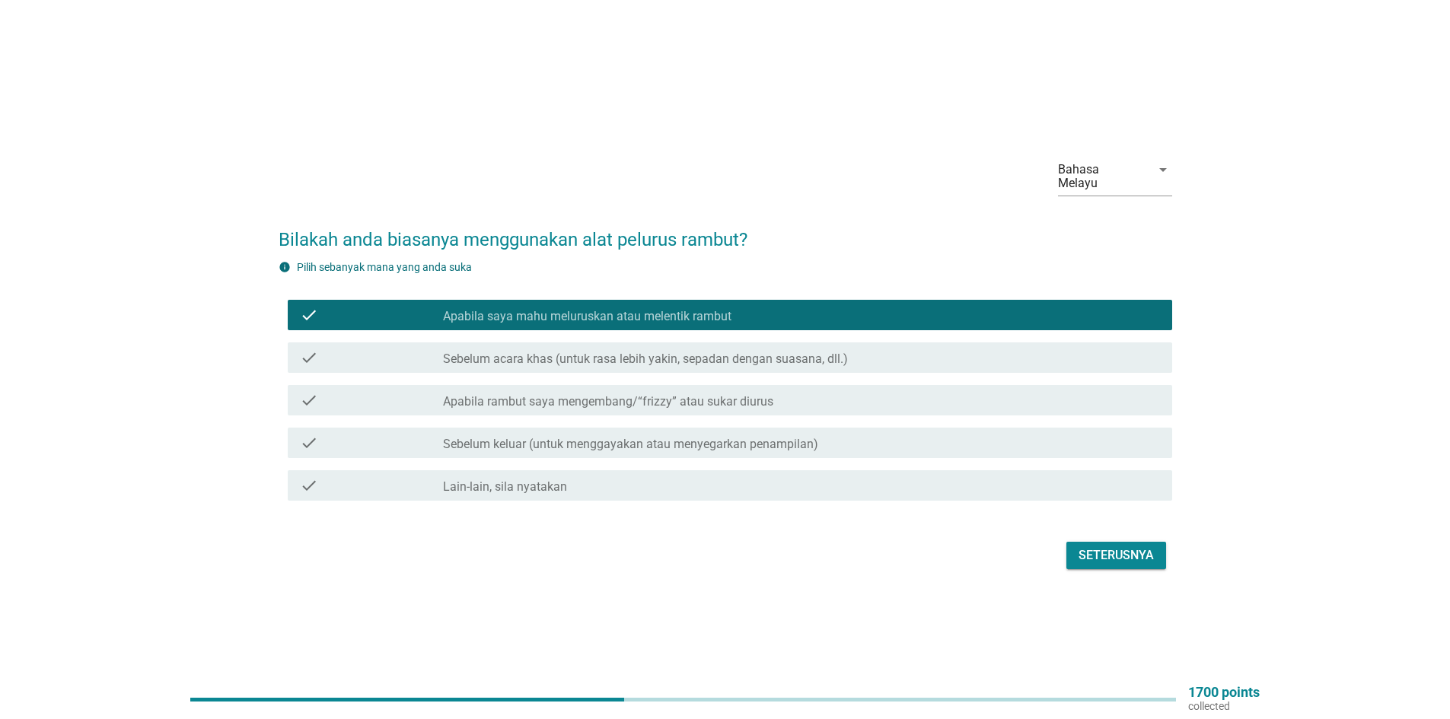
click at [675, 357] on label "Sebelum acara khas (untuk rasa lebih yakin, sepadan dengan suasana, dll.)" at bounding box center [645, 359] width 405 height 15
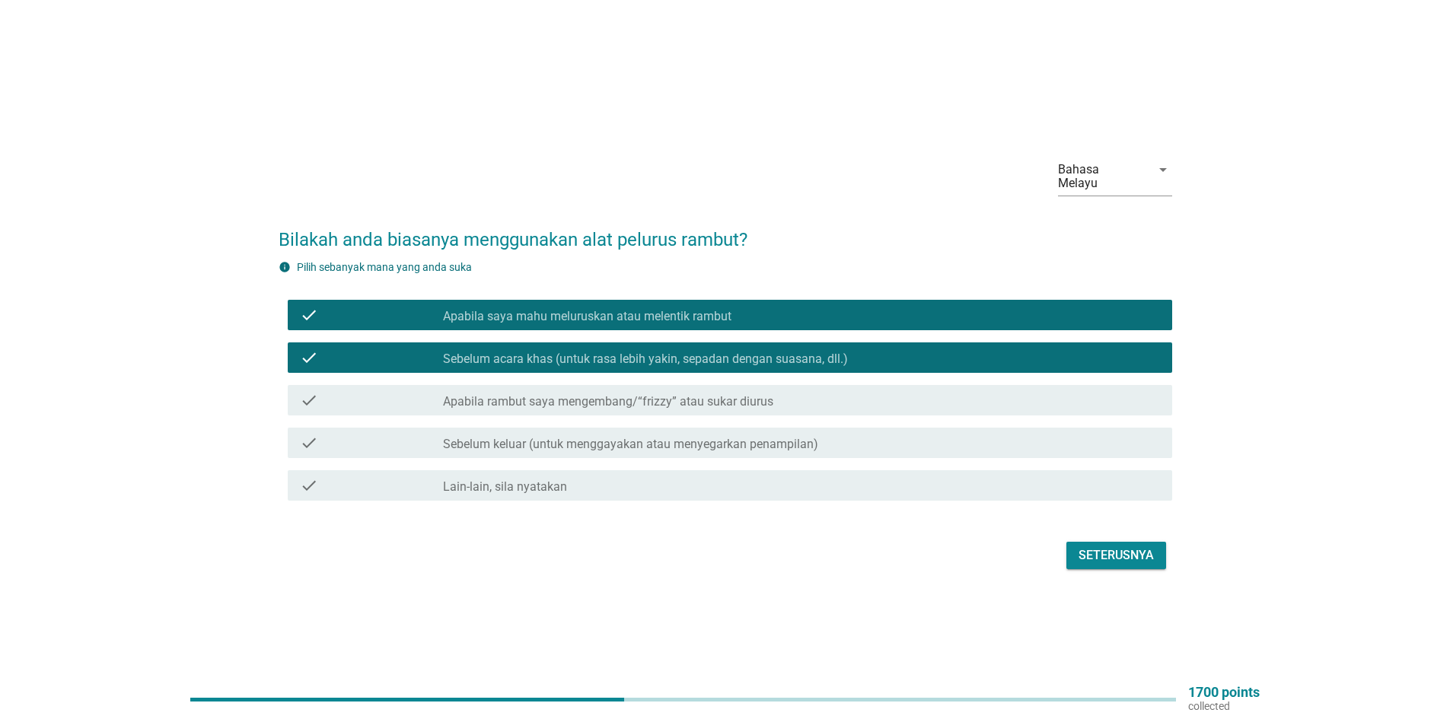
click at [634, 396] on label "Apabila rambut saya mengembang/“frizzy” atau sukar diurus" at bounding box center [608, 401] width 330 height 15
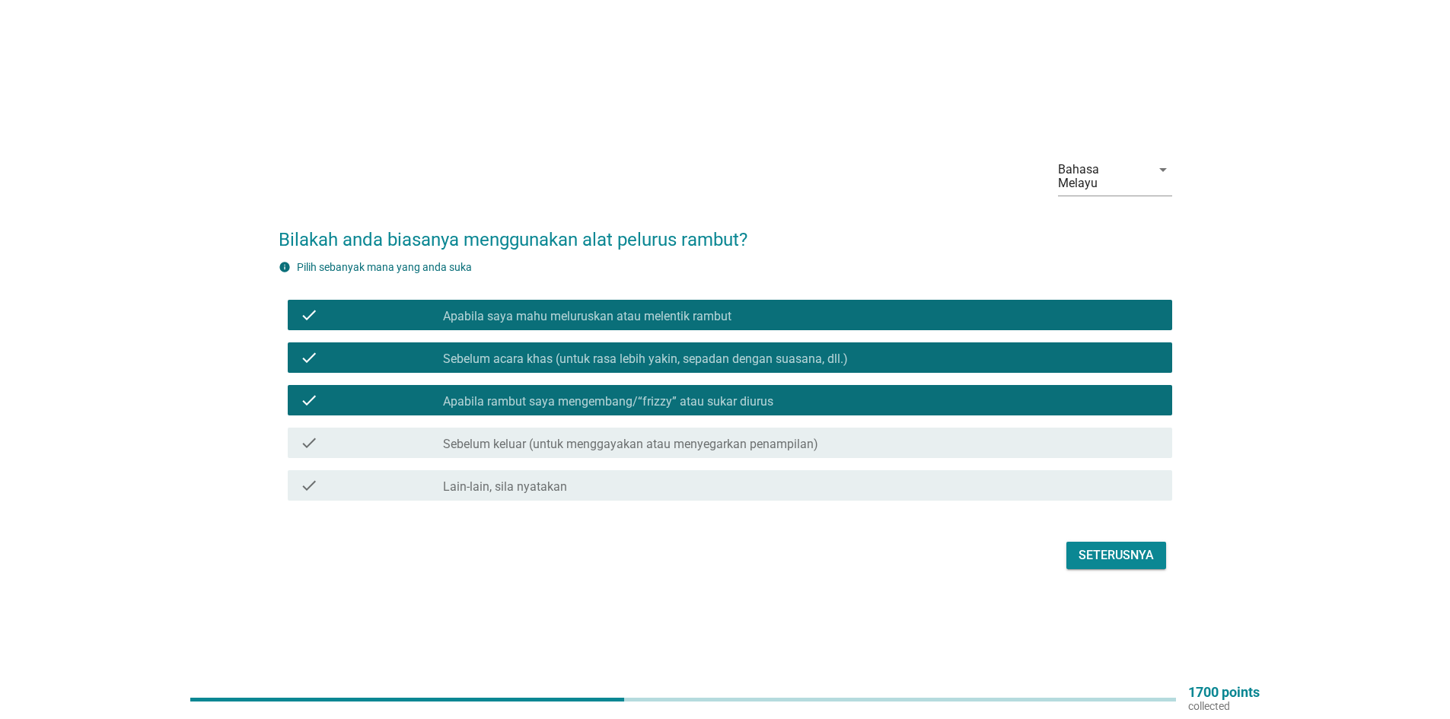
click at [628, 444] on label "Sebelum keluar (untuk menggayakan atau menyegarkan penampilan)" at bounding box center [630, 444] width 375 height 15
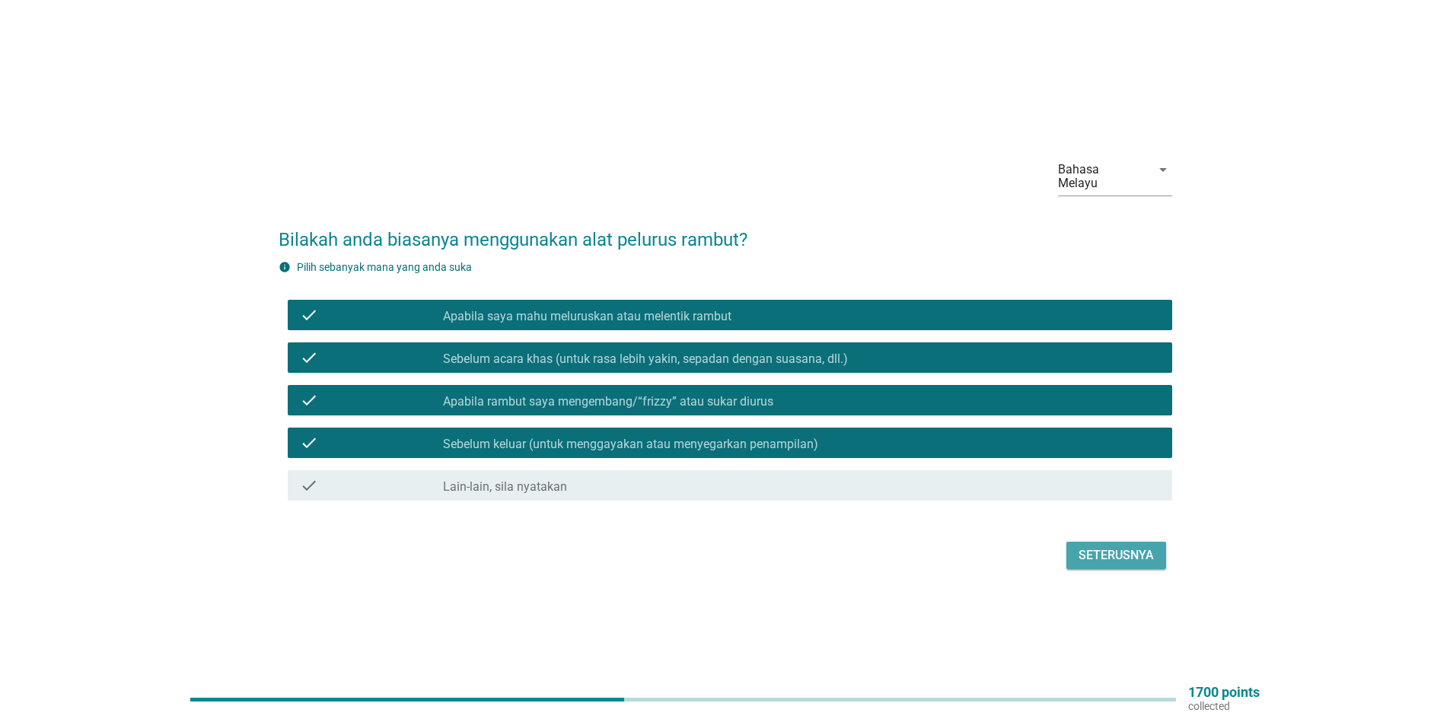
click at [1084, 546] on div "Seterusnya" at bounding box center [1115, 555] width 75 height 18
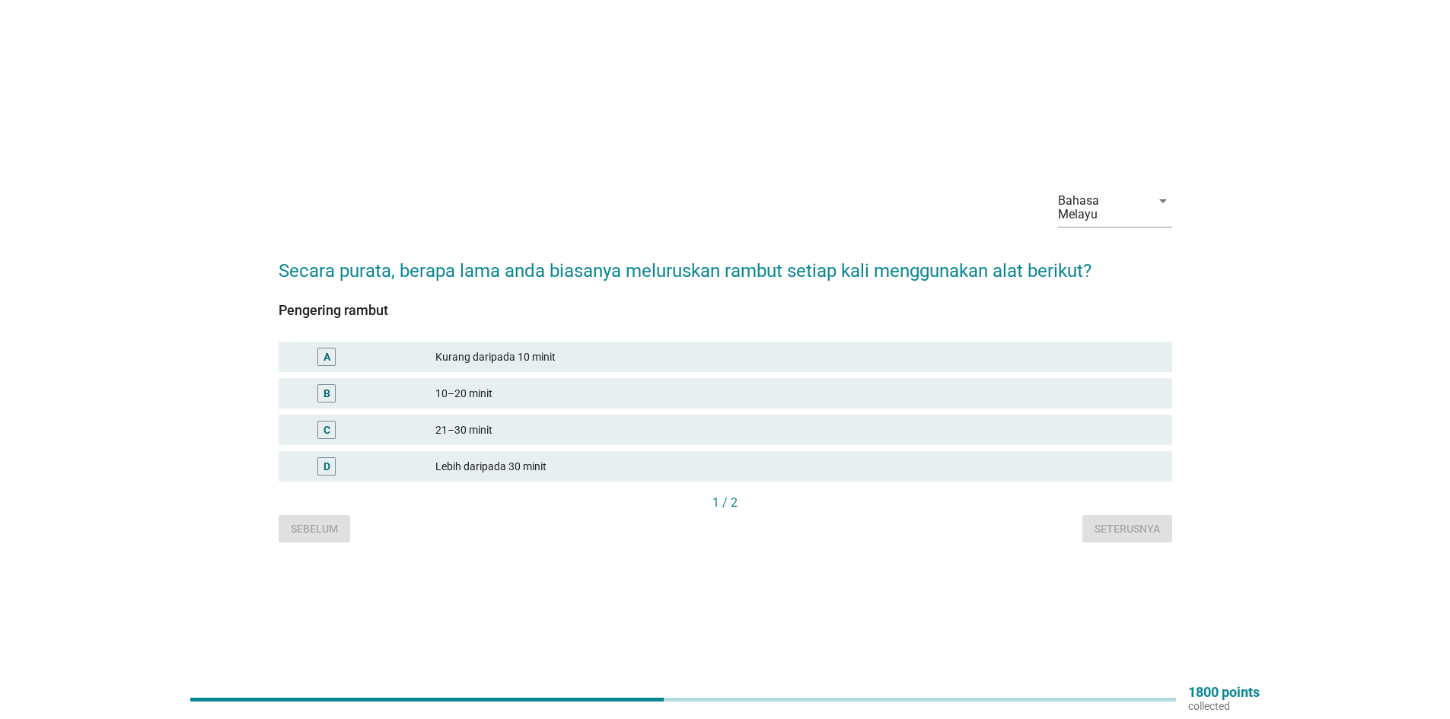
drag, startPoint x: 418, startPoint y: 261, endPoint x: 839, endPoint y: 282, distance: 422.1
click at [836, 282] on form "Secara purata, berapa lama anda biasanya meluruskan rambut setiap kali mengguna…" at bounding box center [725, 392] width 893 height 301
click at [841, 285] on div "Pengering rambut A Kurang daripada 10 minit B 10–20 minit C 21–30 minit D Lebih…" at bounding box center [725, 389] width 893 height 209
click at [811, 275] on h2 "Secara purata, berapa lama anda biasanya meluruskan rambut setiap kali mengguna…" at bounding box center [725, 263] width 893 height 43
click at [511, 421] on div "21–30 minit" at bounding box center [797, 430] width 724 height 18
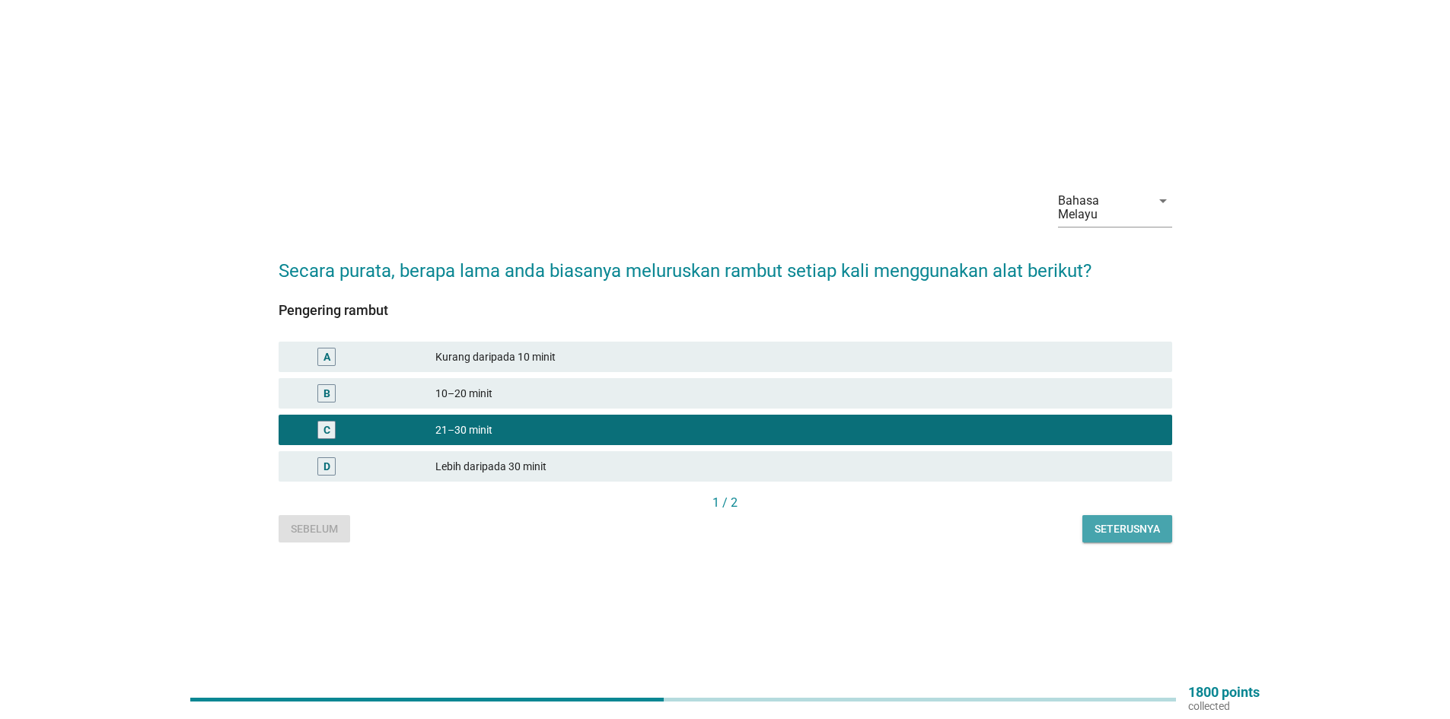
click at [1107, 530] on button "Seterusnya" at bounding box center [1127, 528] width 90 height 27
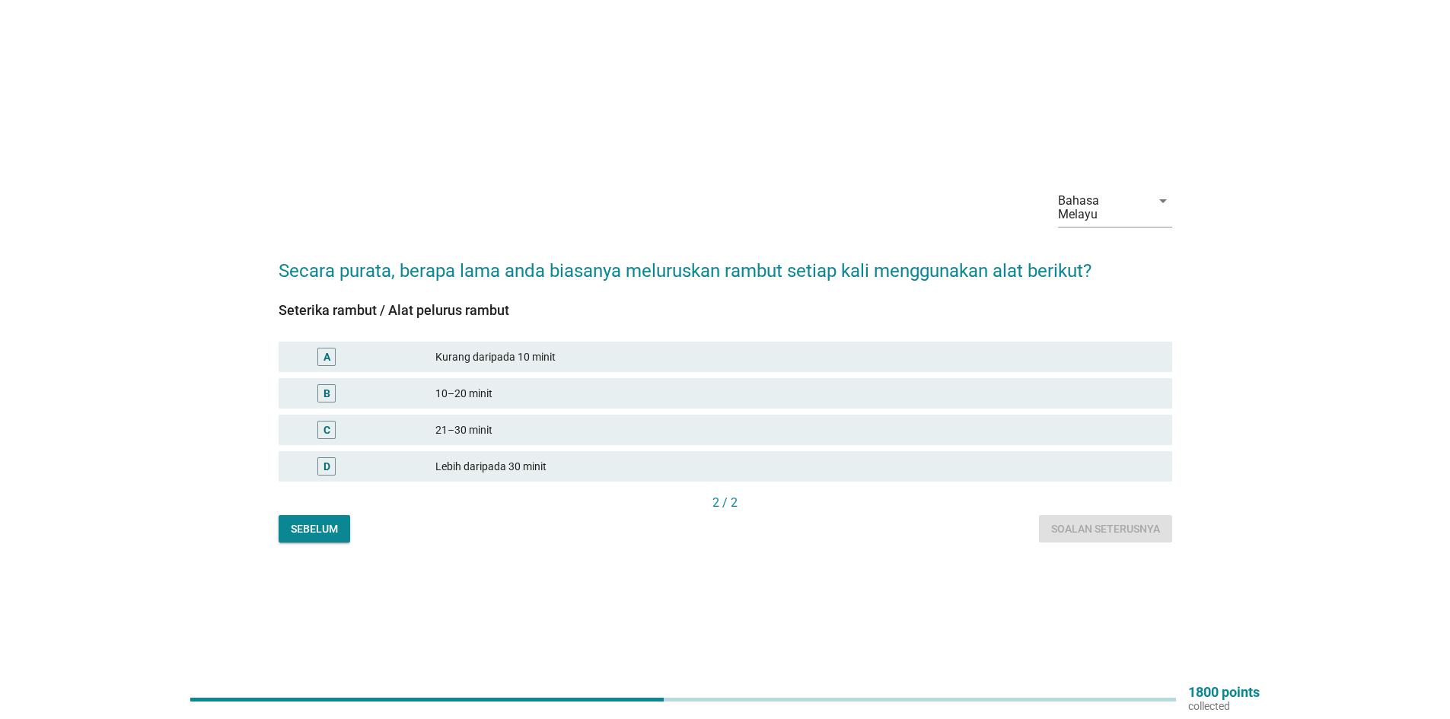
drag, startPoint x: 473, startPoint y: 269, endPoint x: 761, endPoint y: 326, distance: 293.9
click at [800, 298] on form "Secara purata, berapa lama anda biasanya meluruskan rambut setiap kali mengguna…" at bounding box center [725, 392] width 893 height 301
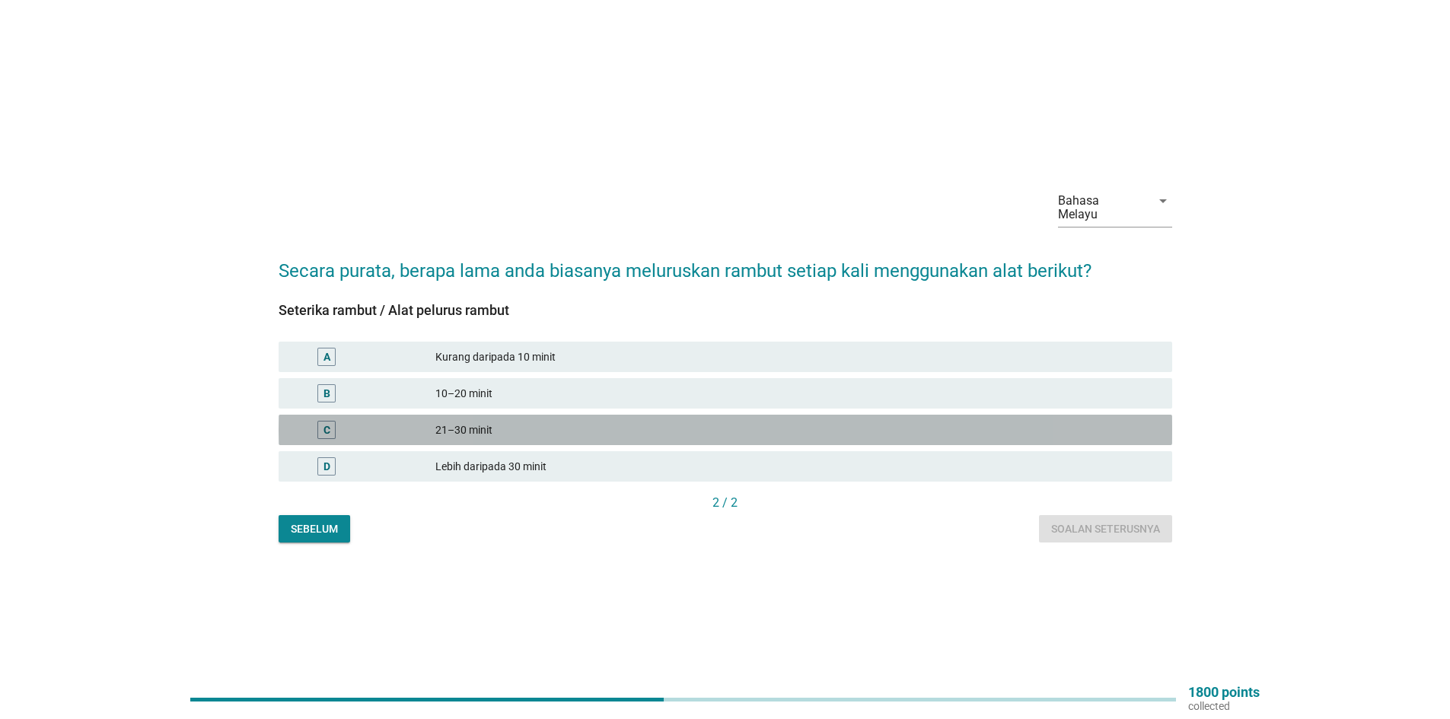
drag, startPoint x: 515, startPoint y: 428, endPoint x: 826, endPoint y: 467, distance: 312.9
click at [524, 431] on div "21–30 minit" at bounding box center [797, 430] width 724 height 18
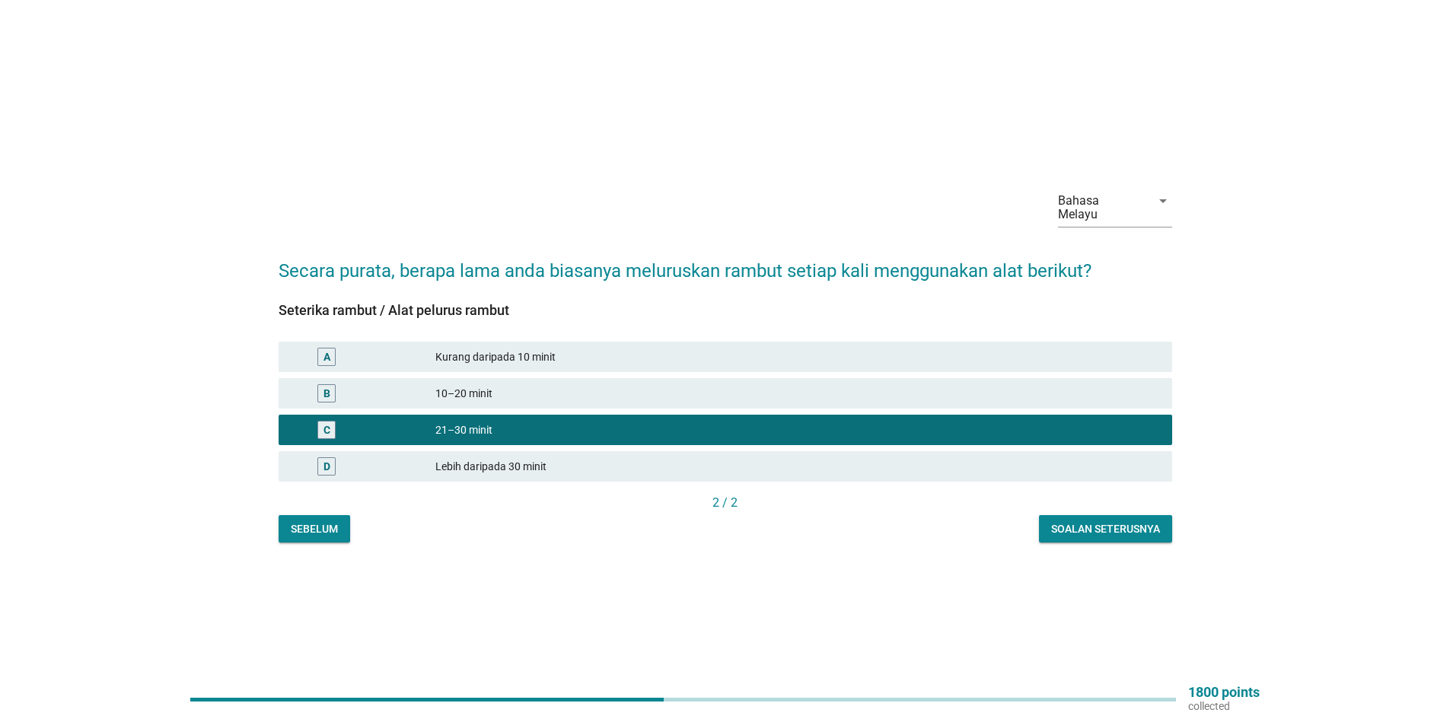
click at [1106, 525] on div "Soalan seterusnya" at bounding box center [1105, 529] width 109 height 16
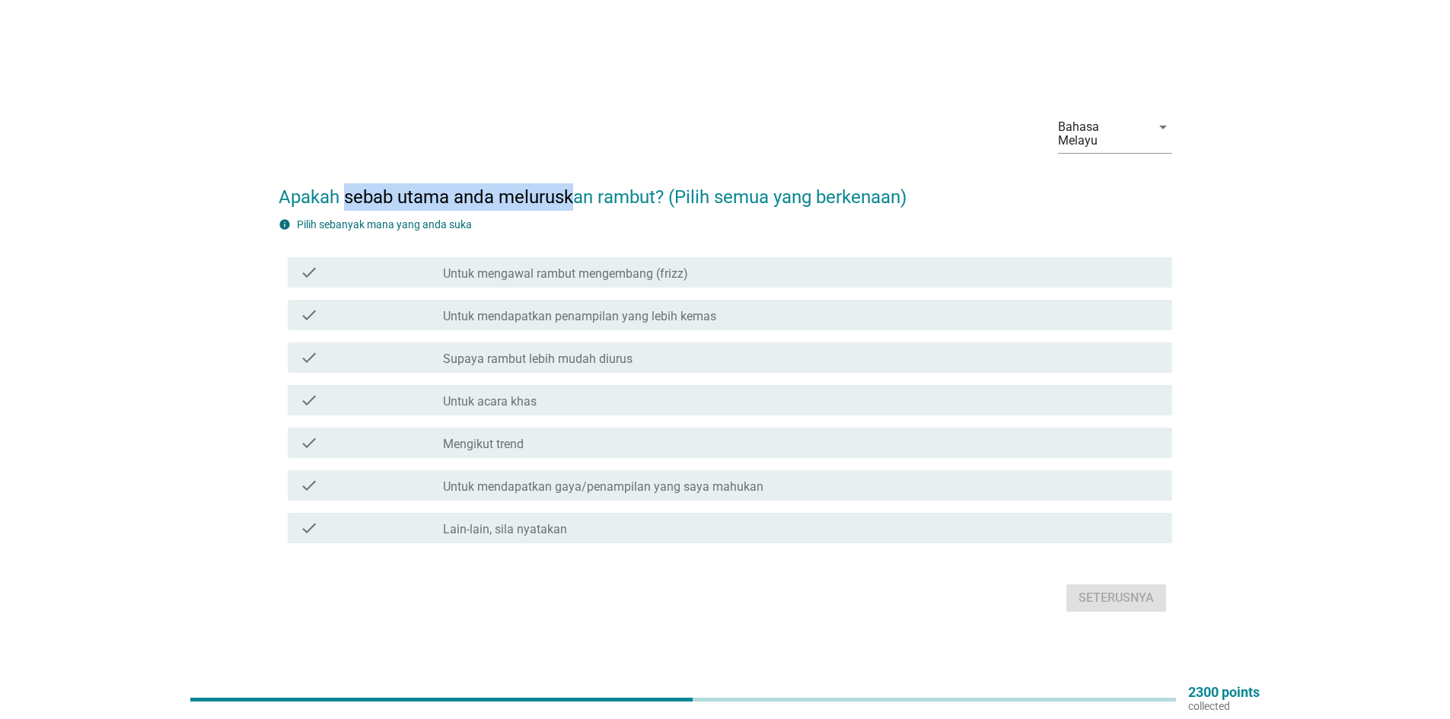
drag, startPoint x: 357, startPoint y: 180, endPoint x: 578, endPoint y: 193, distance: 221.8
click at [577, 192] on h2 "Apakah sebab utama anda meluruskan rambut? (Pilih semua yang berkenaan)" at bounding box center [725, 189] width 893 height 43
click at [587, 193] on h2 "Apakah sebab utama anda meluruskan rambut? (Pilih semua yang berkenaan)" at bounding box center [725, 189] width 893 height 43
click at [626, 268] on label "Untuk mengawal rambut mengembang (frizz)" at bounding box center [565, 273] width 245 height 15
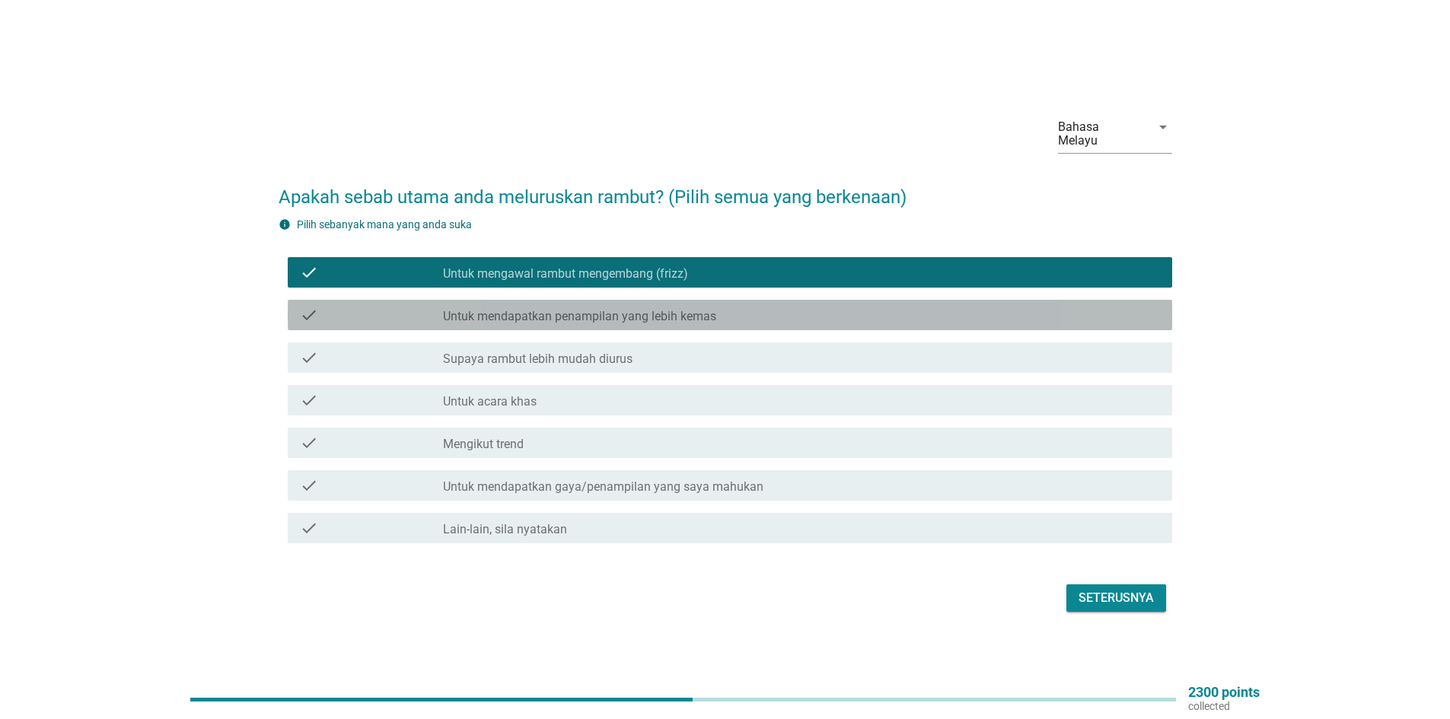
click at [632, 320] on div "check check_box_outline_blank Untuk mendapatkan penampilan yang lebih kemas" at bounding box center [730, 315] width 884 height 30
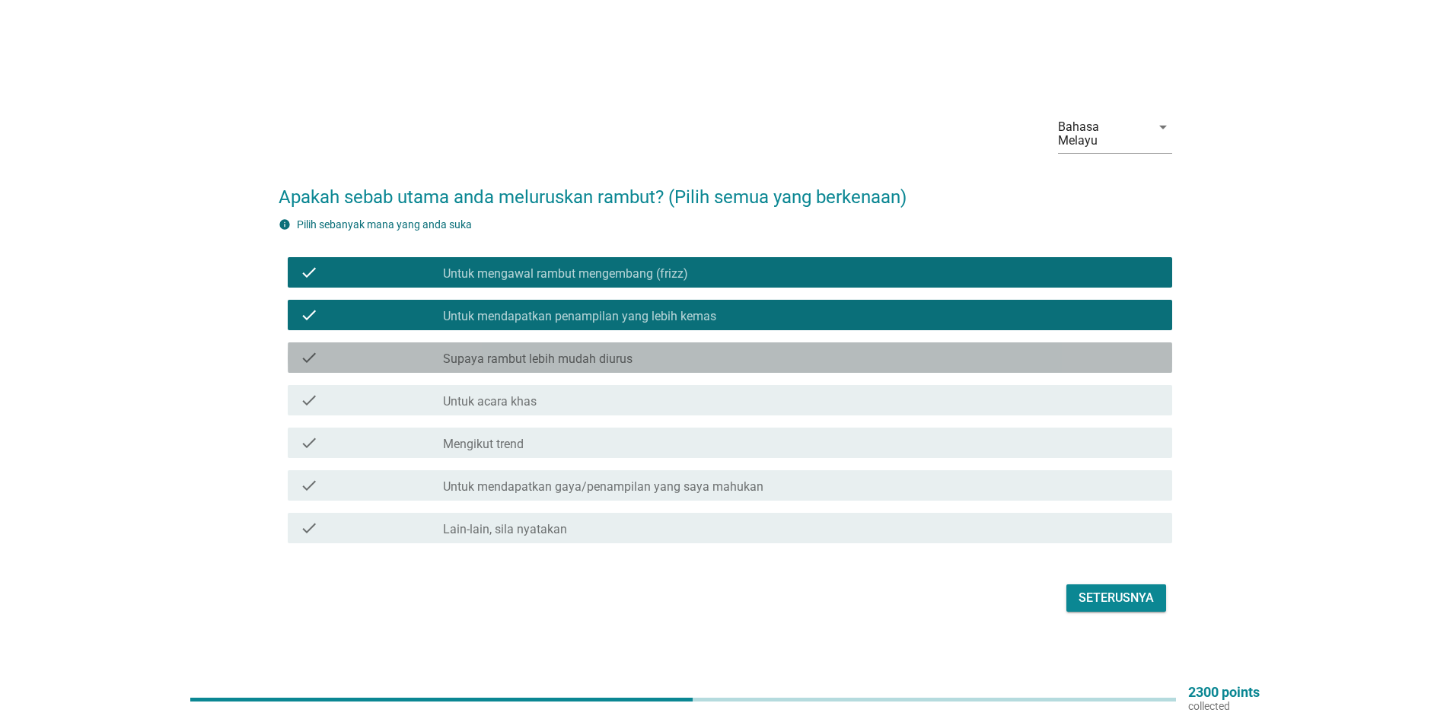
click at [629, 353] on label "Supaya rambut lebih mudah diurus" at bounding box center [537, 359] width 189 height 15
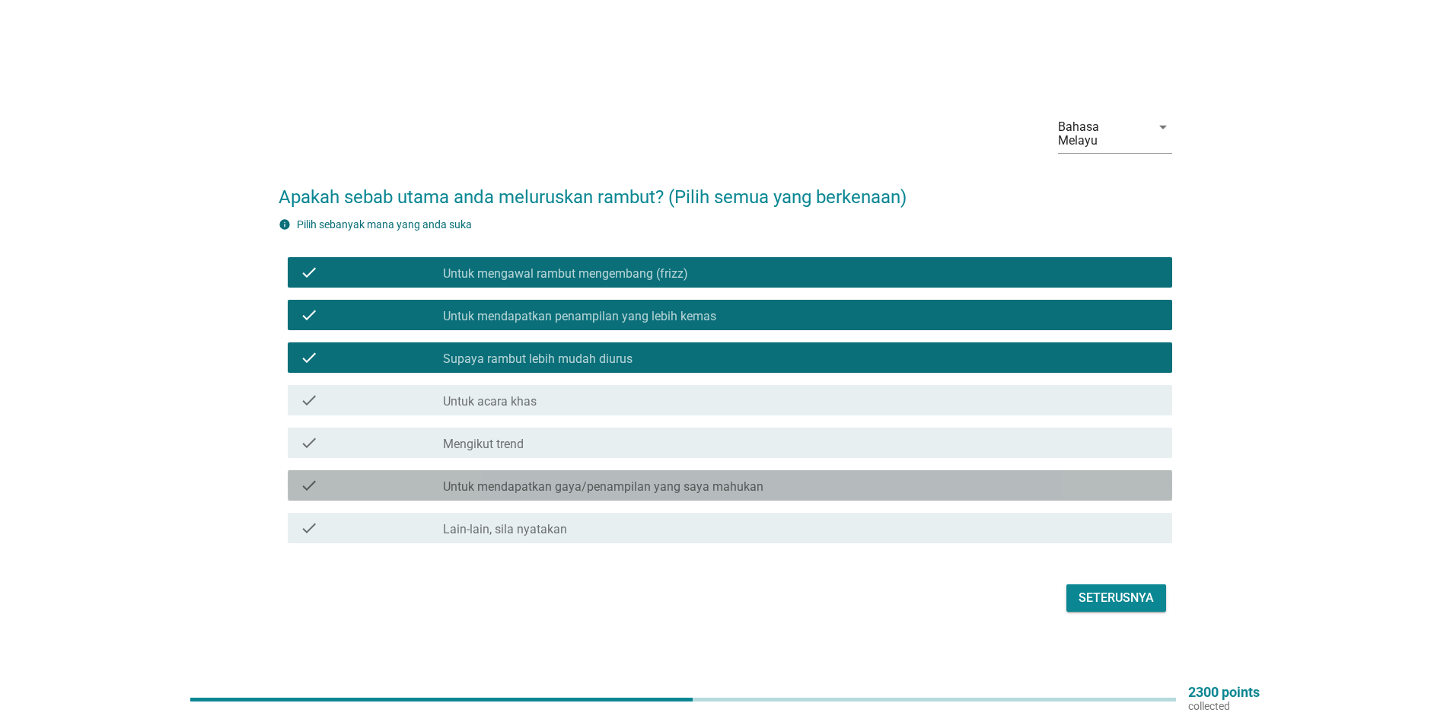
click at [796, 480] on div "check_box_outline_blank Untuk mendapatkan gaya/penampilan yang saya mahukan" at bounding box center [801, 485] width 717 height 18
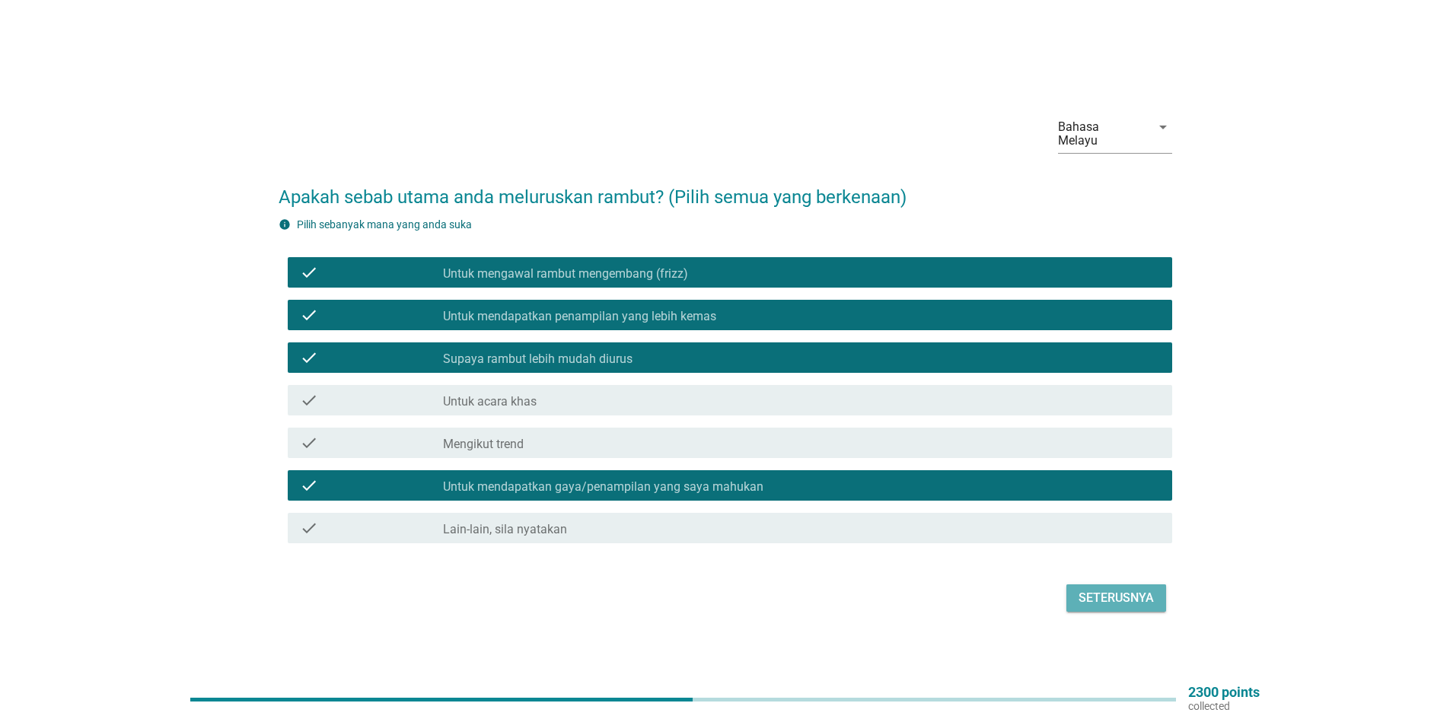
drag, startPoint x: 1135, startPoint y: 592, endPoint x: 1120, endPoint y: 586, distance: 16.4
click at [1133, 592] on div "Seterusnya" at bounding box center [1115, 598] width 75 height 18
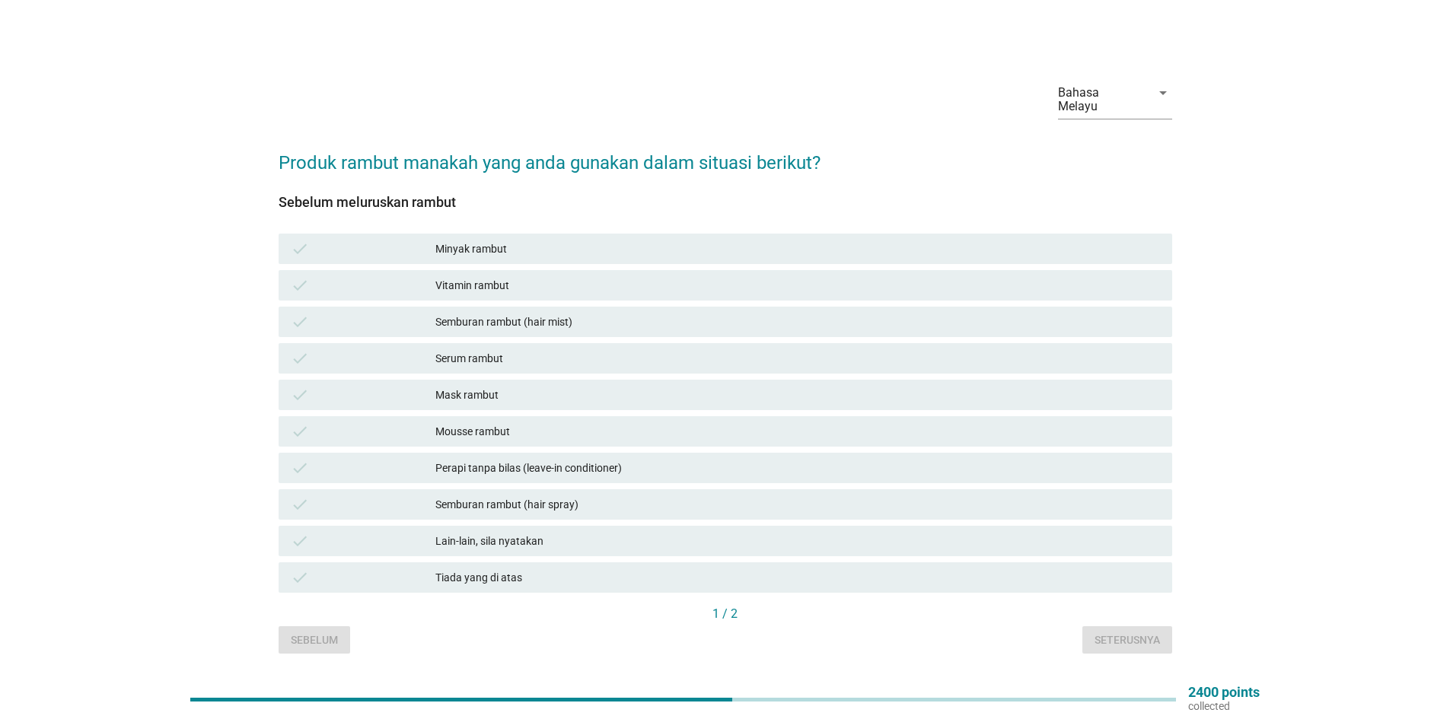
click at [538, 575] on div "Tiada yang di atas" at bounding box center [797, 577] width 724 height 18
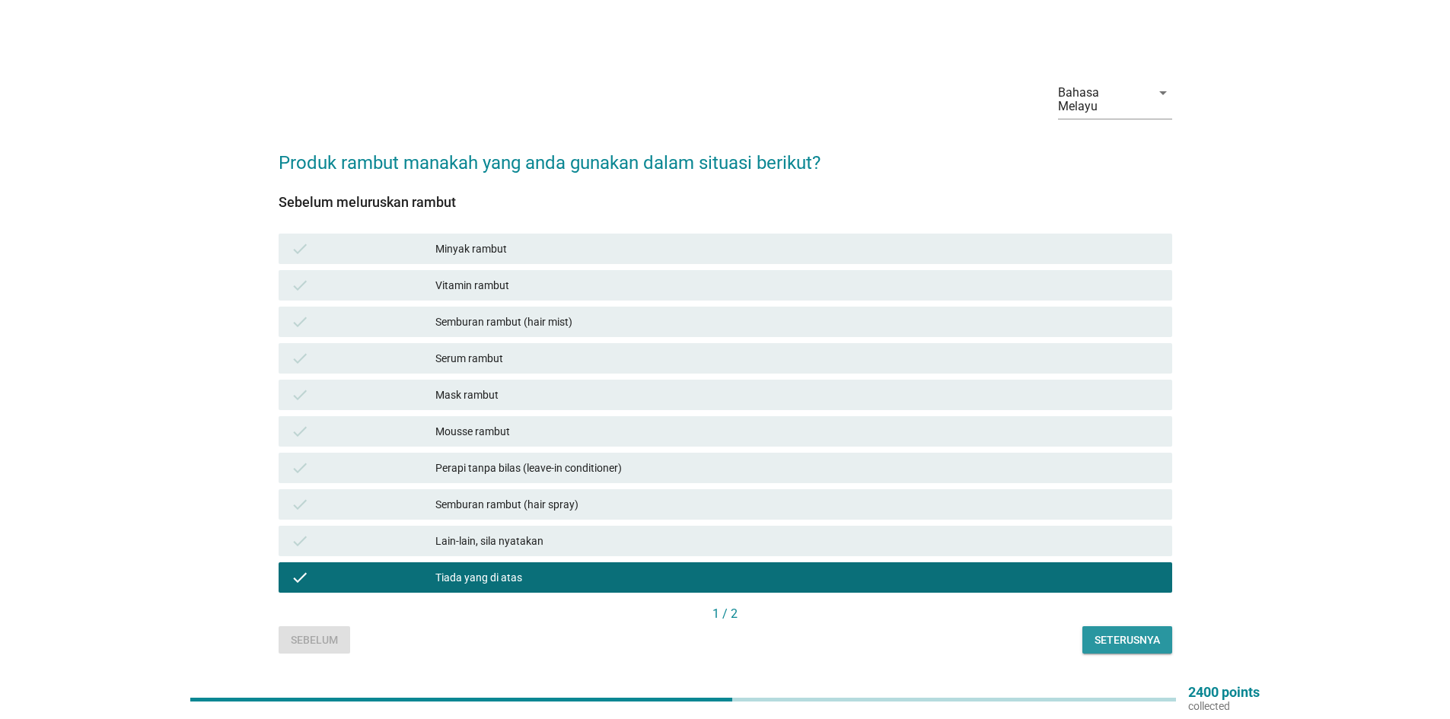
click at [1120, 632] on div "Seterusnya" at bounding box center [1126, 640] width 65 height 16
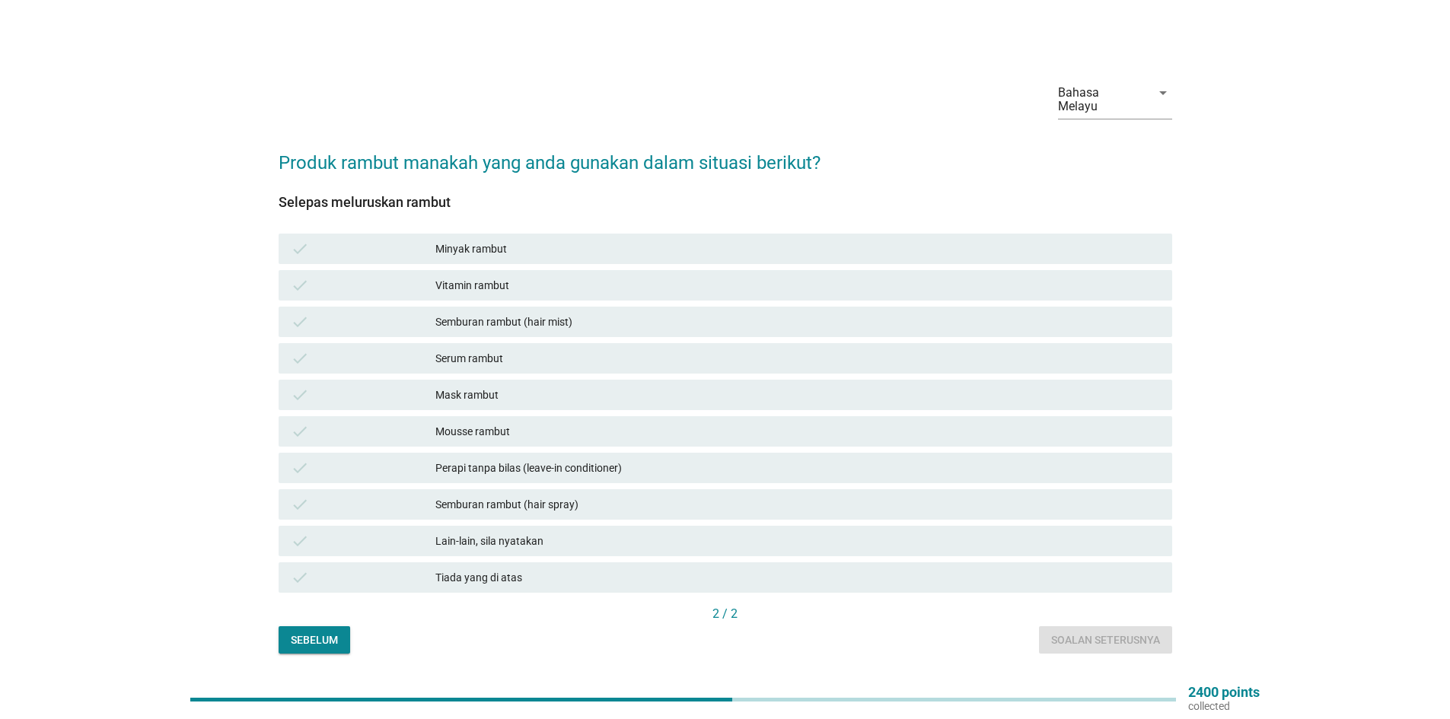
drag, startPoint x: 407, startPoint y: 170, endPoint x: 545, endPoint y: 181, distance: 138.2
click at [545, 181] on div "Selepas meluruskan rambut check Minyak rambut check Vitamin rambut check Sembur…" at bounding box center [725, 391] width 893 height 428
click at [567, 158] on h2 "Produk rambut manakah yang anda gunakan dalam situasi berikut?" at bounding box center [725, 155] width 893 height 43
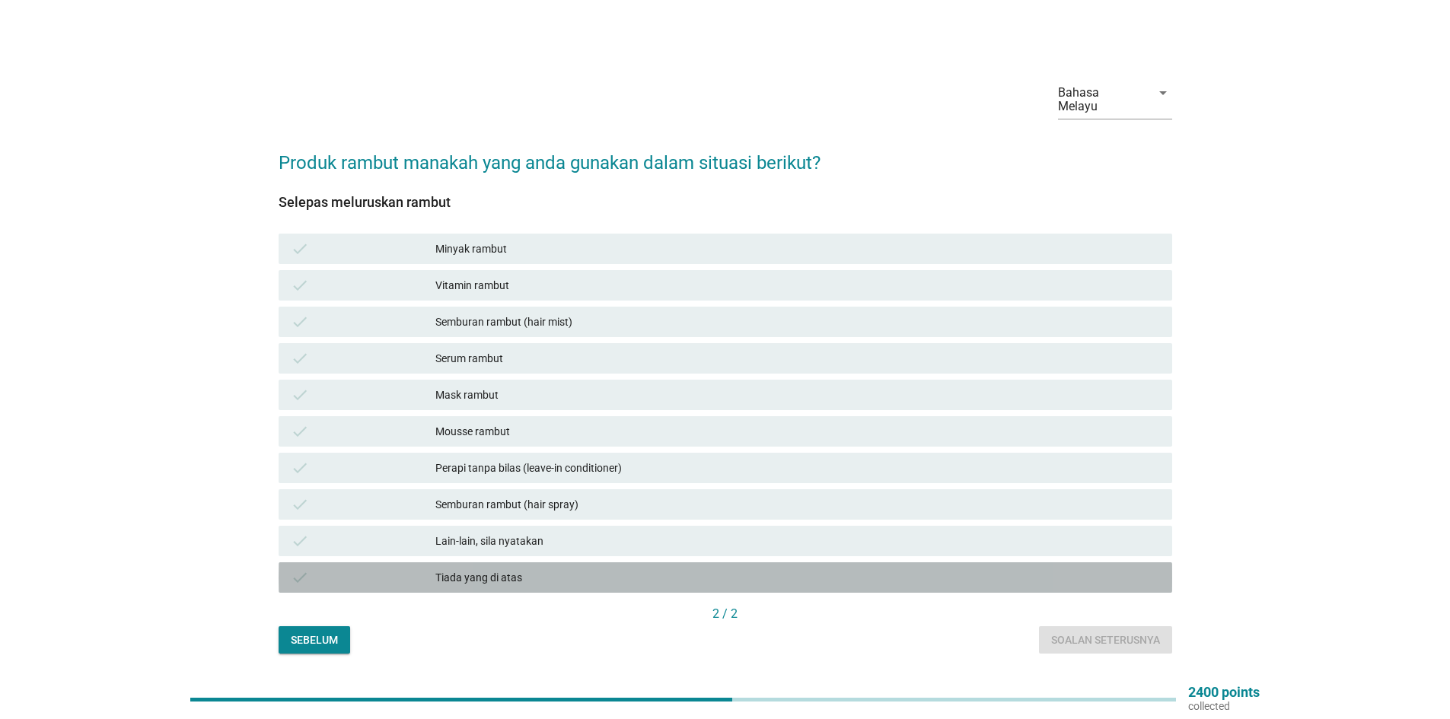
click at [494, 571] on div "Tiada yang di atas" at bounding box center [797, 577] width 724 height 18
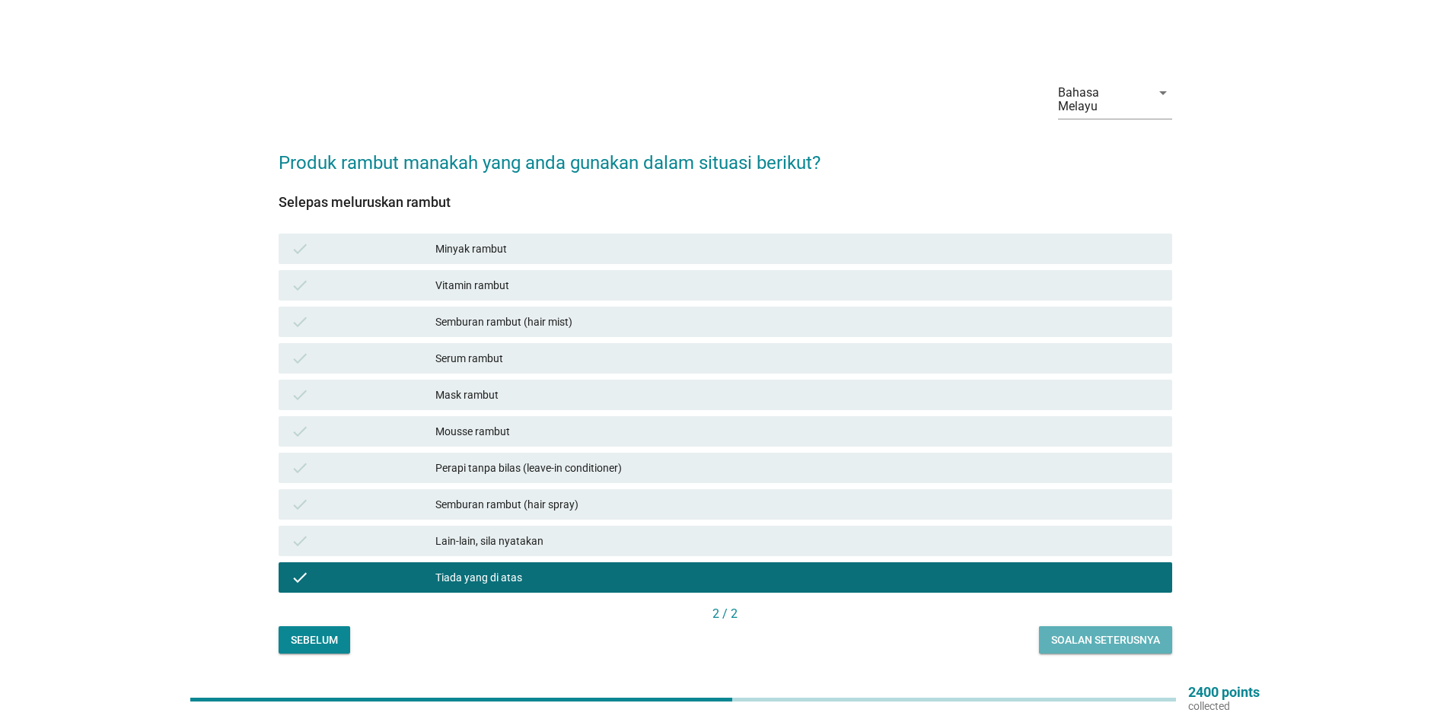
click at [1113, 632] on div "Soalan seterusnya" at bounding box center [1105, 640] width 109 height 16
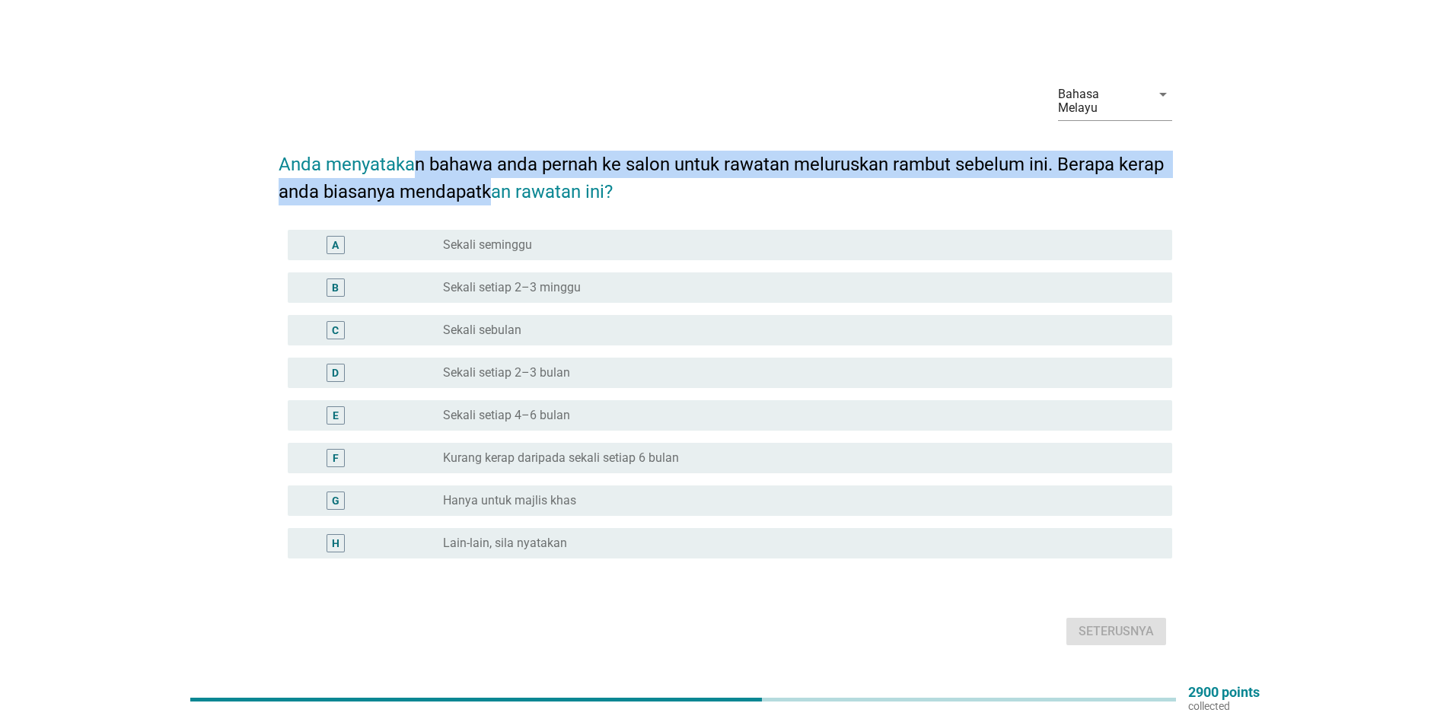
drag, startPoint x: 416, startPoint y: 147, endPoint x: 514, endPoint y: 167, distance: 99.4
click at [496, 172] on h2 "Anda menyatakan bahawa anda pernah ke salon untuk rawatan meluruskan rambut seb…" at bounding box center [725, 170] width 893 height 70
click at [575, 167] on h2 "Anda menyatakan bahawa anda pernah ke salon untuk rawatan meluruskan rambut seb…" at bounding box center [725, 170] width 893 height 70
drag, startPoint x: 347, startPoint y: 151, endPoint x: 559, endPoint y: 174, distance: 213.6
click at [559, 174] on h2 "Anda menyatakan bahawa anda pernah ke salon untuk rawatan meluruskan rambut seb…" at bounding box center [725, 170] width 893 height 70
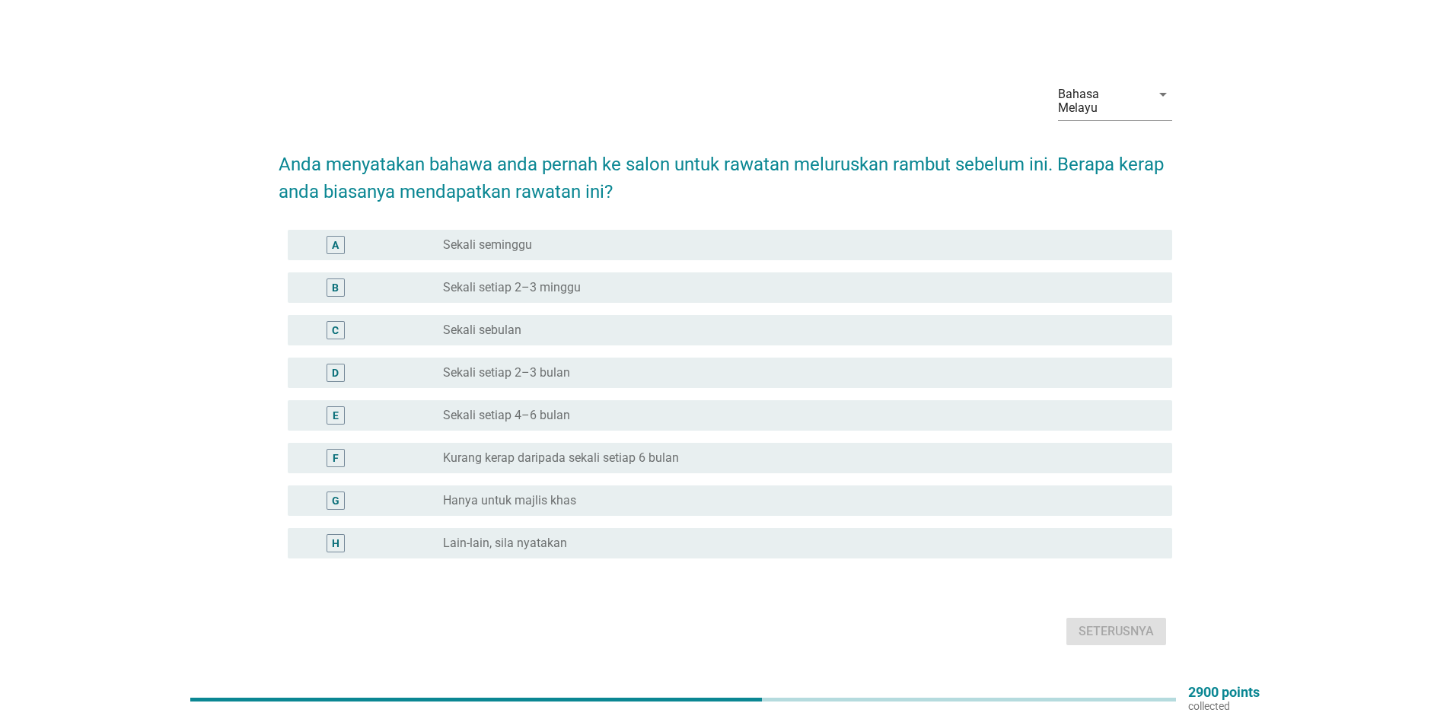
click at [790, 199] on form "Anda menyatakan bahawa anda pernah ke salon untuk rawatan meluruskan rambut seb…" at bounding box center [725, 392] width 893 height 514
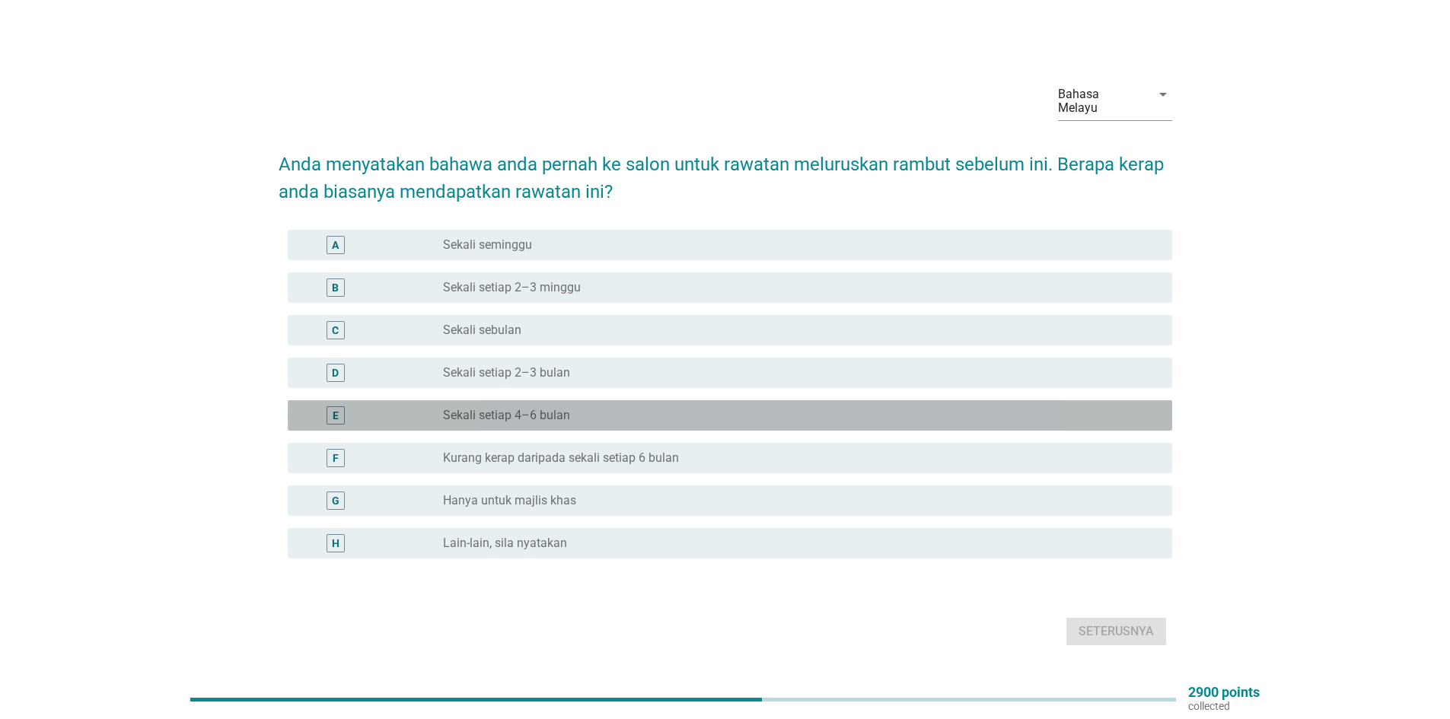
click at [627, 414] on div "radio_button_unchecked Sekali setiap 4–6 bulan" at bounding box center [795, 415] width 705 height 15
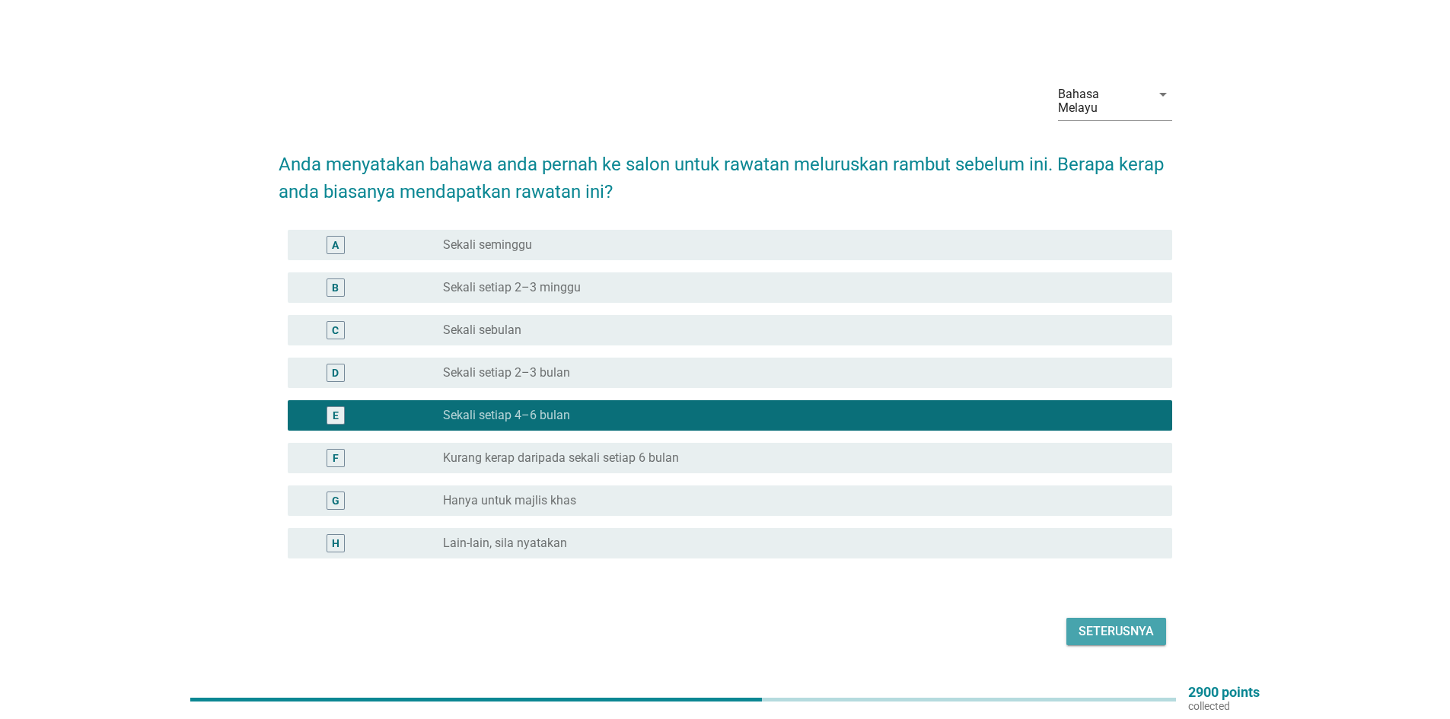
click at [1129, 622] on div "Seterusnya" at bounding box center [1115, 631] width 75 height 18
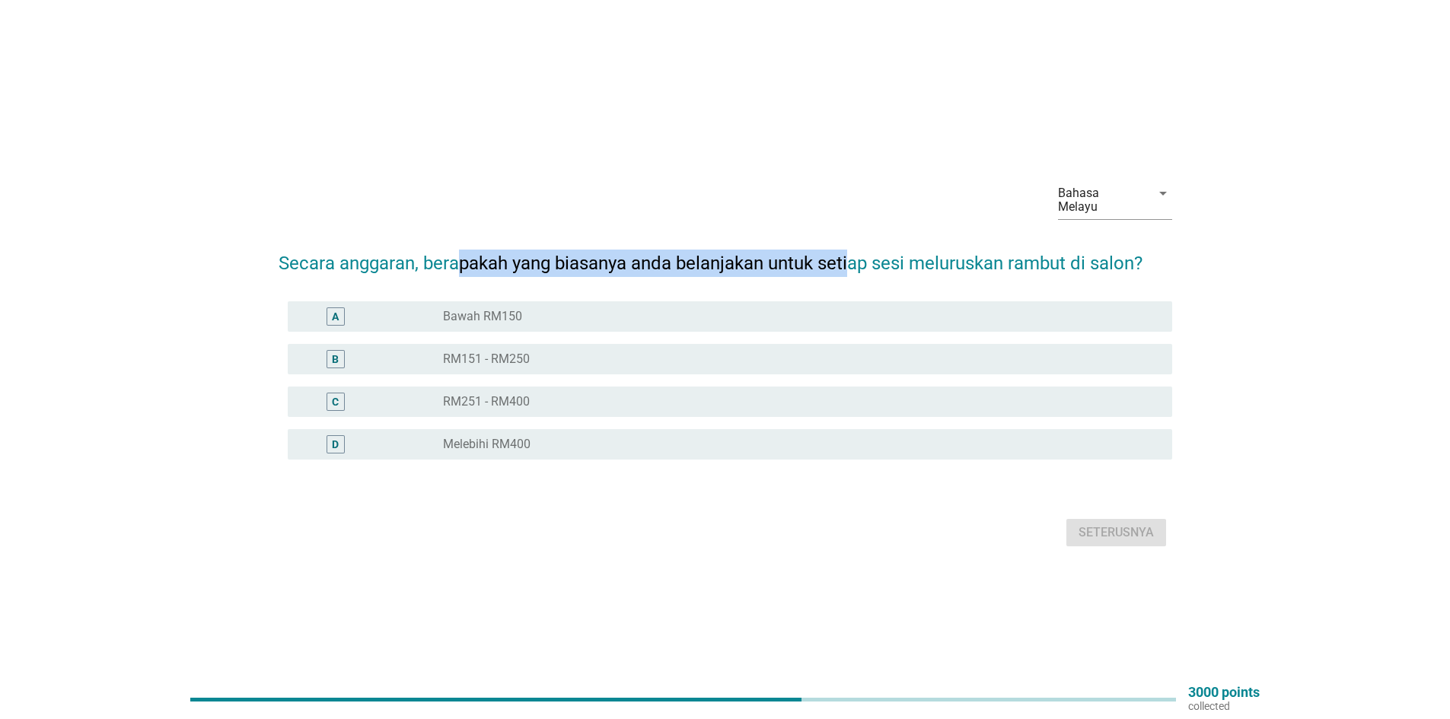
drag, startPoint x: 457, startPoint y: 259, endPoint x: 849, endPoint y: 268, distance: 392.8
click at [849, 268] on h2 "Secara anggaran, berapakah yang biasanya anda belanjakan untuk setiap sesi melu…" at bounding box center [725, 255] width 893 height 43
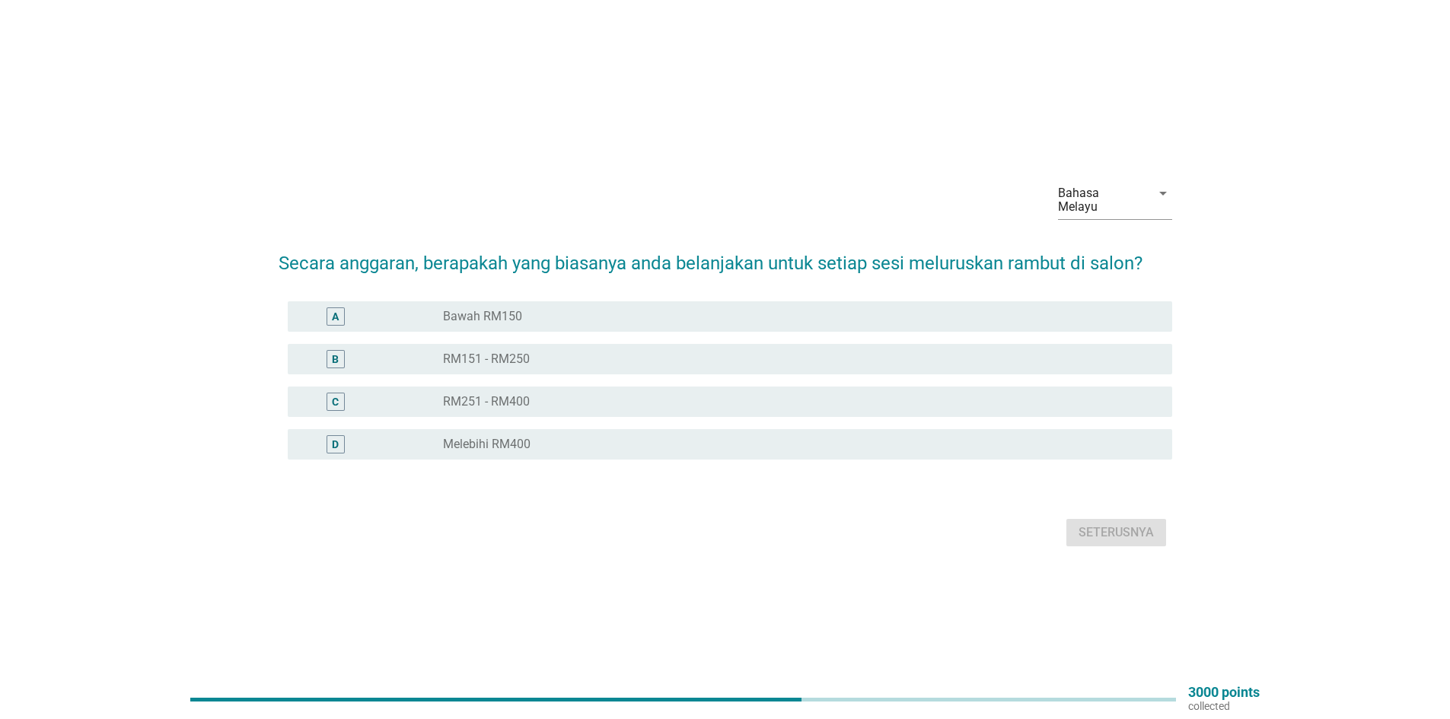
click at [584, 352] on div "radio_button_unchecked RM151 - RM250" at bounding box center [795, 359] width 705 height 15
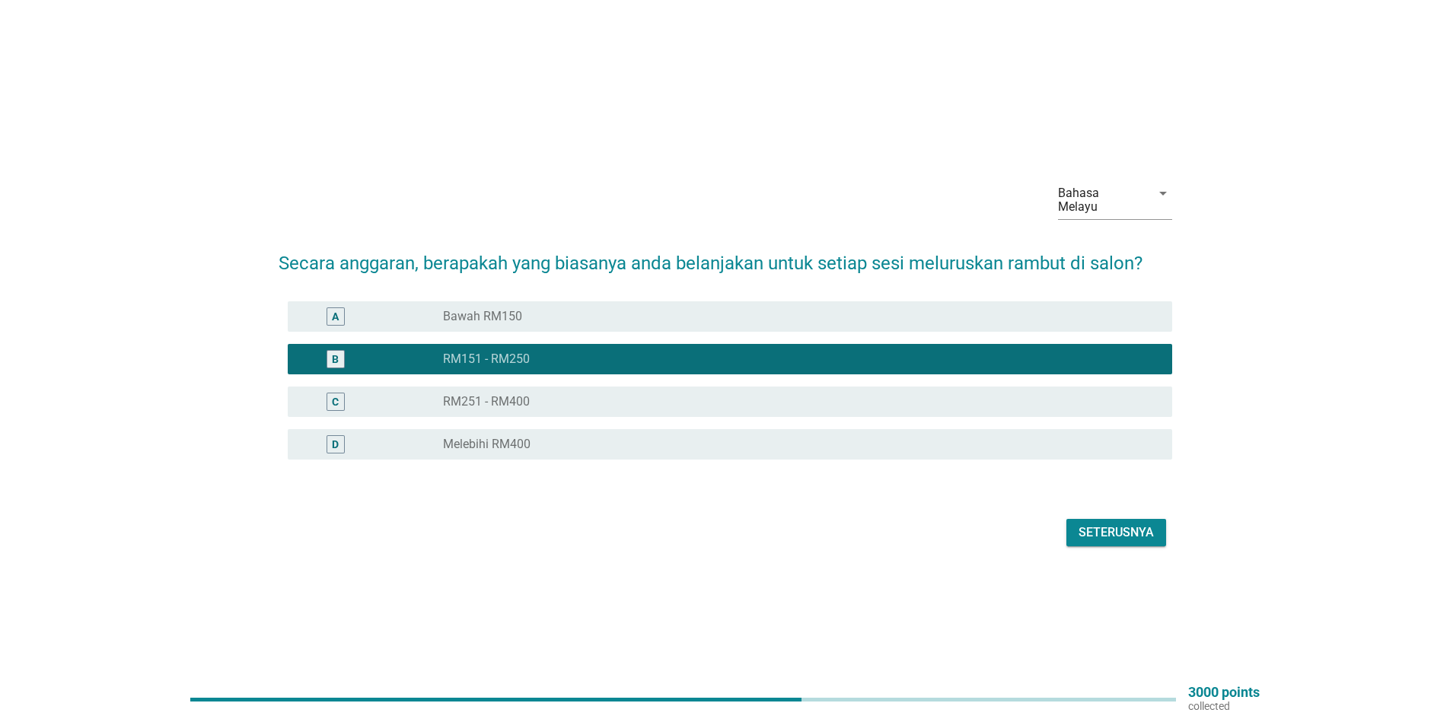
click at [607, 320] on div "A radio_button_unchecked Bawah RM150" at bounding box center [730, 316] width 884 height 30
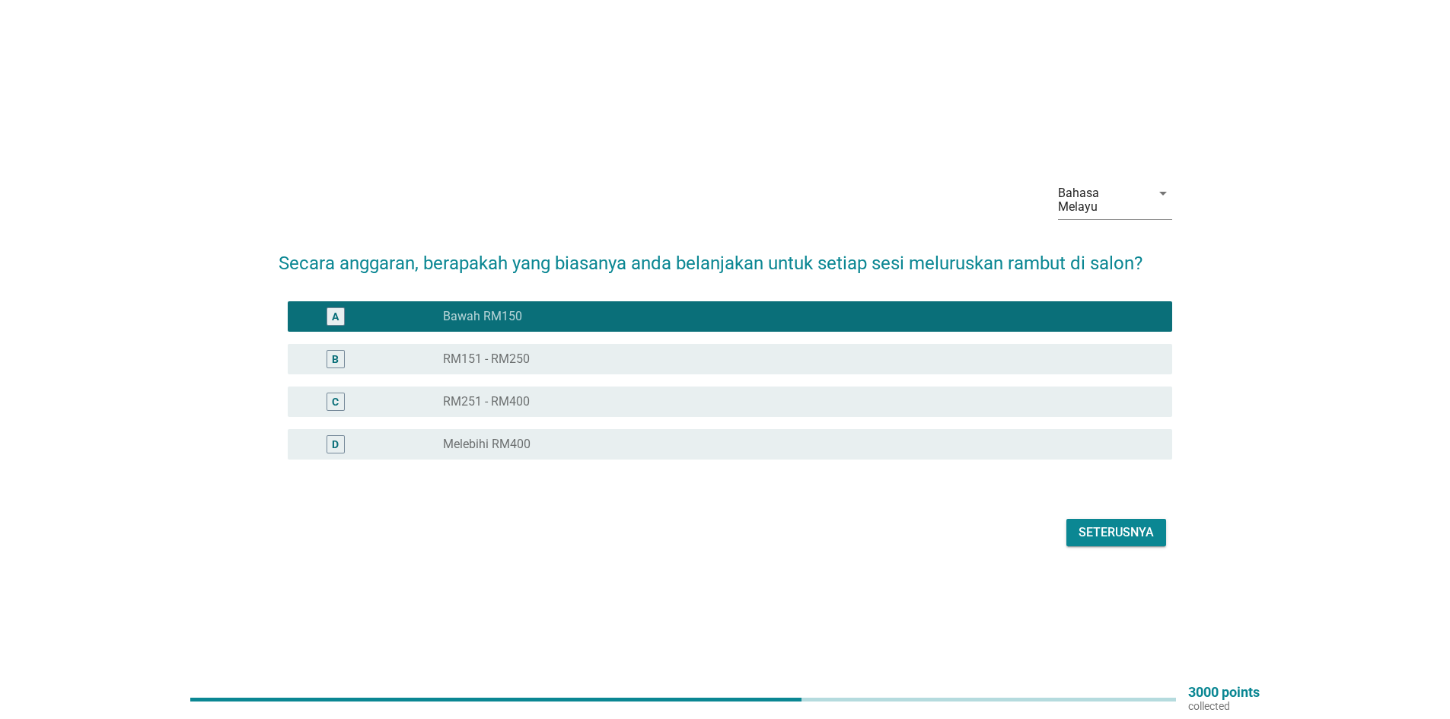
click at [1138, 524] on div "Seterusnya" at bounding box center [1115, 533] width 75 height 18
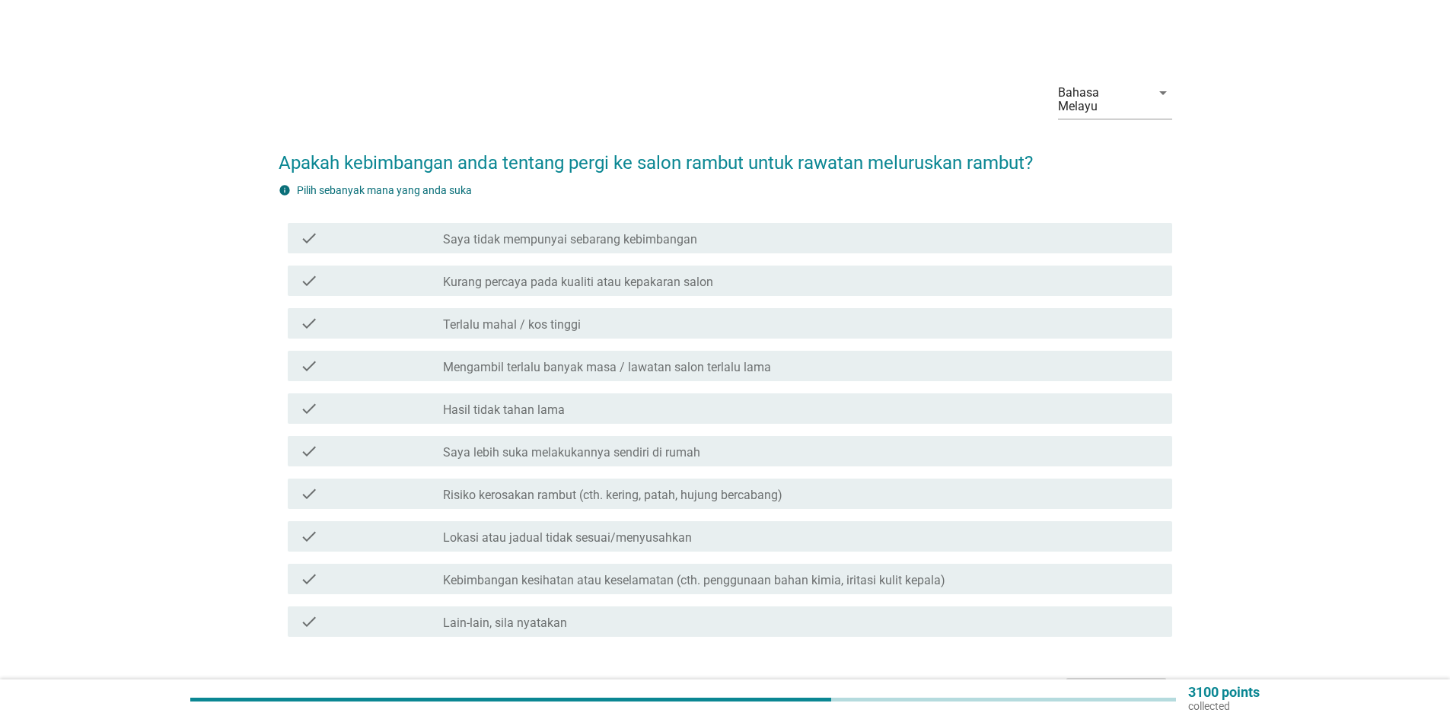
click at [664, 232] on label "Saya tidak mempunyai sebarang kebimbangan" at bounding box center [570, 239] width 254 height 15
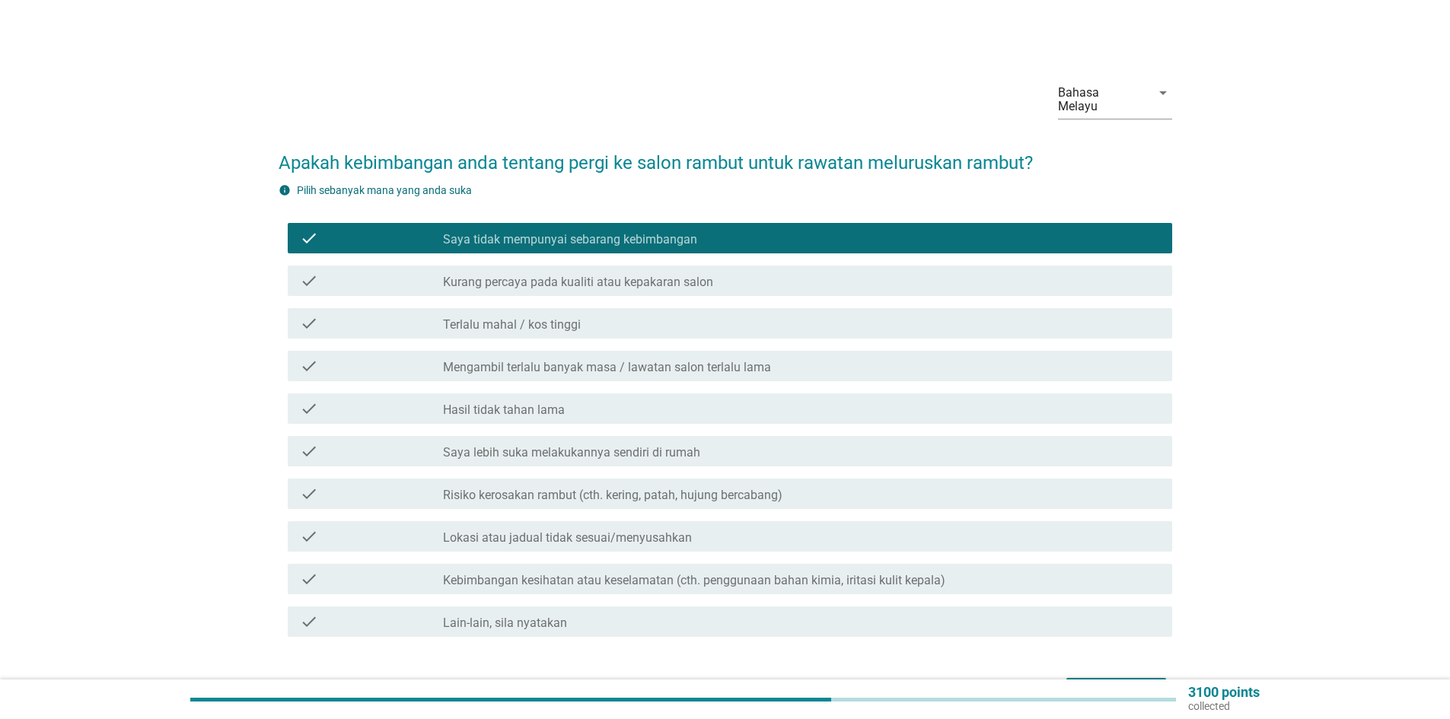
click at [1094, 683] on div "Seterusnya" at bounding box center [1115, 692] width 75 height 18
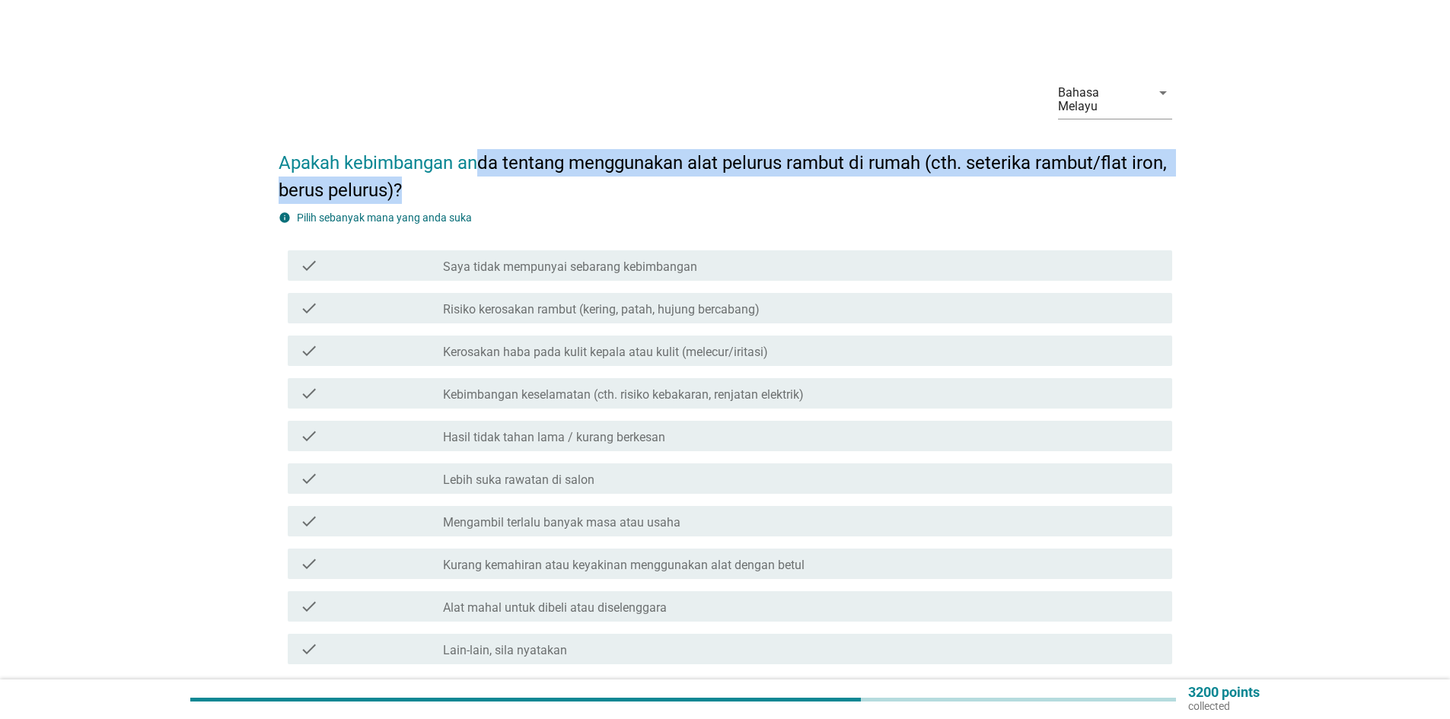
drag, startPoint x: 482, startPoint y: 155, endPoint x: 646, endPoint y: 179, distance: 166.1
click at [646, 179] on h2 "Apakah kebimbangan anda tentang menggunakan alat pelurus rambut di rumah (cth. …" at bounding box center [725, 169] width 893 height 70
click at [647, 180] on h2 "Apakah kebimbangan anda tentang menggunakan alat pelurus rambut di rumah (cth. …" at bounding box center [725, 169] width 893 height 70
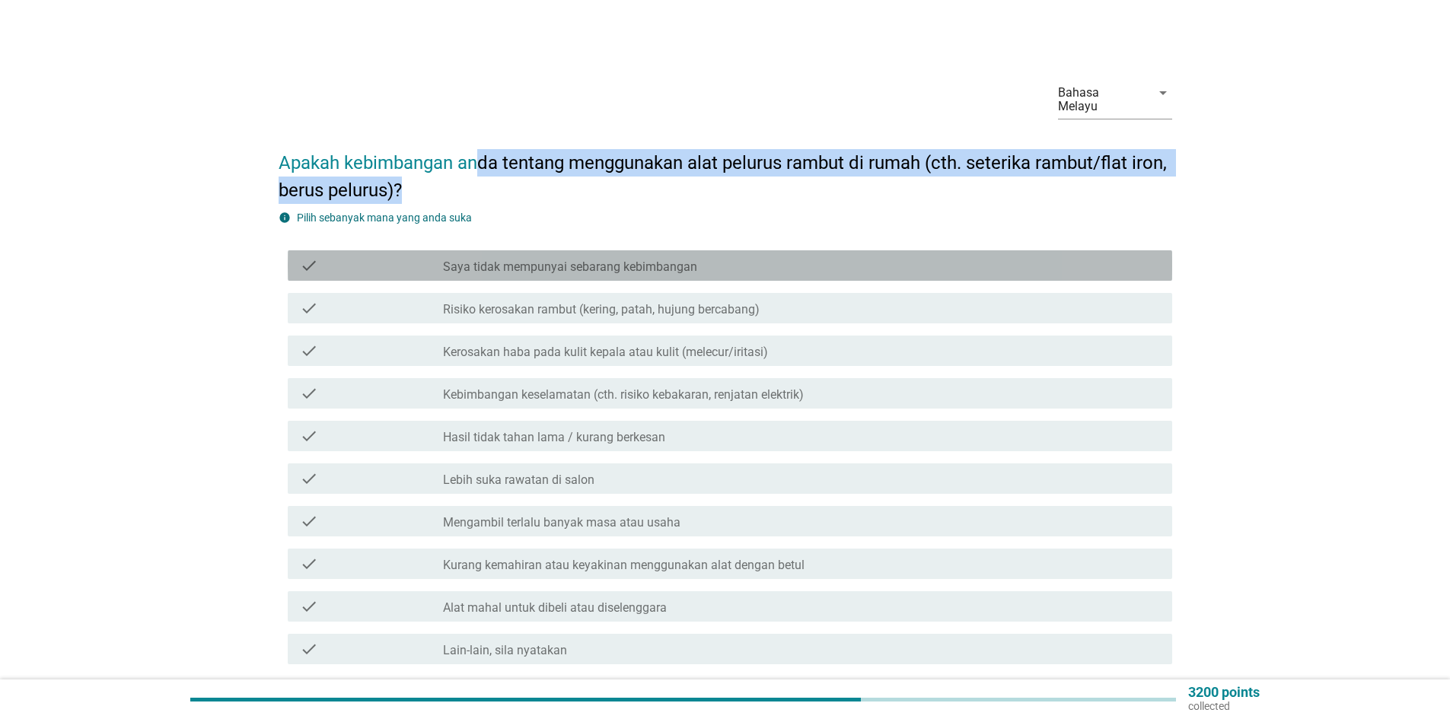
drag, startPoint x: 632, startPoint y: 259, endPoint x: 639, endPoint y: 261, distance: 7.8
click at [635, 261] on div "check check_box_outline_blank Saya tidak mempunyai sebarang kebimbangan" at bounding box center [730, 265] width 884 height 30
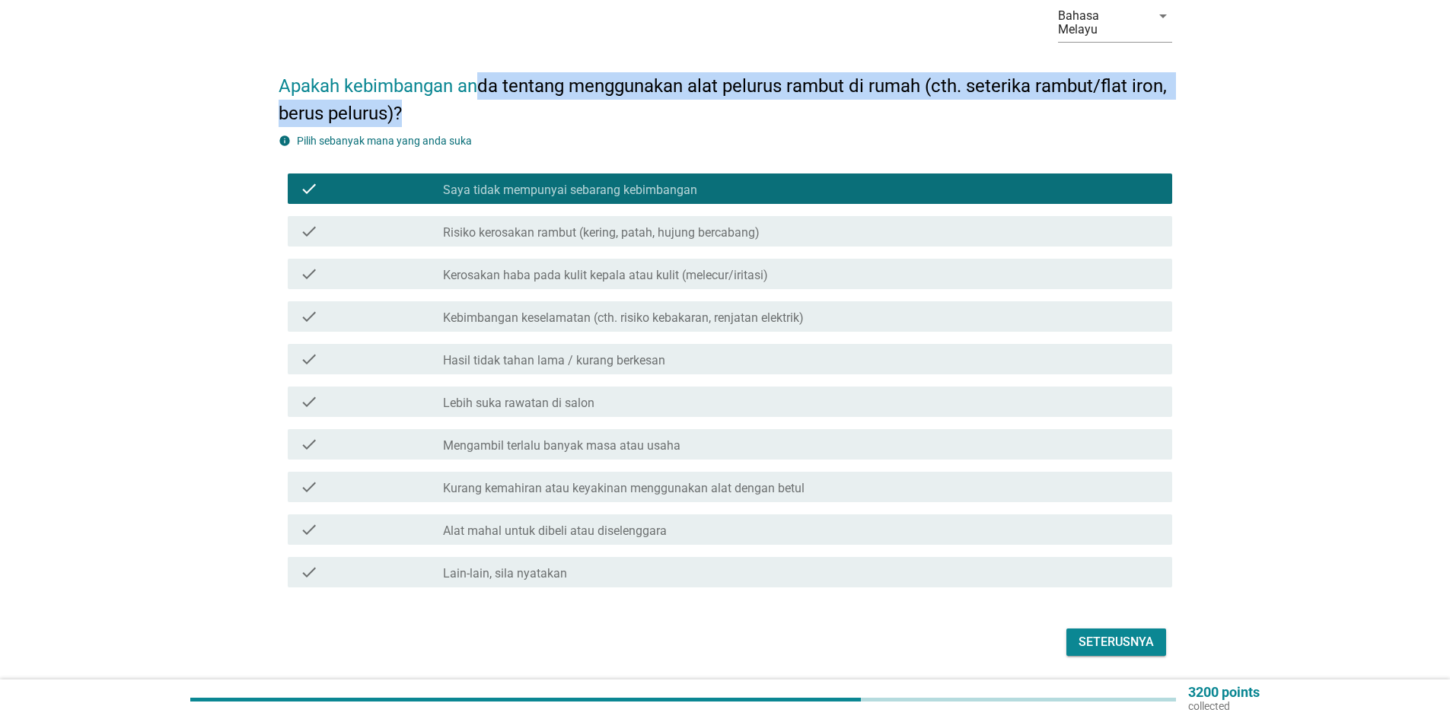
scroll to position [113, 0]
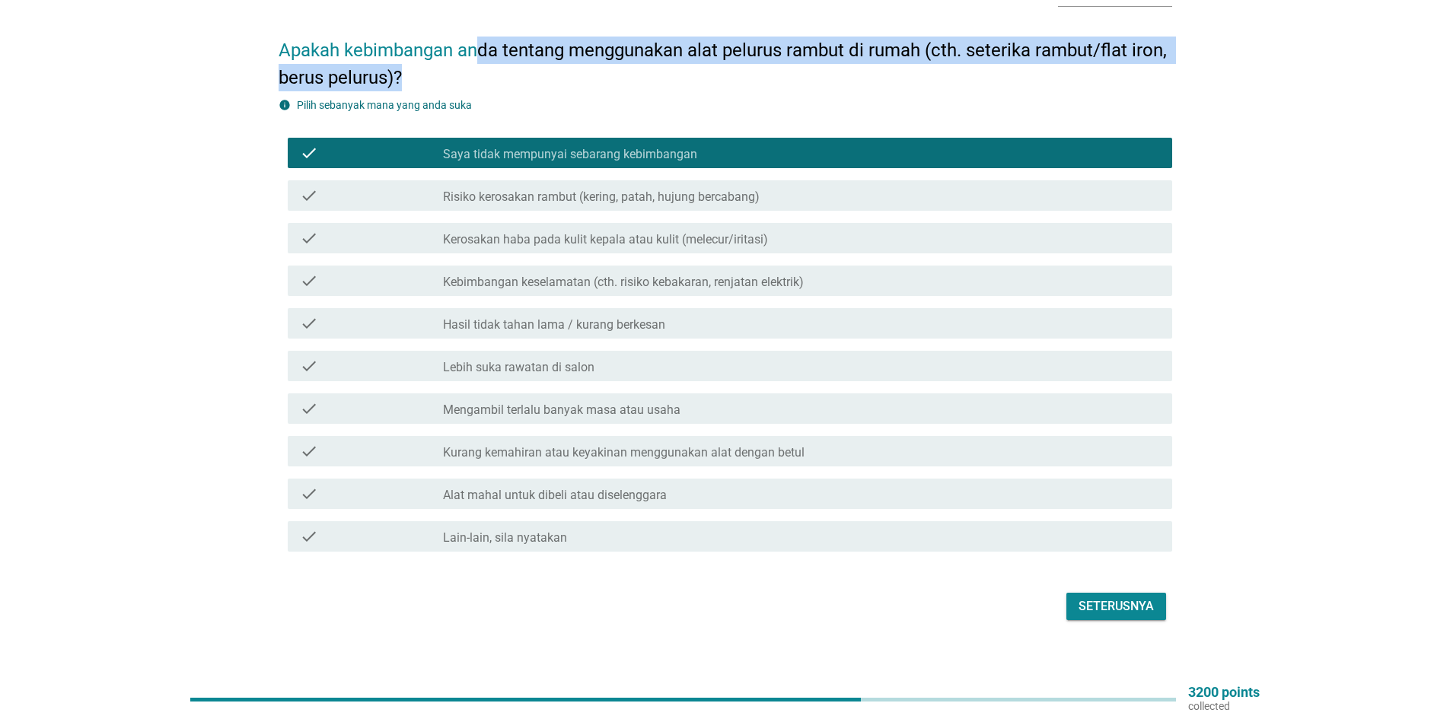
click at [1132, 597] on div "Seterusnya" at bounding box center [1115, 606] width 75 height 18
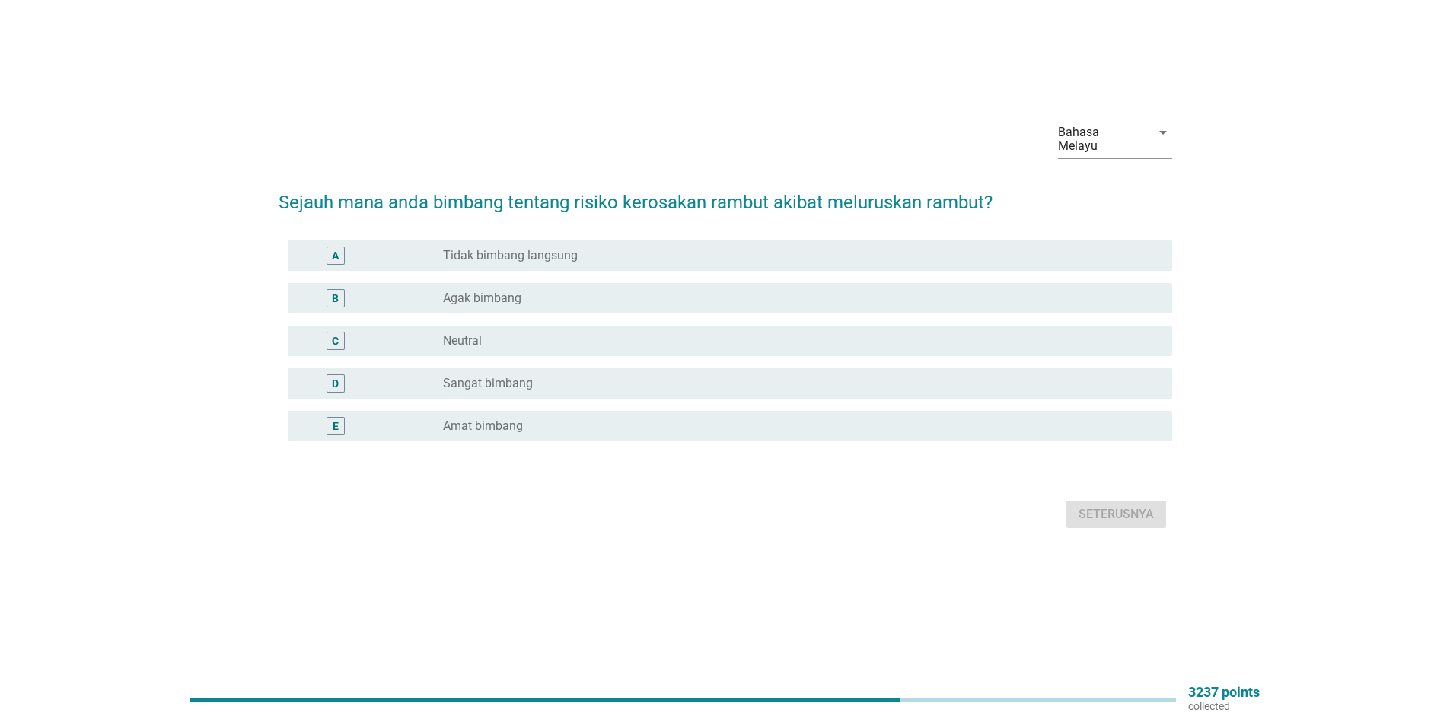
scroll to position [0, 0]
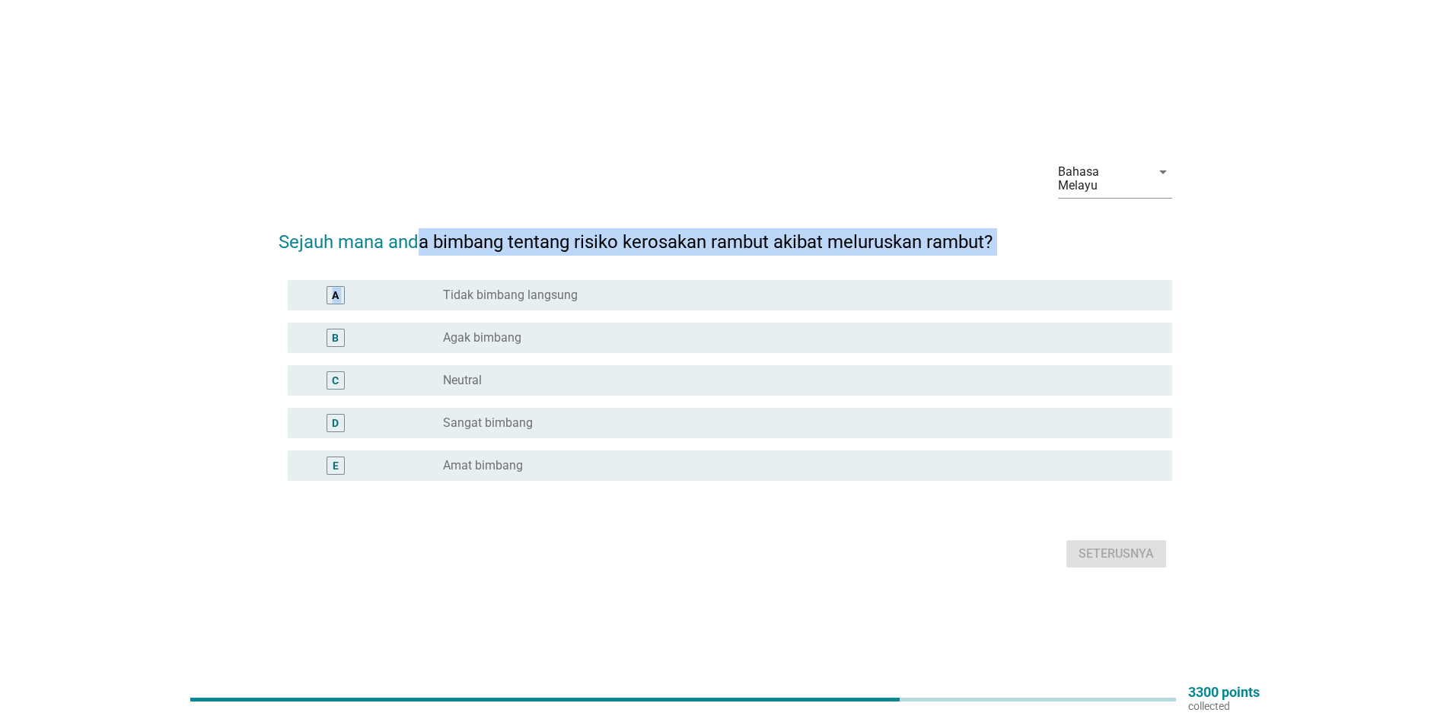
drag, startPoint x: 416, startPoint y: 232, endPoint x: 641, endPoint y: 255, distance: 225.6
click at [623, 265] on form "Sejauh mana anda bimbang tentang risiko kerosakan rambut akibat meluruskan ramb…" at bounding box center [725, 392] width 893 height 359
click at [641, 254] on form "Sejauh mana anda bimbang tentang risiko kerosakan rambut akibat meluruskan ramb…" at bounding box center [725, 392] width 893 height 359
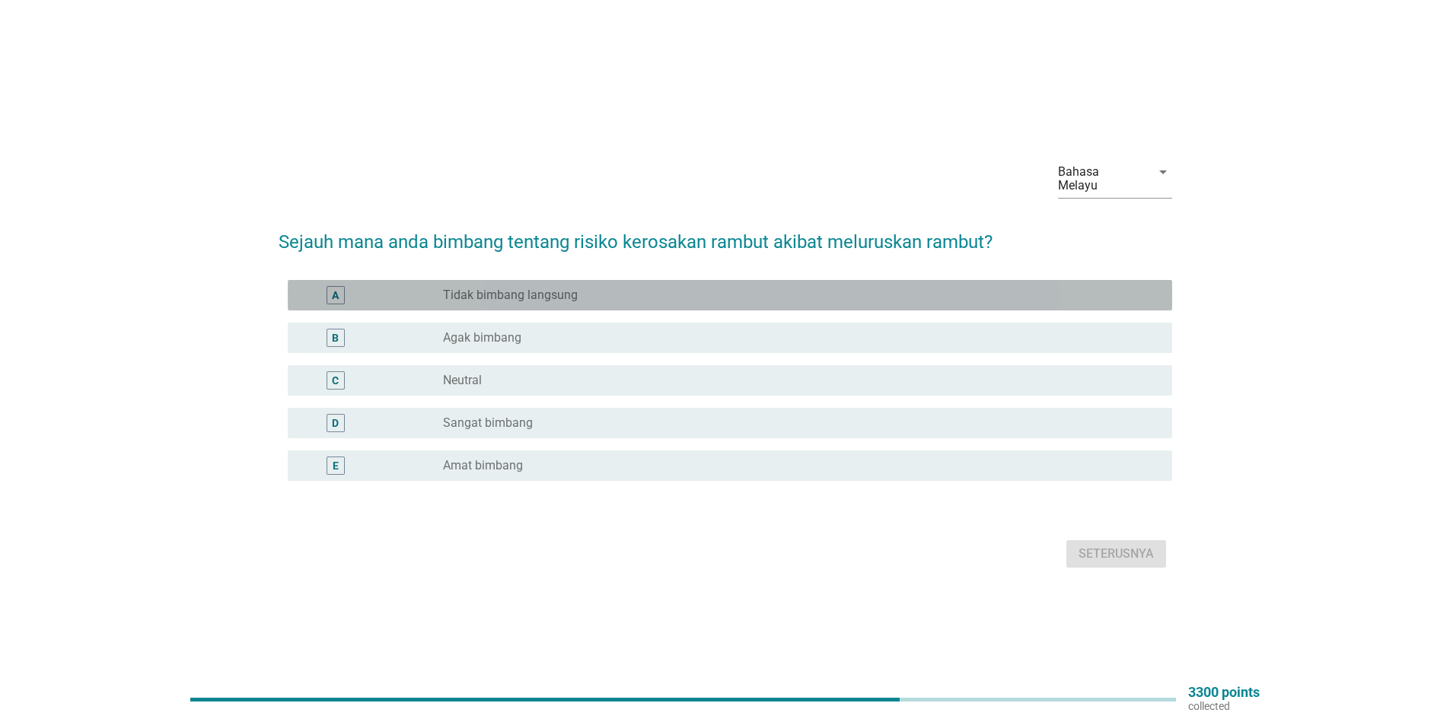
click at [579, 295] on div "radio_button_unchecked Tidak bimbang langsung" at bounding box center [795, 295] width 705 height 15
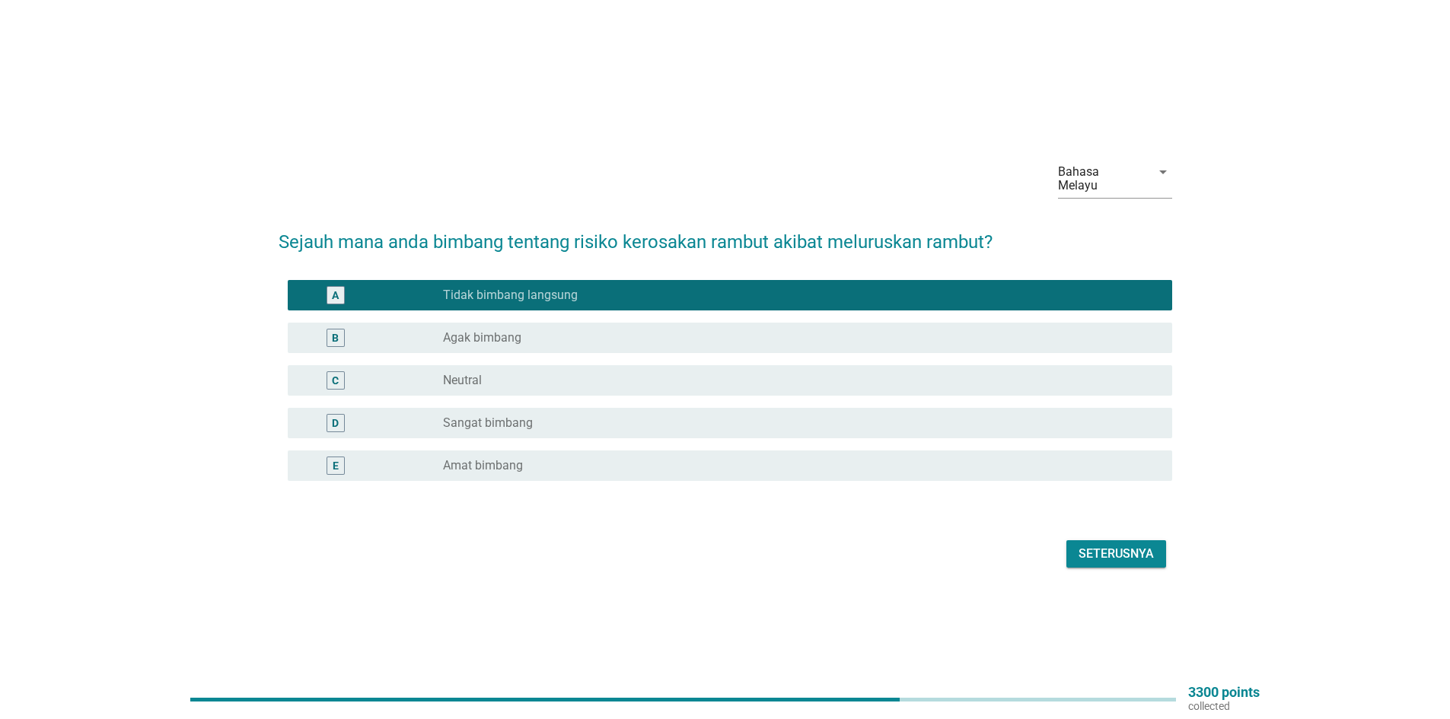
click at [1128, 545] on div "Seterusnya" at bounding box center [1115, 554] width 75 height 18
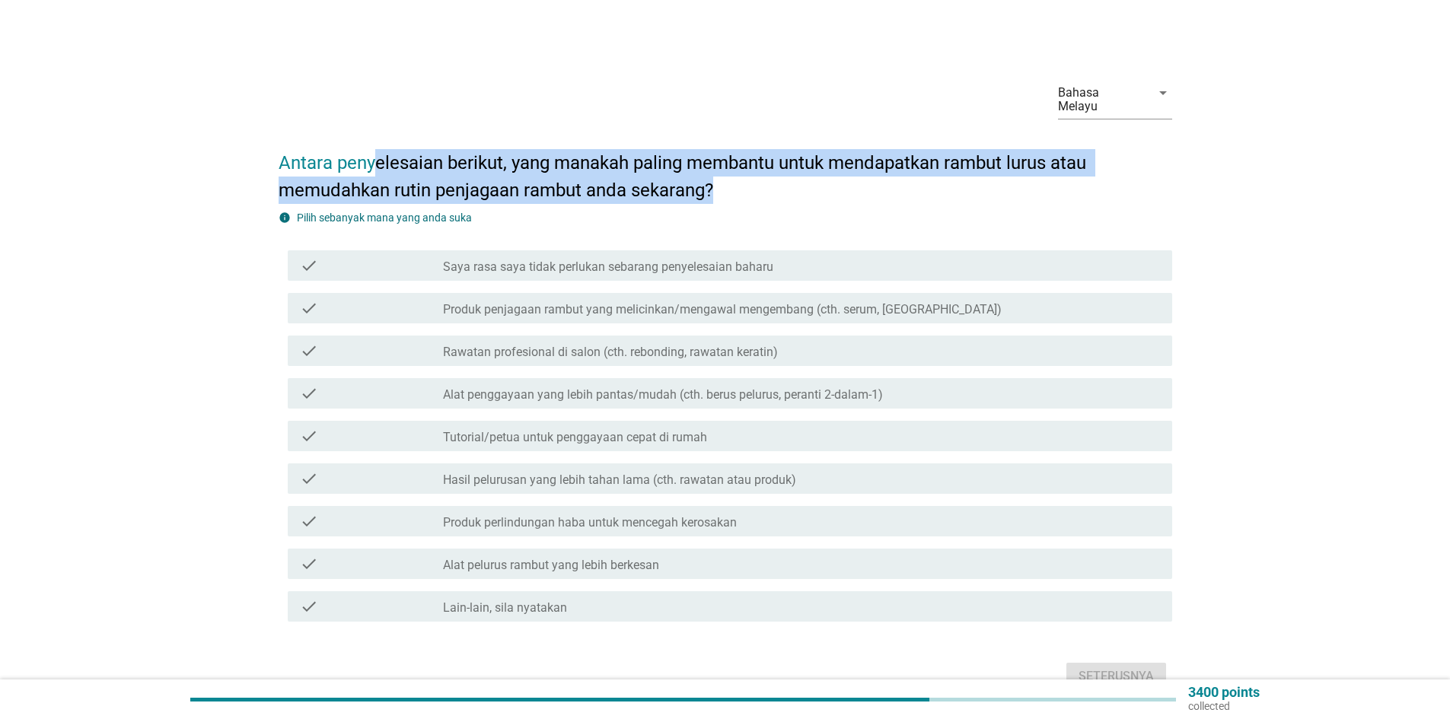
drag, startPoint x: 447, startPoint y: 154, endPoint x: 733, endPoint y: 170, distance: 286.6
click at [733, 170] on h2 "Antara penyelesaian berikut, yang manakah paling membantu untuk mendapatkan ram…" at bounding box center [725, 169] width 893 height 70
click at [739, 168] on h2 "Antara penyelesaian berikut, yang manakah paling membantu untuk mendapatkan ram…" at bounding box center [725, 169] width 893 height 70
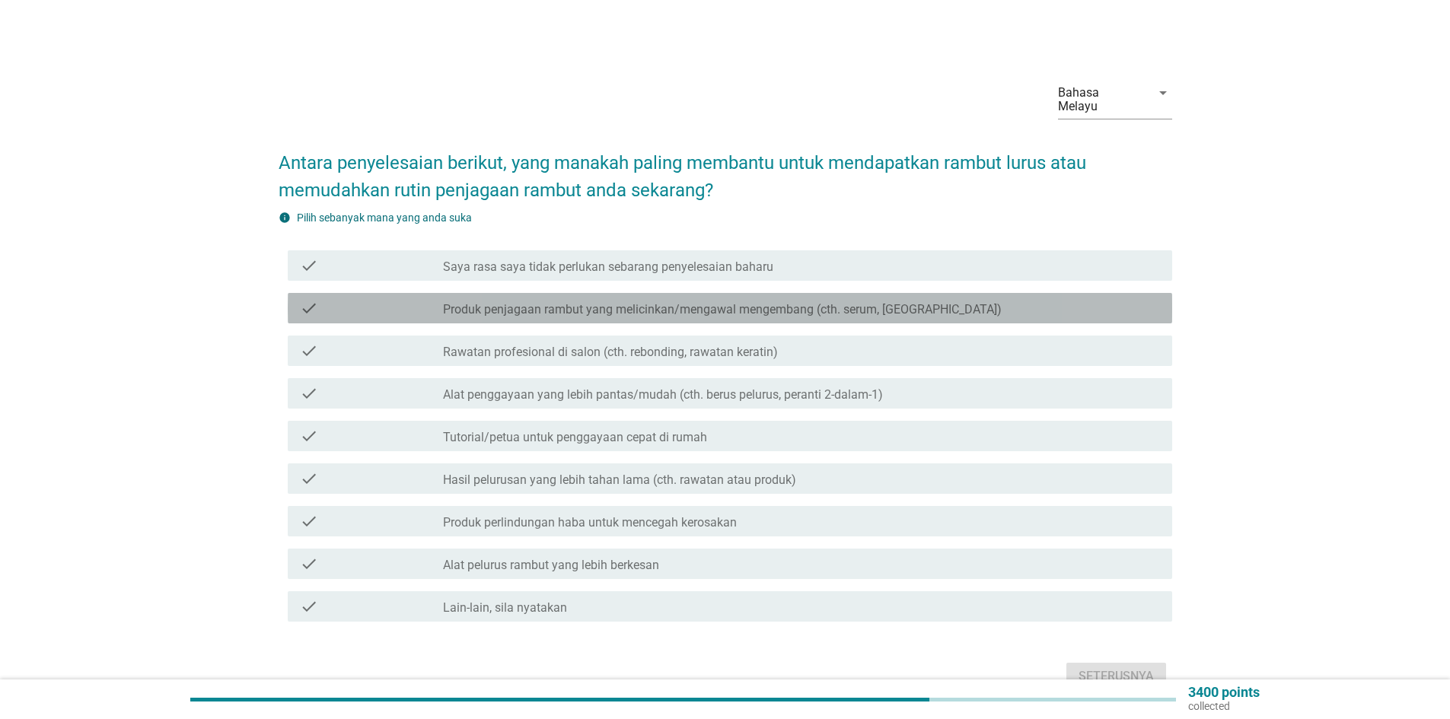
click at [681, 305] on div "check check_box_outline_blank Produk penjagaan rambut yang melicinkan/mengawal …" at bounding box center [730, 308] width 884 height 30
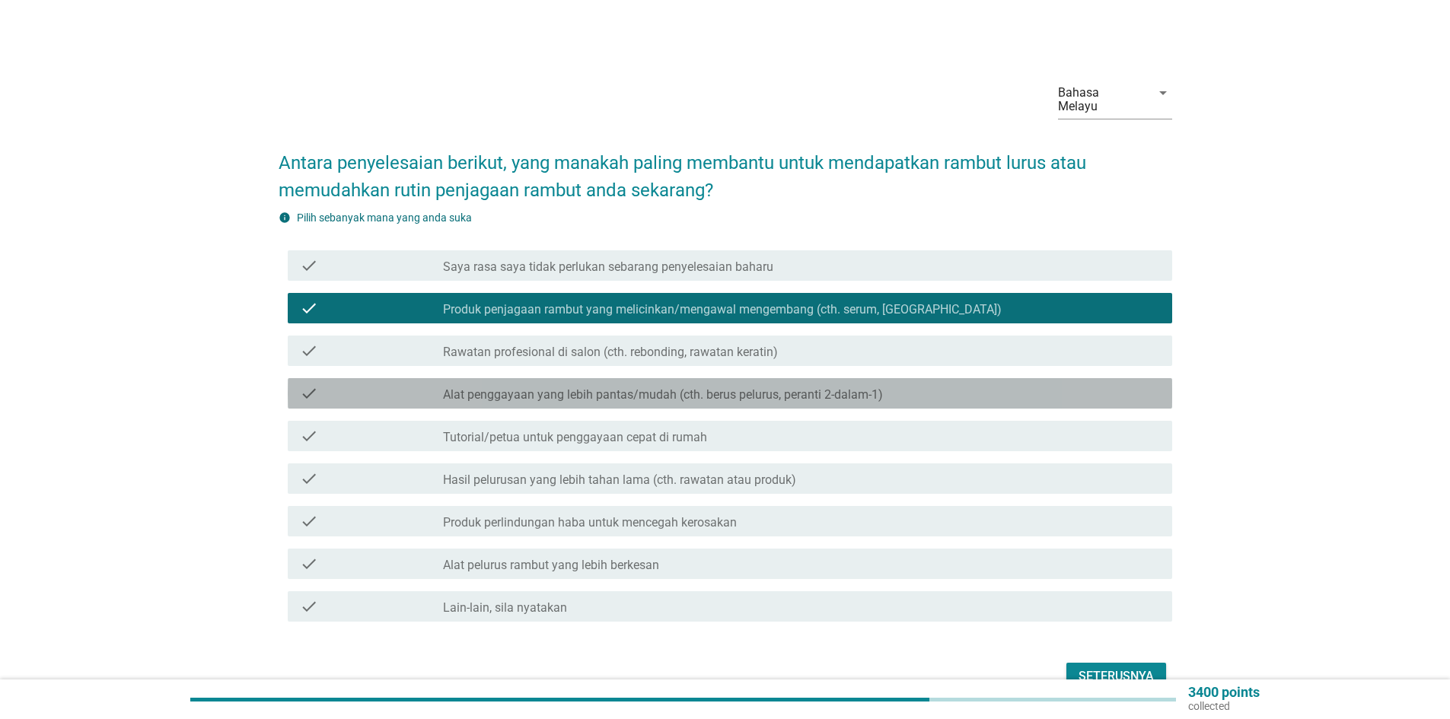
drag, startPoint x: 637, startPoint y: 384, endPoint x: 635, endPoint y: 391, distance: 7.9
click at [635, 391] on div "check check_box_outline_blank Alat penggayaan yang lebih pantas/mudah (cth. ber…" at bounding box center [730, 393] width 884 height 30
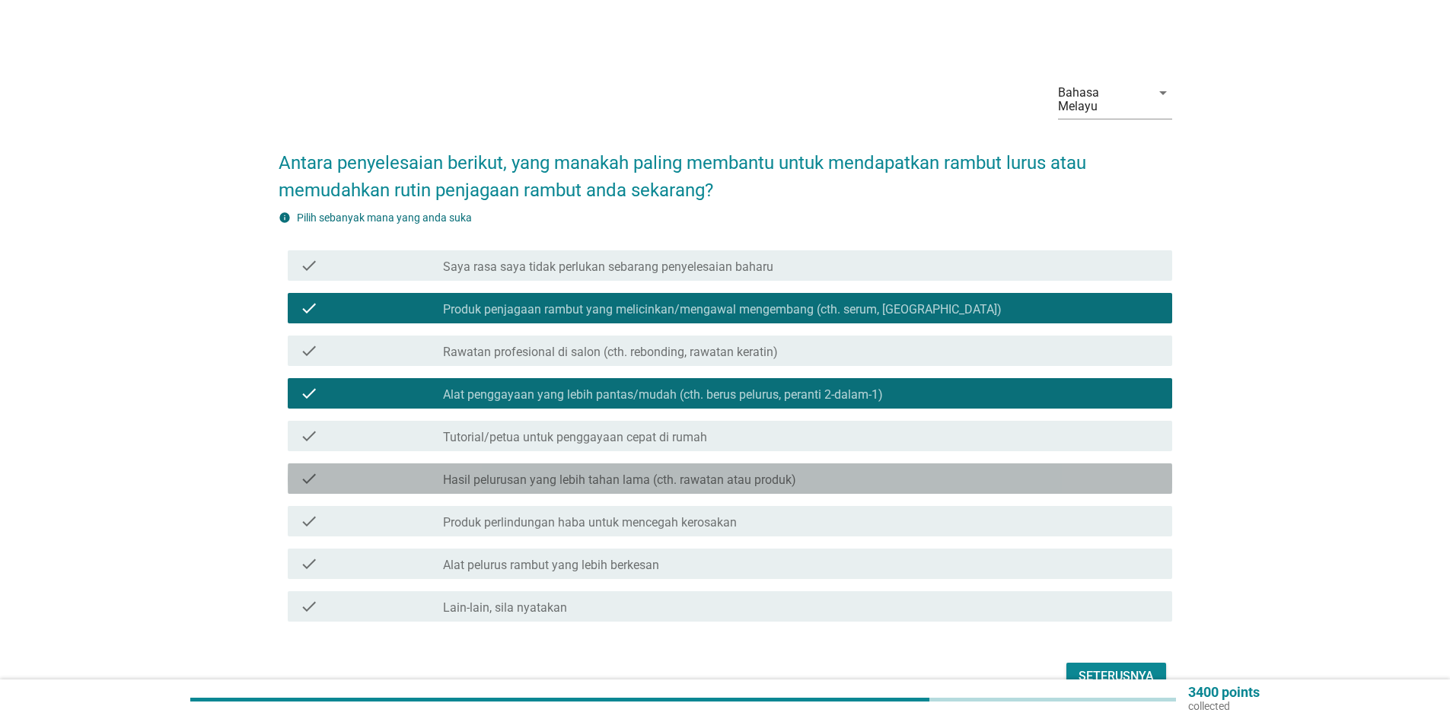
click at [581, 476] on div "check check_box_outline_blank Hasil pelurusan yang lebih tahan lama (cth. rawat…" at bounding box center [730, 478] width 884 height 30
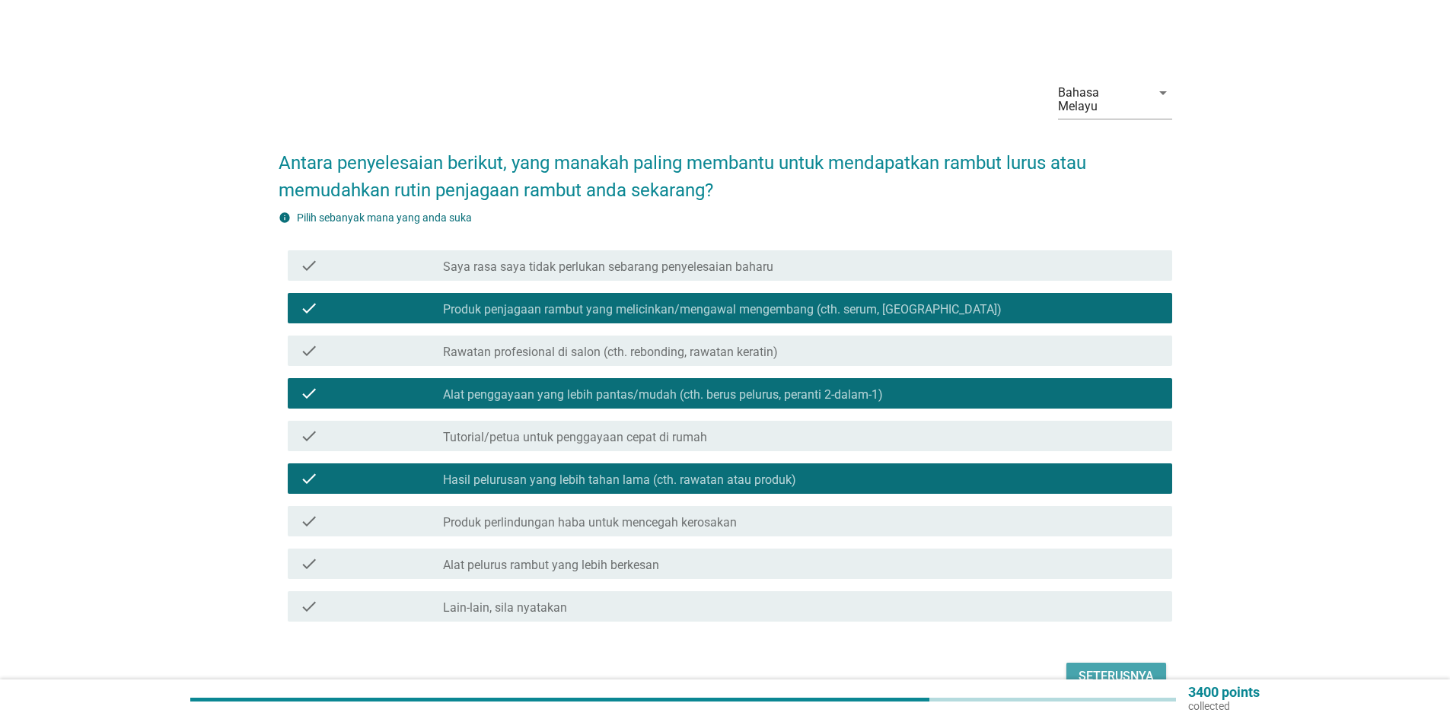
click at [1141, 667] on div "Seterusnya" at bounding box center [1115, 676] width 75 height 18
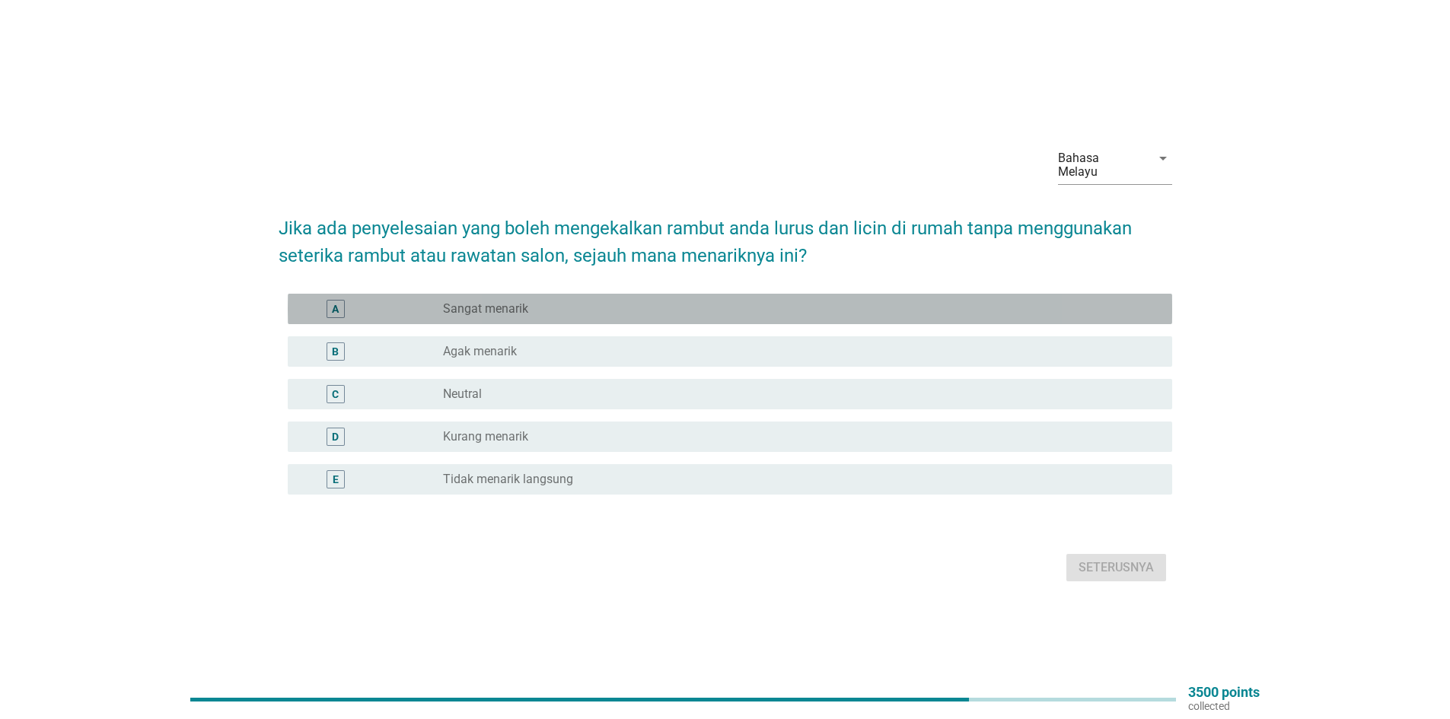
click at [498, 307] on label "Sangat menarik" at bounding box center [485, 308] width 85 height 15
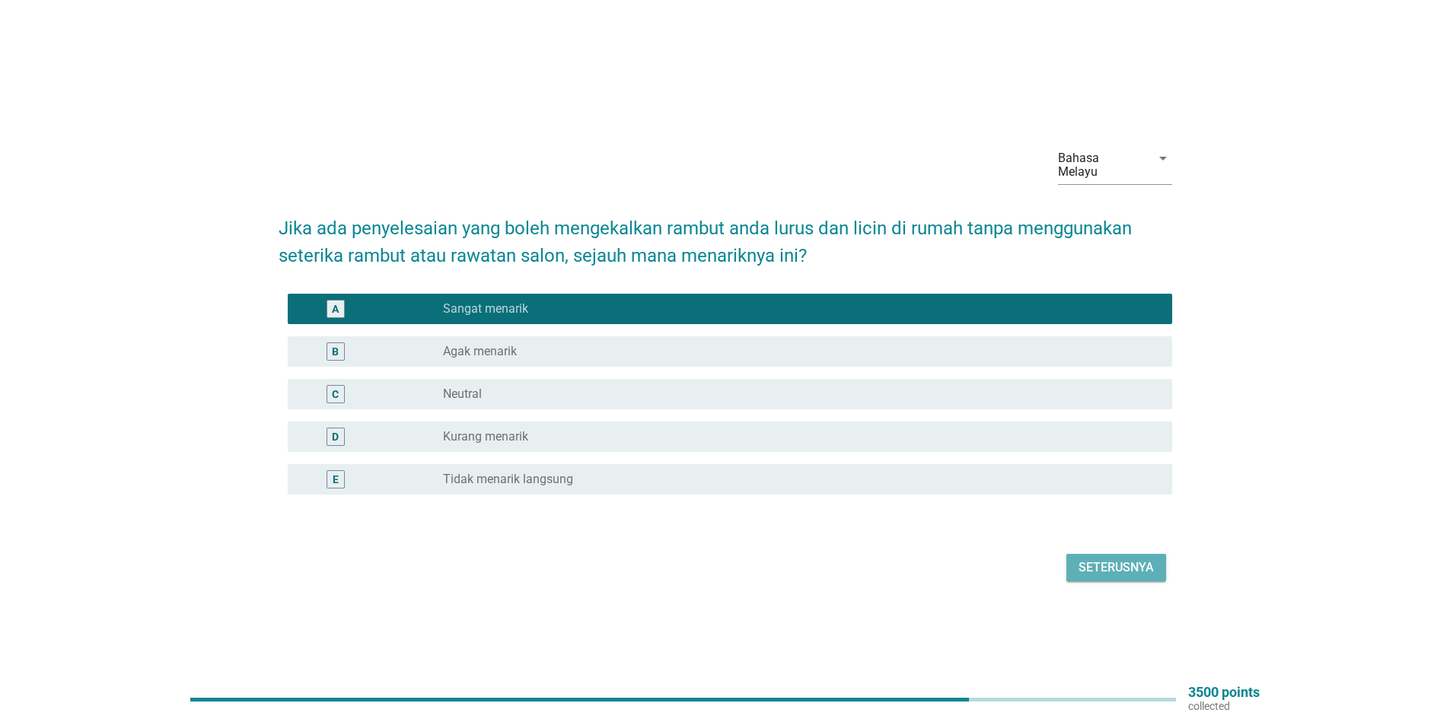
click at [1141, 570] on button "Seterusnya" at bounding box center [1116, 567] width 100 height 27
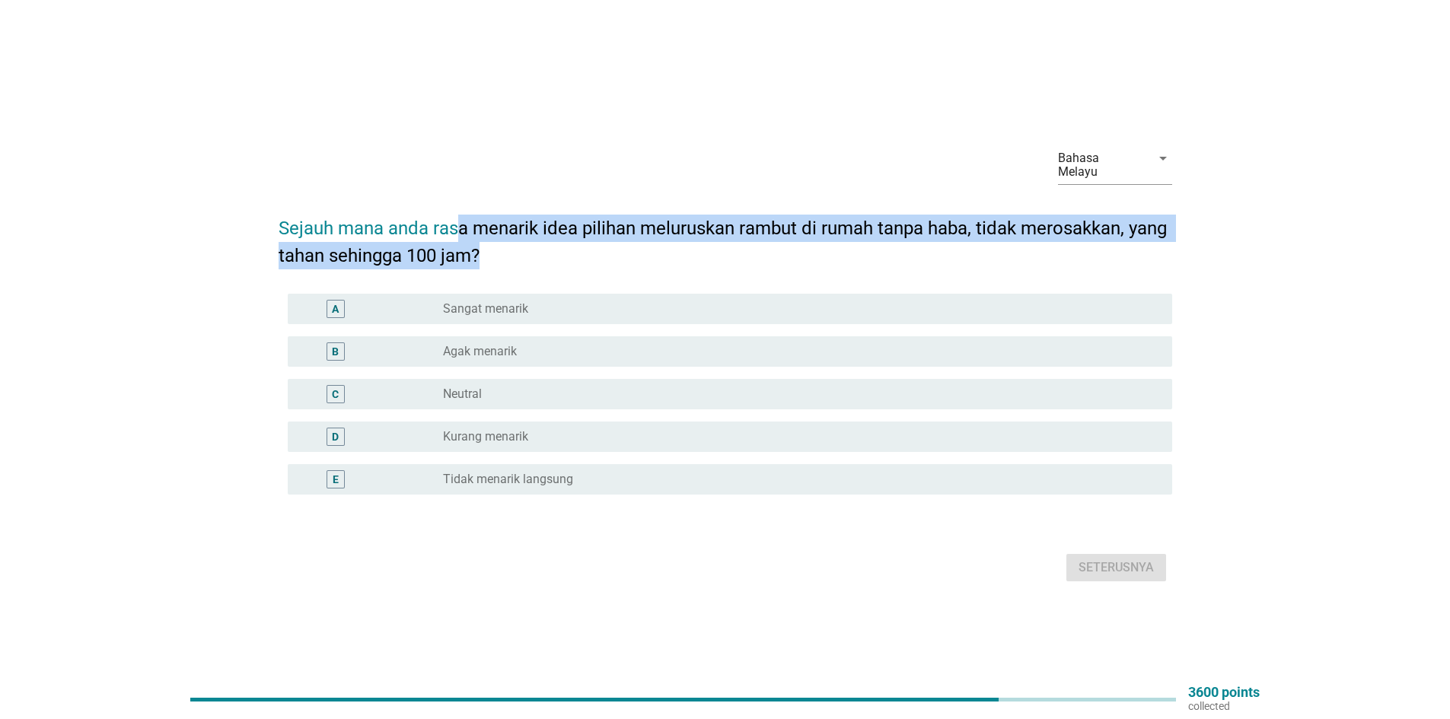
drag, startPoint x: 455, startPoint y: 212, endPoint x: 740, endPoint y: 237, distance: 285.7
click at [740, 237] on h2 "Sejauh mana anda rasa menarik idea pilihan meluruskan rambut di rumah tanpa hab…" at bounding box center [725, 234] width 893 height 70
click at [391, 235] on h2 "Sejauh mana anda rasa menarik idea pilihan meluruskan rambut di rumah tanpa hab…" at bounding box center [725, 234] width 893 height 70
drag, startPoint x: 427, startPoint y: 218, endPoint x: 689, endPoint y: 247, distance: 264.1
click at [689, 247] on h2 "Sejauh mana anda rasa menarik idea pilihan meluruskan rambut di rumah tanpa hab…" at bounding box center [725, 234] width 893 height 70
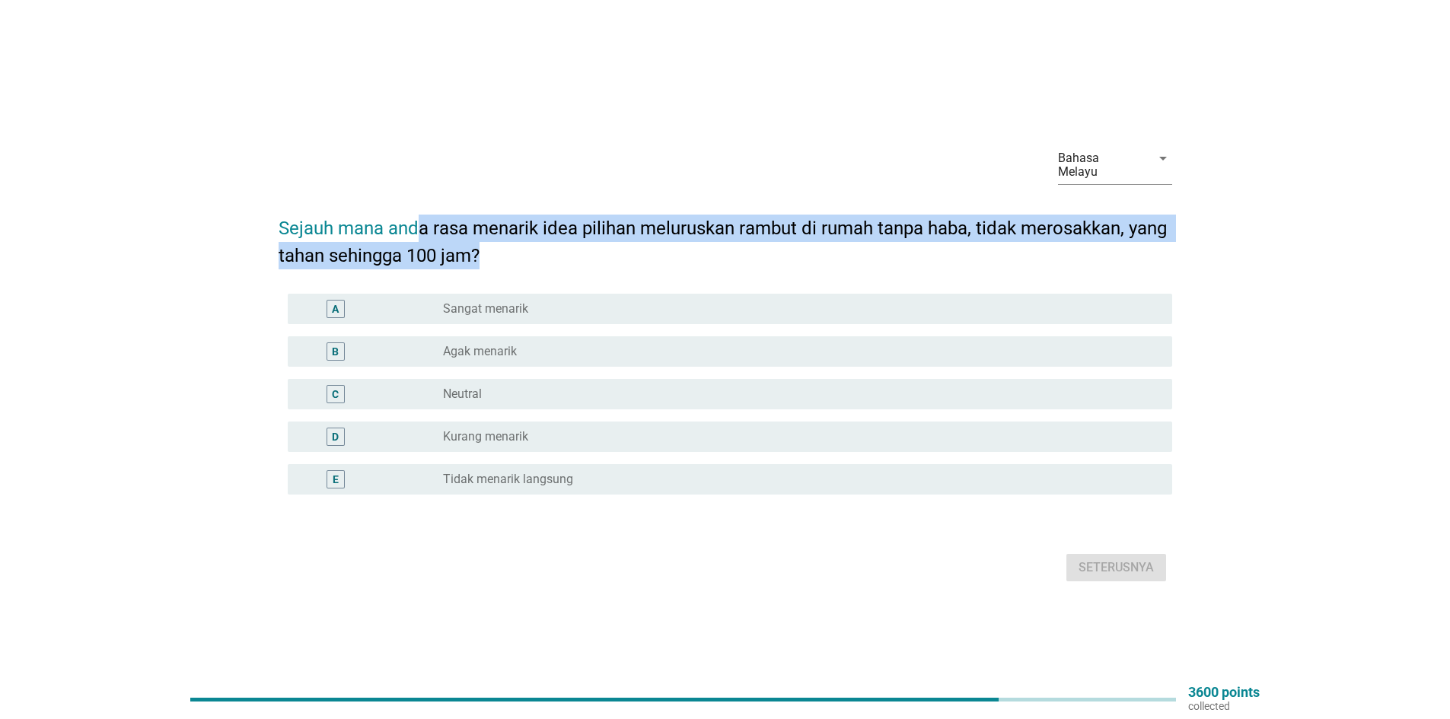
click at [689, 247] on h2 "Sejauh mana anda rasa menarik idea pilihan meluruskan rambut di rumah tanpa hab…" at bounding box center [725, 234] width 893 height 70
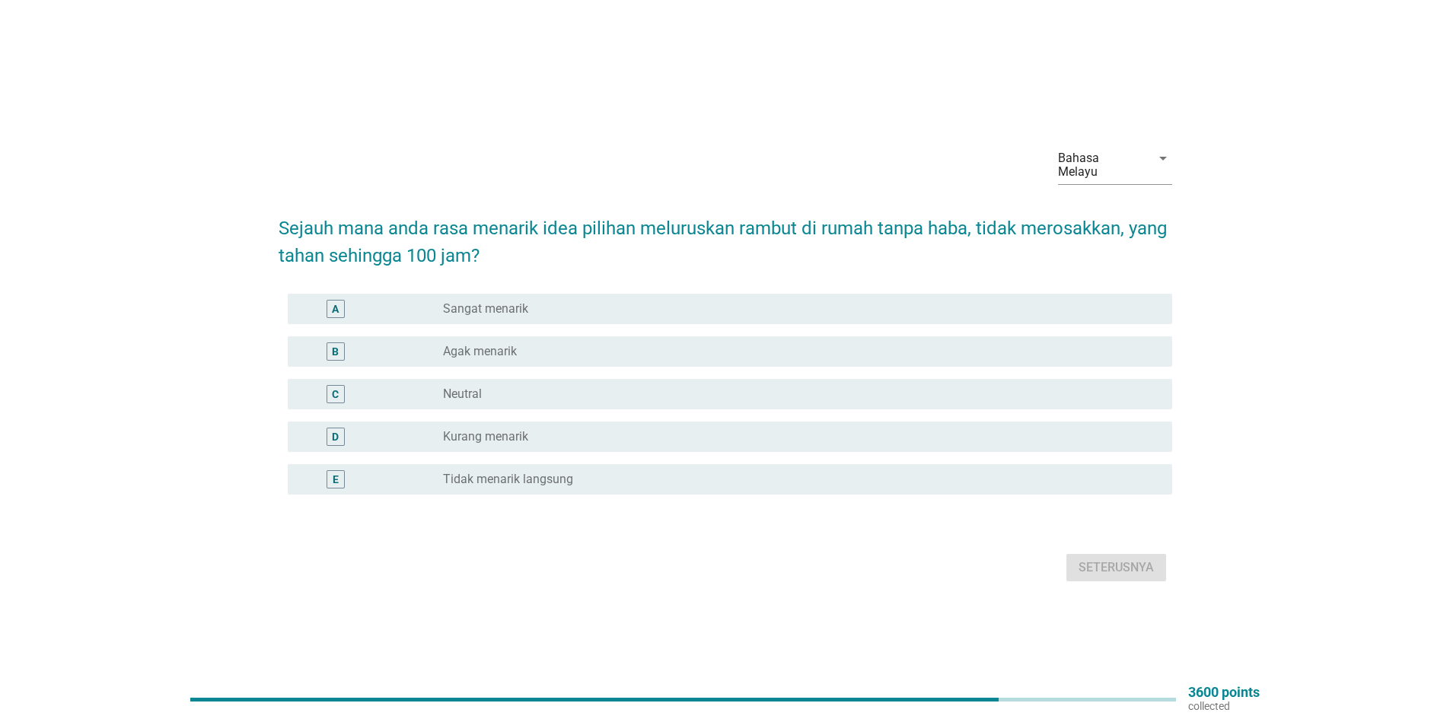
drag, startPoint x: 546, startPoint y: 294, endPoint x: 693, endPoint y: 372, distance: 166.8
click at [546, 301] on div "radio_button_unchecked Sangat menarik" at bounding box center [795, 308] width 705 height 15
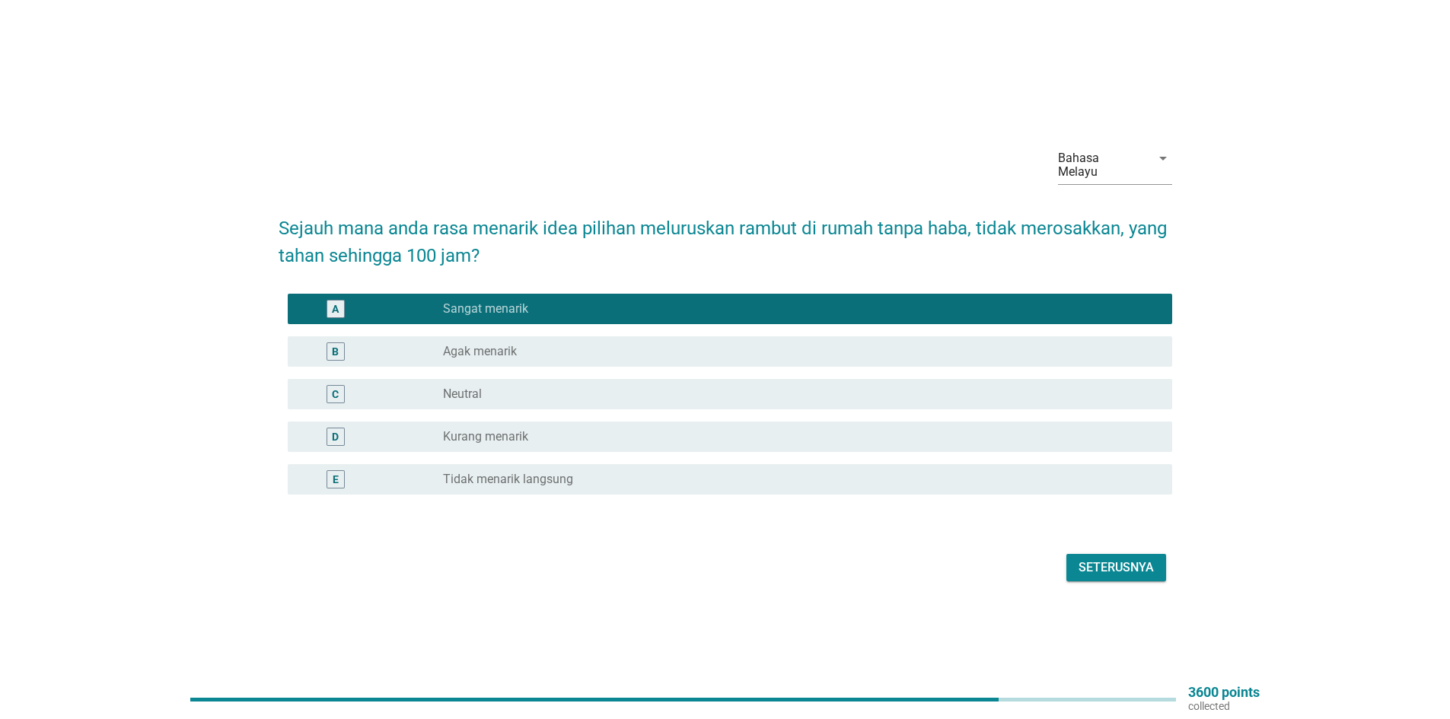
click at [1097, 562] on div "Seterusnya" at bounding box center [1115, 568] width 75 height 18
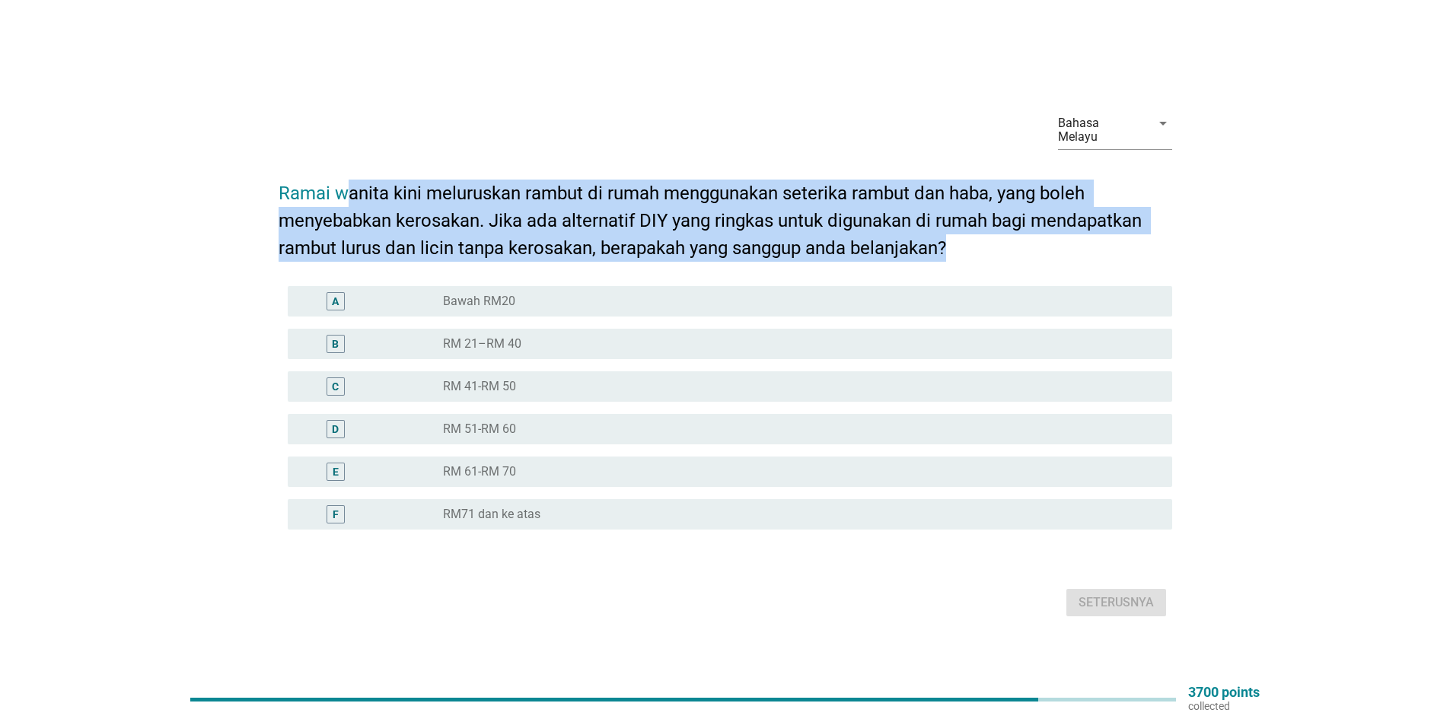
drag, startPoint x: 441, startPoint y: 196, endPoint x: 978, endPoint y: 229, distance: 538.2
click at [978, 229] on h2 "Ramai wanita kini meluruskan rambut di rumah menggunakan seterika rambut dan ha…" at bounding box center [725, 212] width 893 height 97
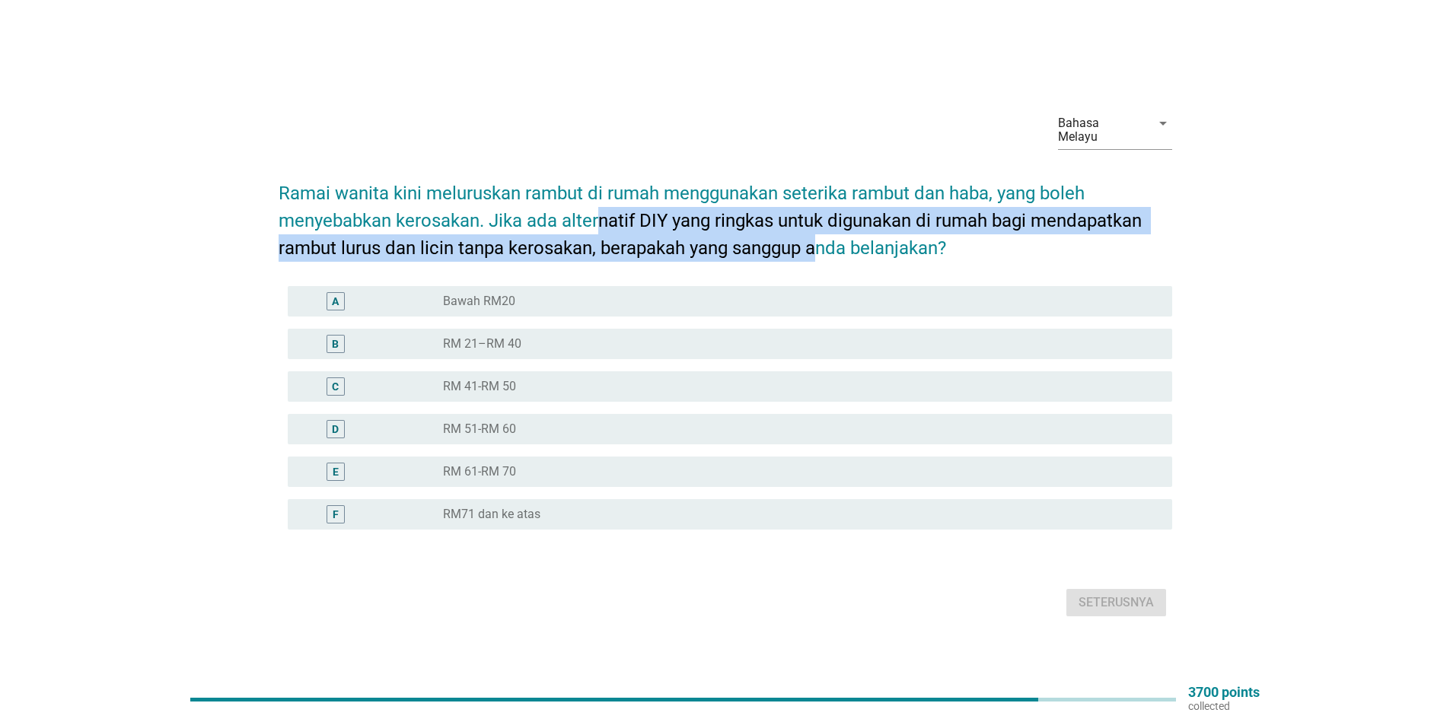
drag, startPoint x: 599, startPoint y: 222, endPoint x: 822, endPoint y: 248, distance: 224.5
click at [822, 248] on h2 "Ramai wanita kini meluruskan rambut di rumah menggunakan seterika rambut dan ha…" at bounding box center [725, 212] width 893 height 97
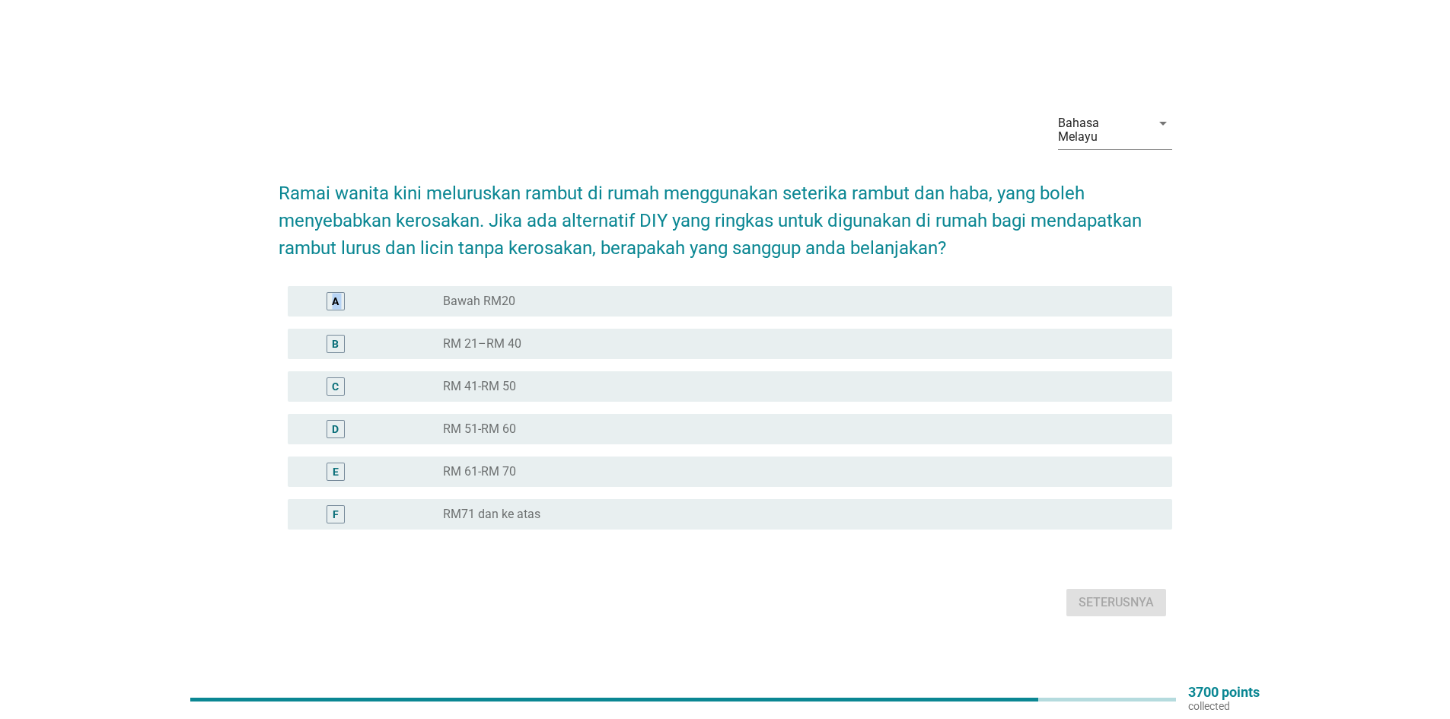
drag, startPoint x: 936, startPoint y: 250, endPoint x: 507, endPoint y: 247, distance: 429.2
click at [488, 257] on form "Ramai wanita kini meluruskan rambut di rumah menggunakan seterika rambut dan ha…" at bounding box center [725, 392] width 893 height 457
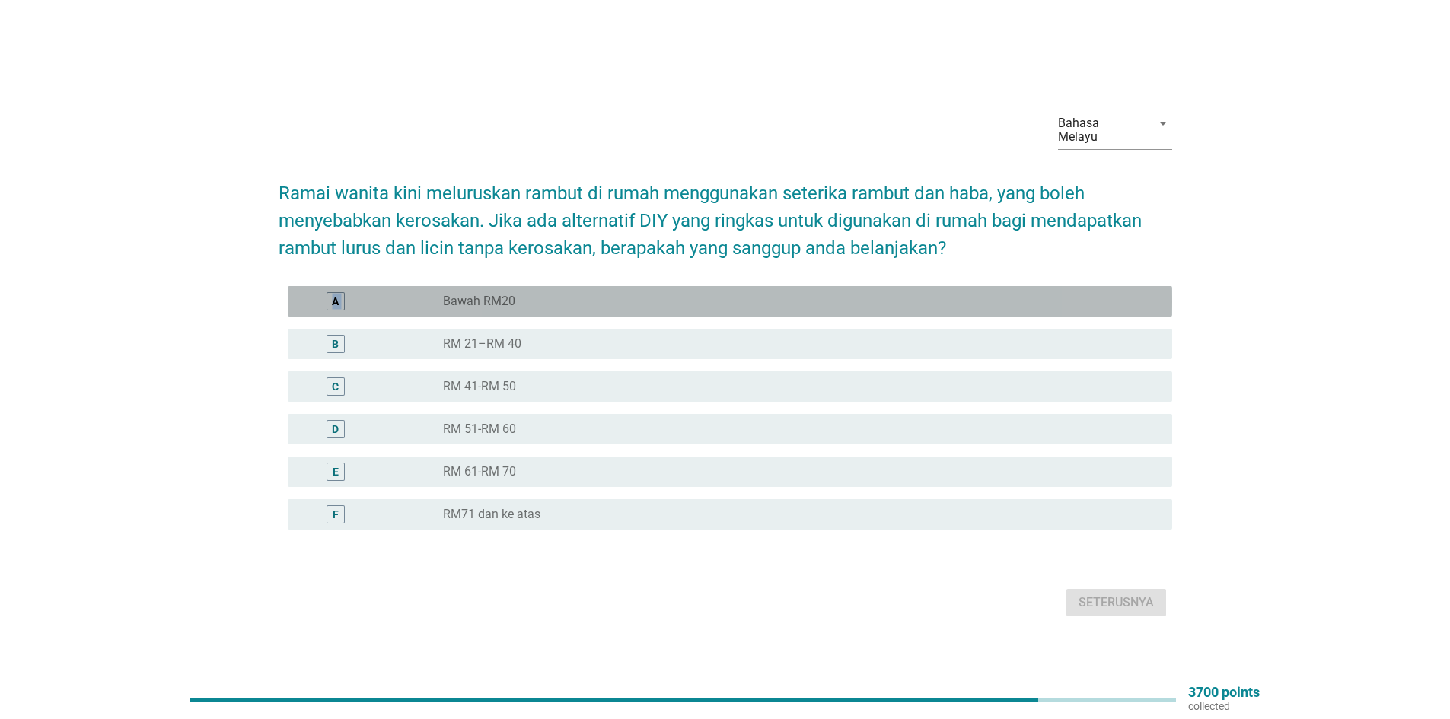
click at [520, 302] on div "radio_button_unchecked Bawah RM20" at bounding box center [801, 301] width 717 height 18
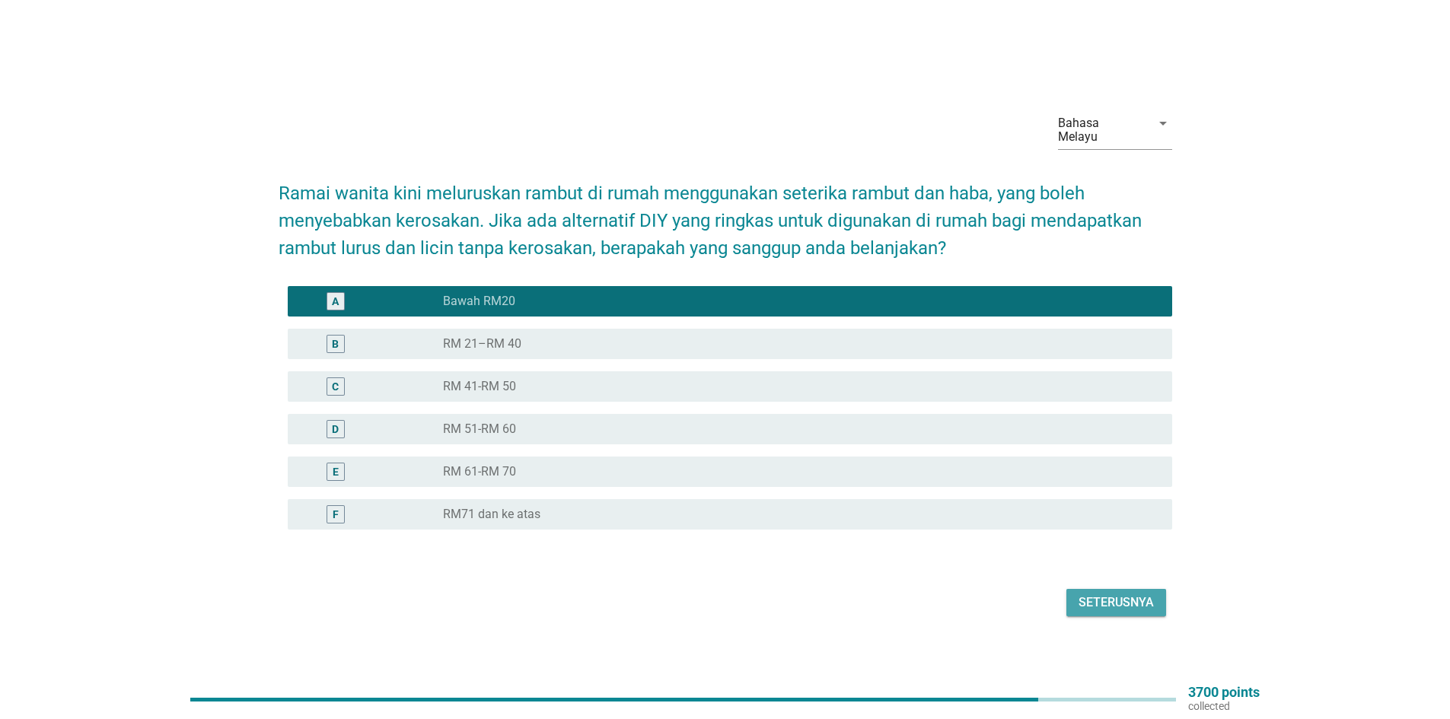
click at [1133, 601] on div "Seterusnya" at bounding box center [1115, 603] width 75 height 18
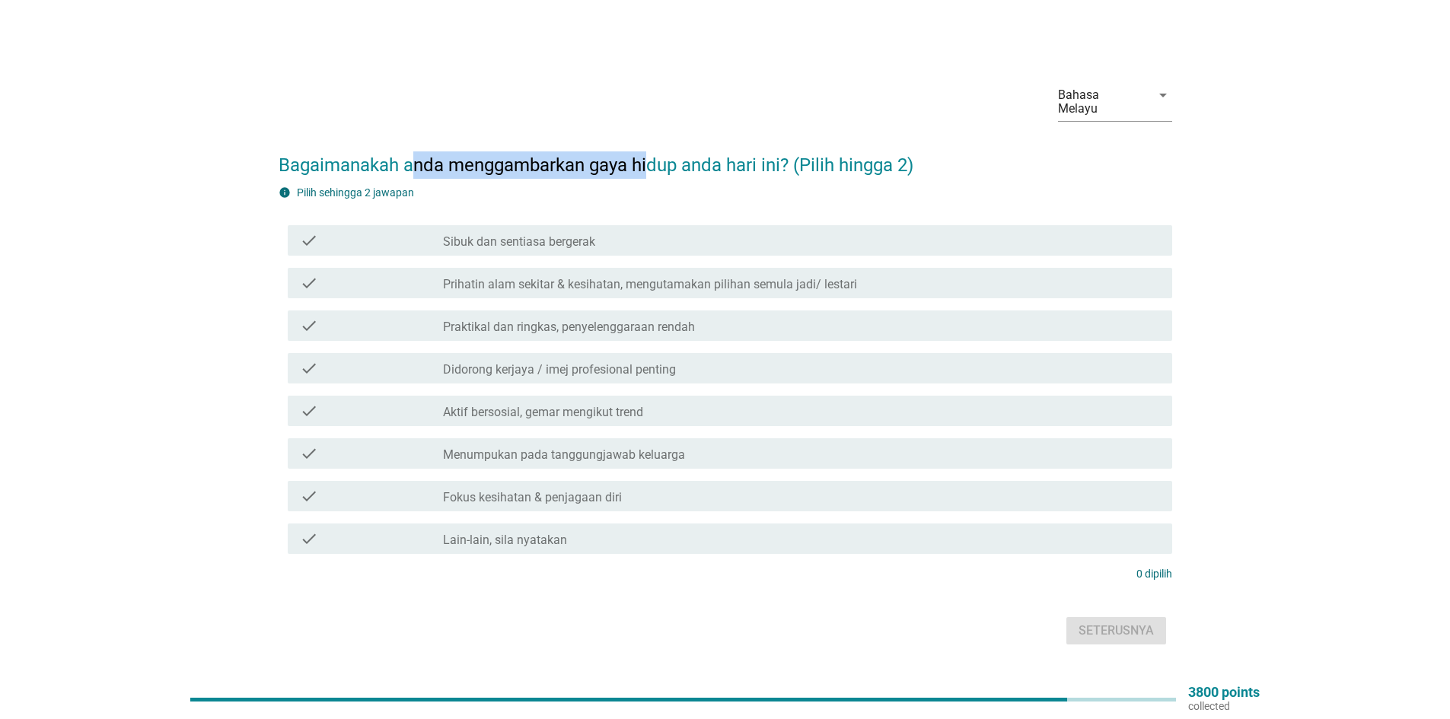
drag, startPoint x: 626, startPoint y: 164, endPoint x: 648, endPoint y: 167, distance: 21.6
click at [648, 167] on h2 "Bagaimanakah anda menggambarkan gaya hidup anda hari ini? (Pilih hingga 2)" at bounding box center [725, 157] width 893 height 43
click at [664, 170] on h2 "Bagaimanakah anda menggambarkan gaya hidup anda hari ini? (Pilih hingga 2)" at bounding box center [725, 157] width 893 height 43
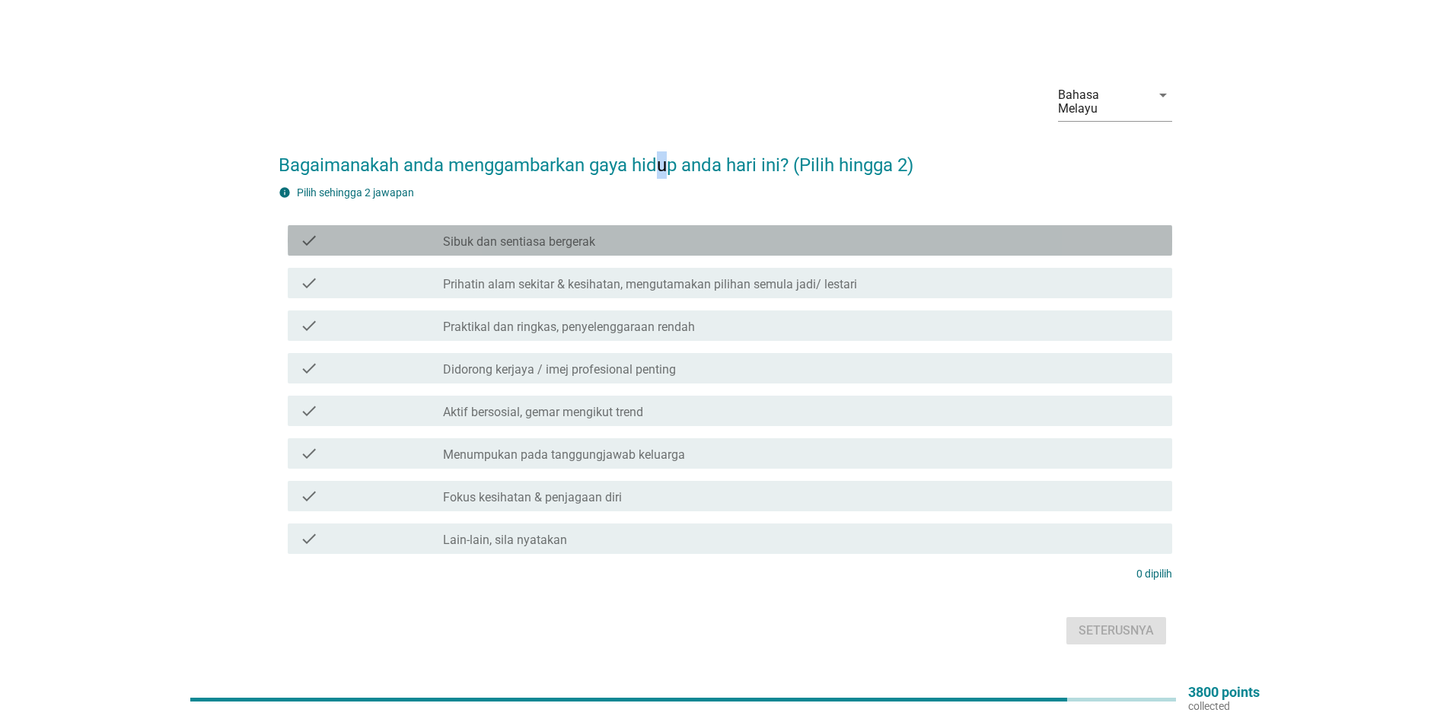
click at [594, 237] on label "Sibuk dan sentiasa bergerak" at bounding box center [519, 241] width 152 height 15
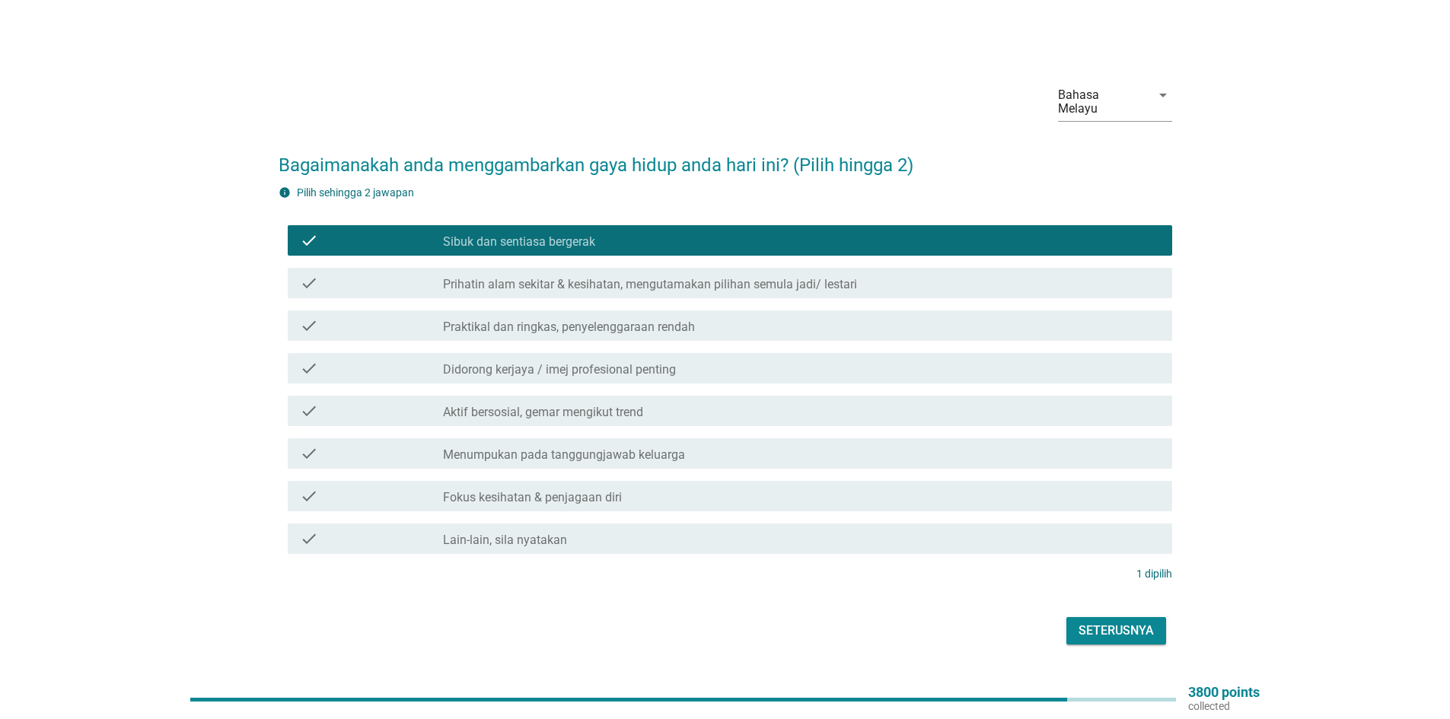
click at [608, 372] on div "check check_box_outline_blank Didorong kerjaya / imej profesional penting" at bounding box center [730, 368] width 884 height 30
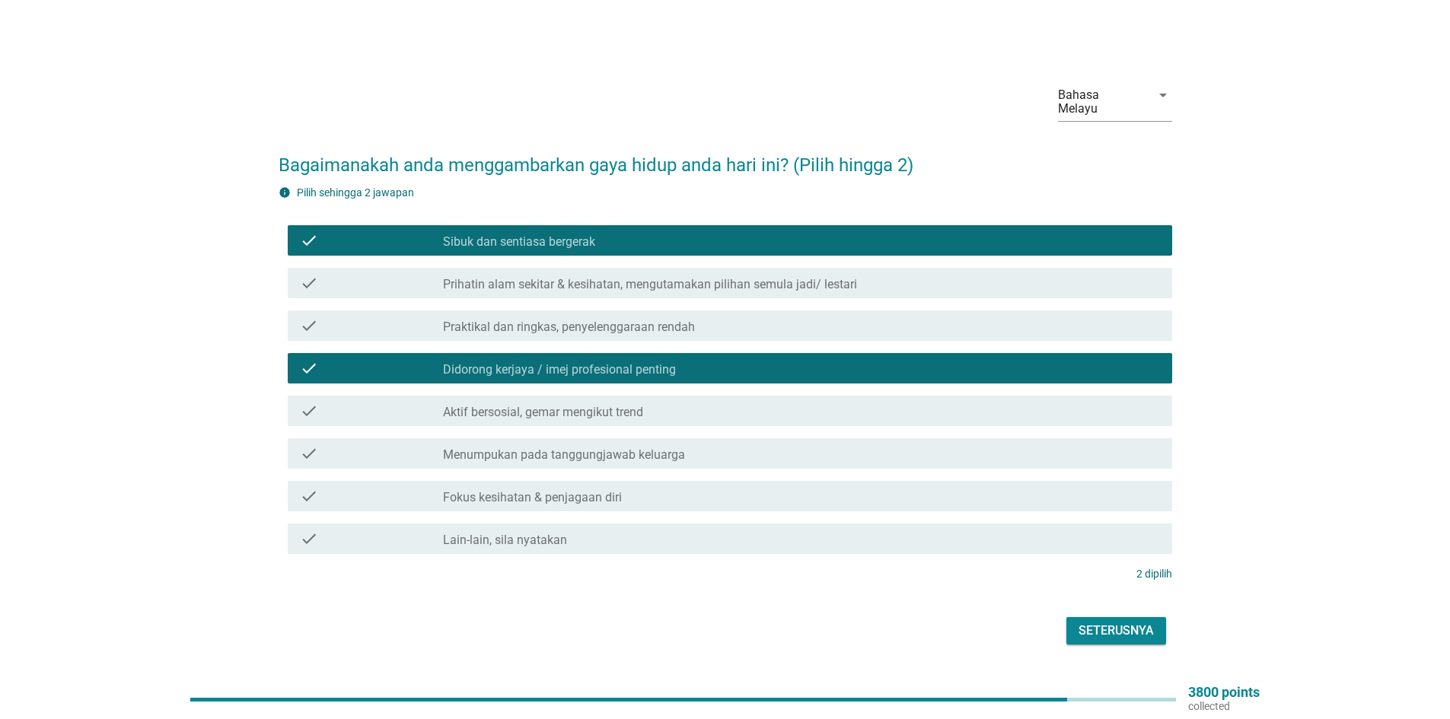
click at [591, 416] on div "check check_box_outline_blank Aktif bersosial, gemar mengikut trend" at bounding box center [730, 411] width 884 height 30
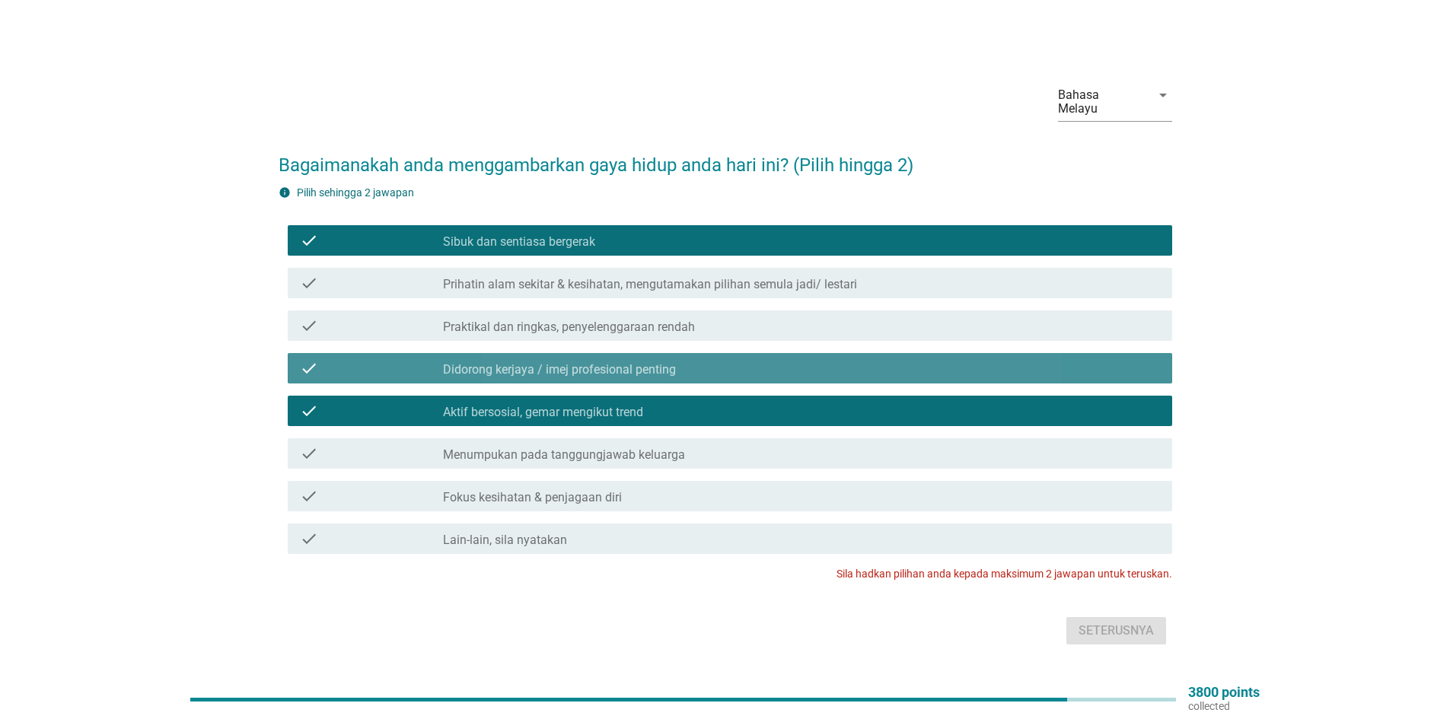
click at [589, 363] on label "Didorong kerjaya / imej profesional penting" at bounding box center [559, 369] width 233 height 15
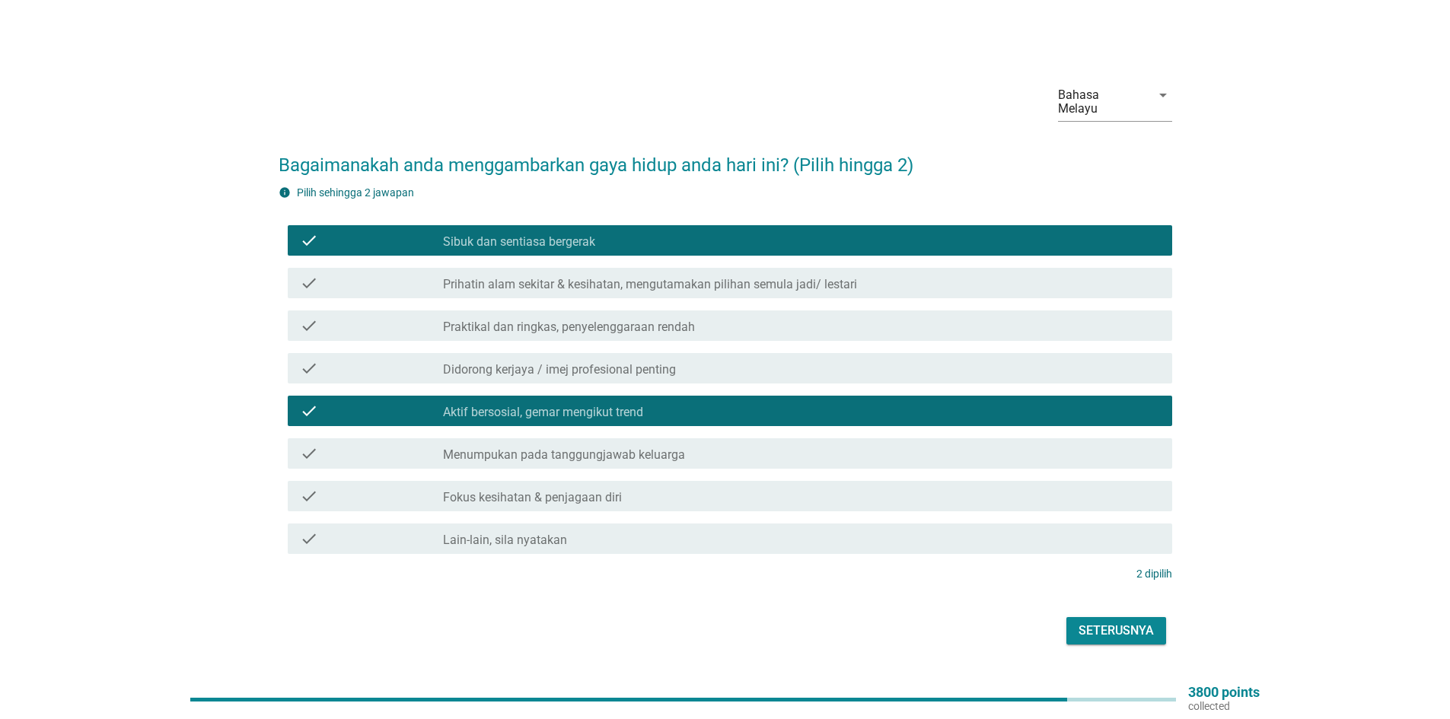
click at [1116, 630] on div "Seterusnya" at bounding box center [1115, 631] width 75 height 18
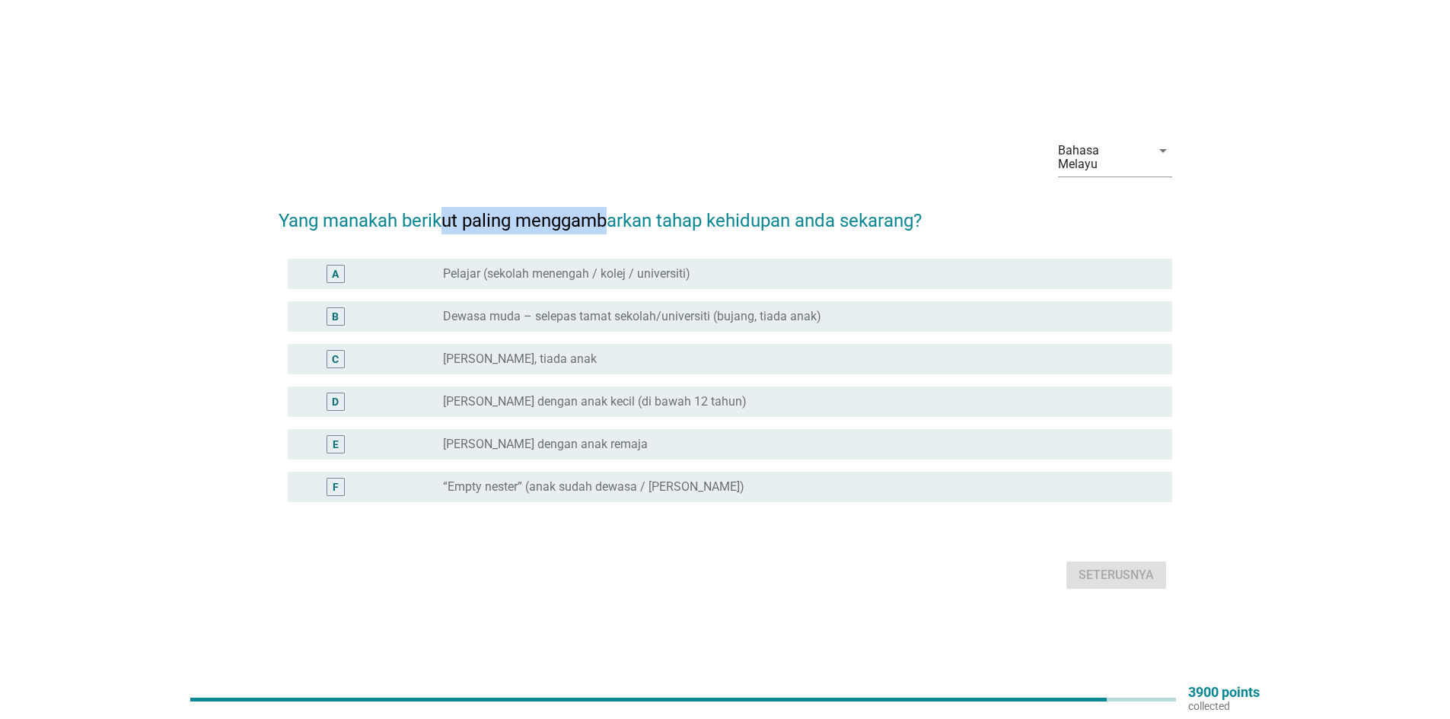
drag, startPoint x: 442, startPoint y: 216, endPoint x: 606, endPoint y: 225, distance: 163.9
click at [606, 225] on h2 "Yang manakah berikut paling menggambarkan tahap kehidupan anda sekarang?" at bounding box center [725, 213] width 893 height 43
click at [702, 219] on h2 "Yang manakah berikut paling menggambarkan tahap kehidupan anda sekarang?" at bounding box center [725, 213] width 893 height 43
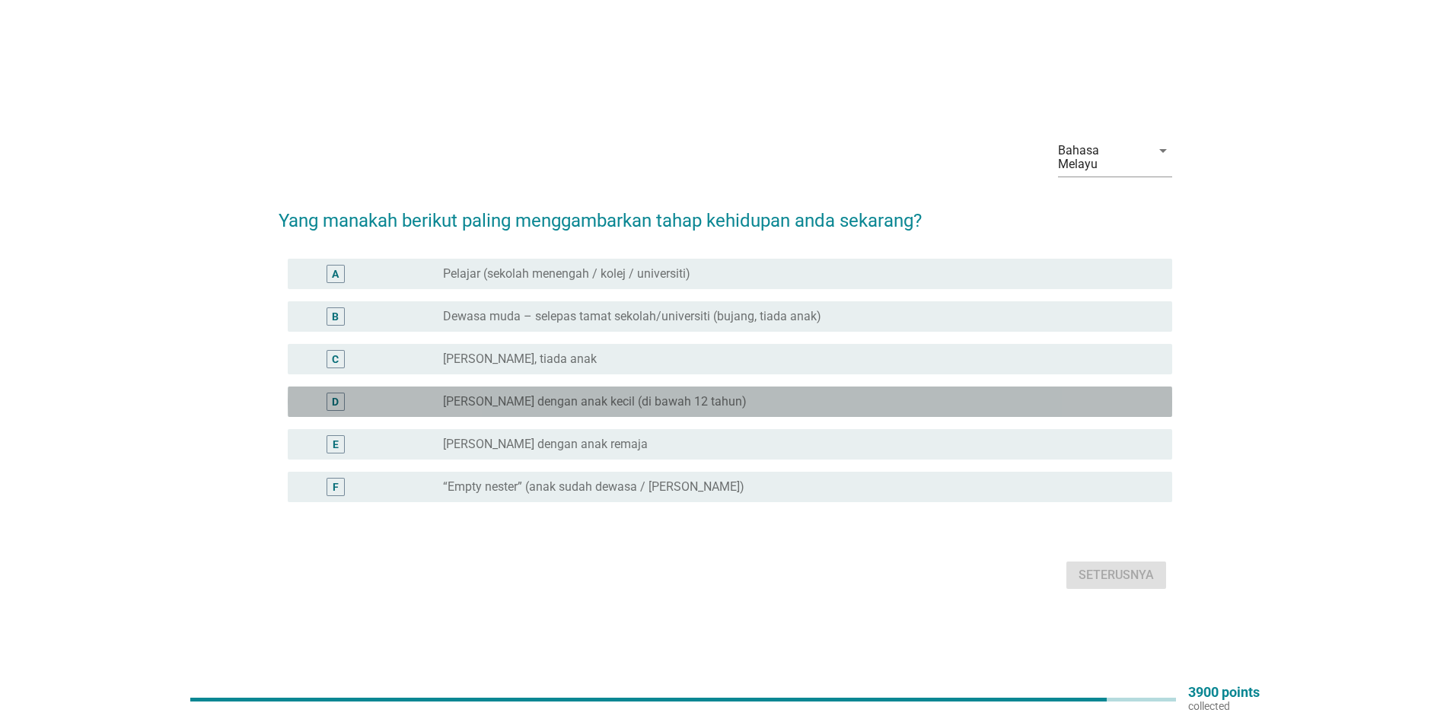
click at [556, 405] on div "D radio_button_unchecked [PERSON_NAME] dengan anak kecil (di bawah 12 tahun)" at bounding box center [730, 402] width 884 height 30
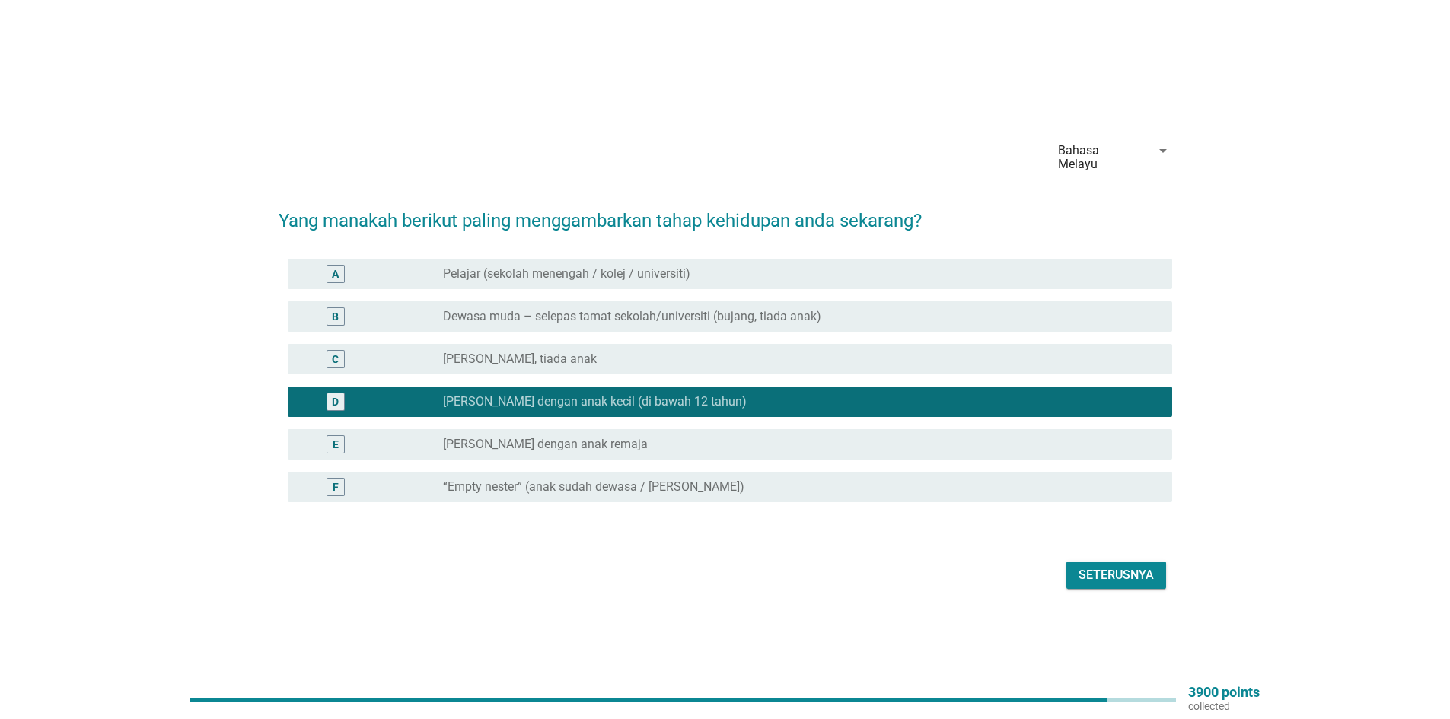
click at [1095, 566] on div "Seterusnya" at bounding box center [1115, 575] width 75 height 18
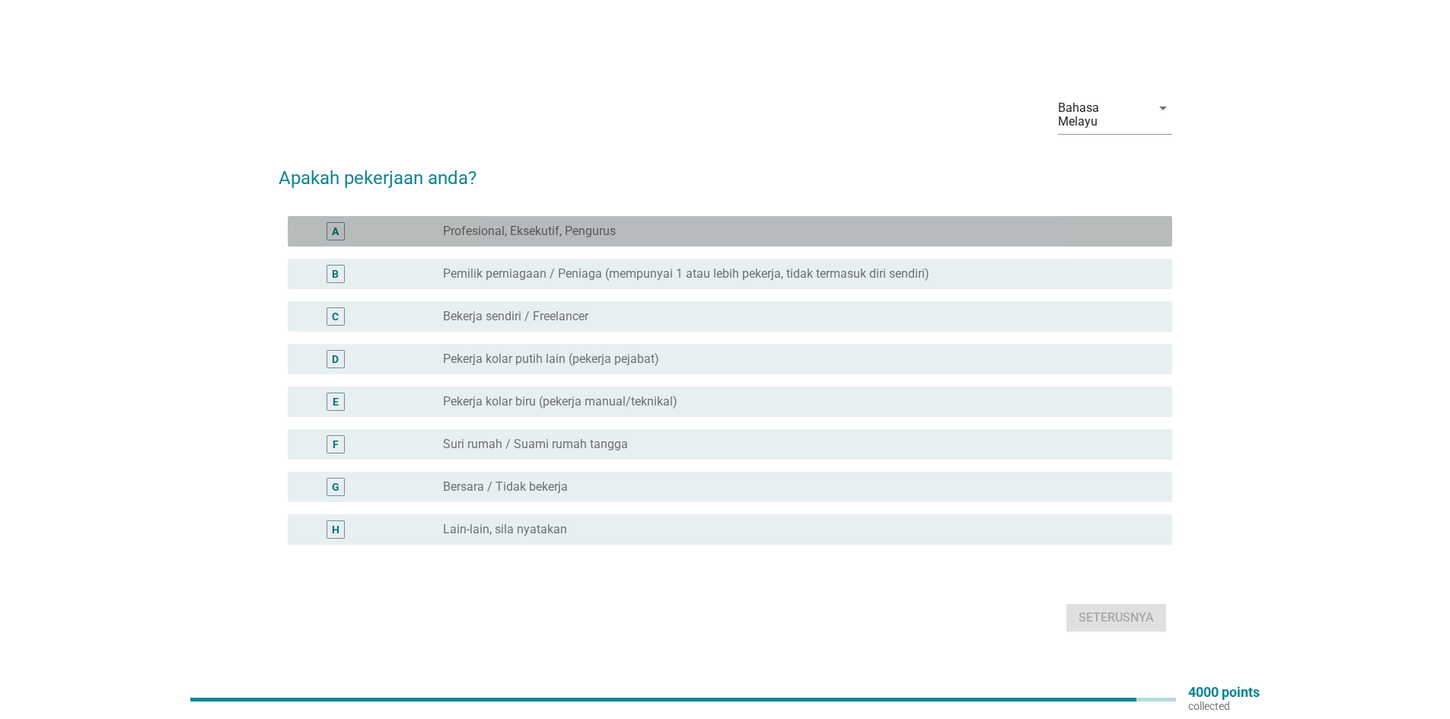
click at [542, 224] on label "Profesional, Eksekutif, Pengurus" at bounding box center [529, 231] width 173 height 15
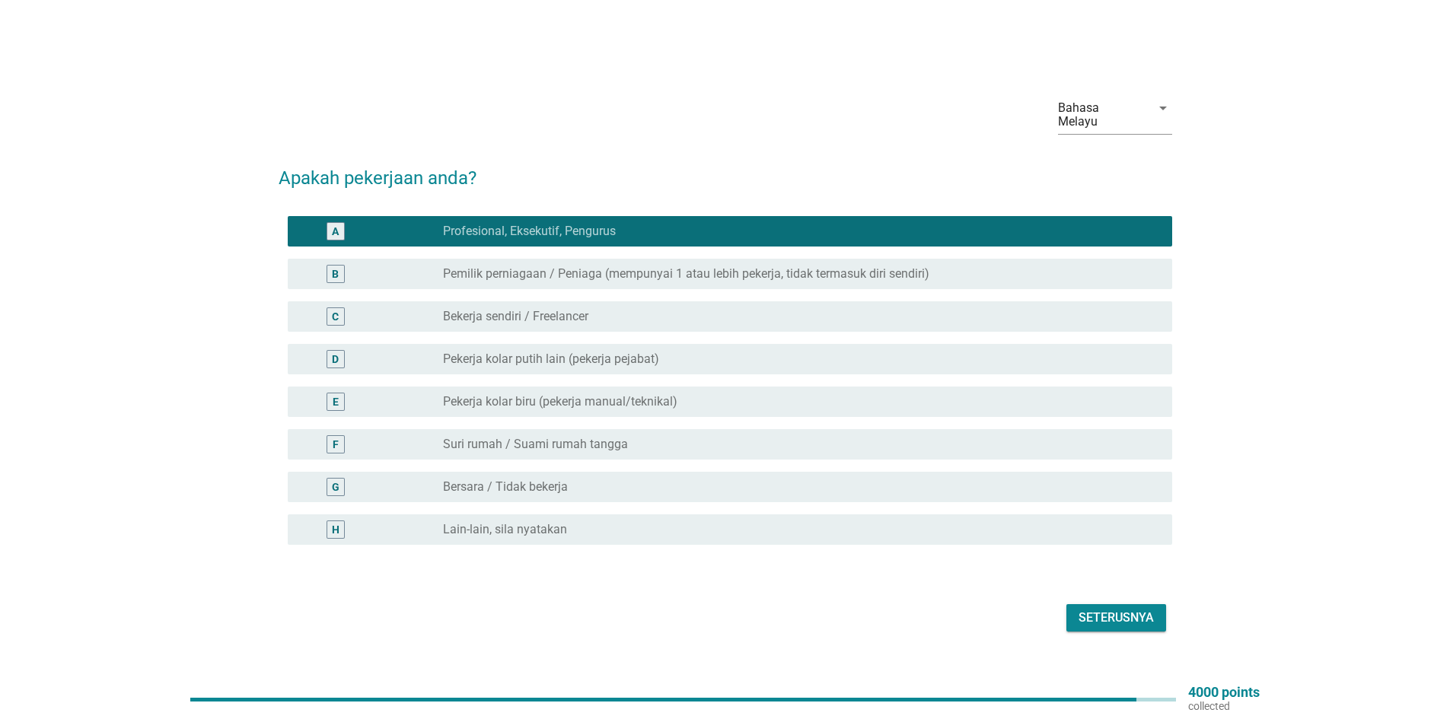
click at [1129, 611] on div "Seterusnya" at bounding box center [1115, 618] width 75 height 18
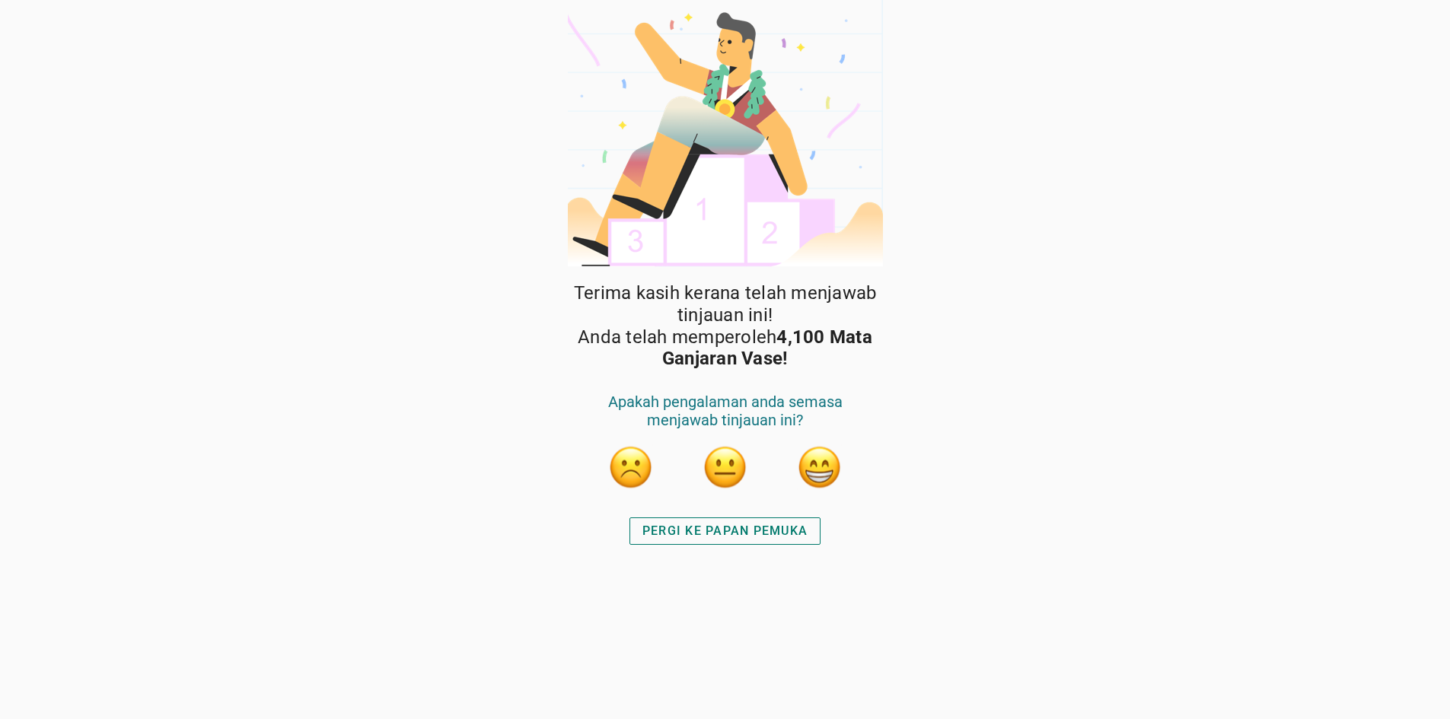
click at [769, 538] on div "PERGI KE PAPAN PEMUKA" at bounding box center [724, 531] width 165 height 18
